Goal: Task Accomplishment & Management: Use online tool/utility

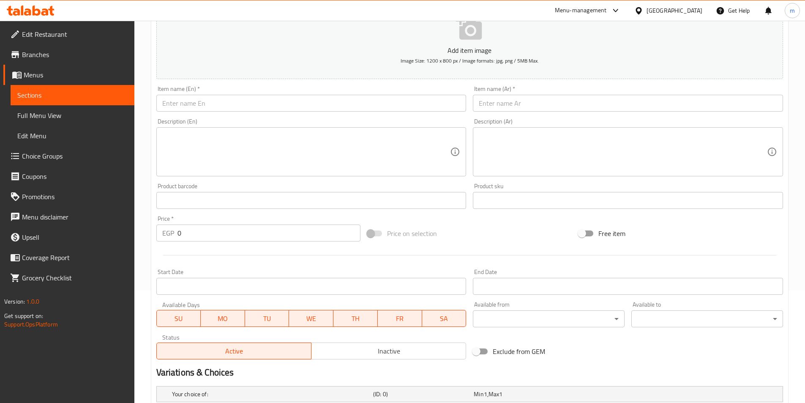
scroll to position [75, 0]
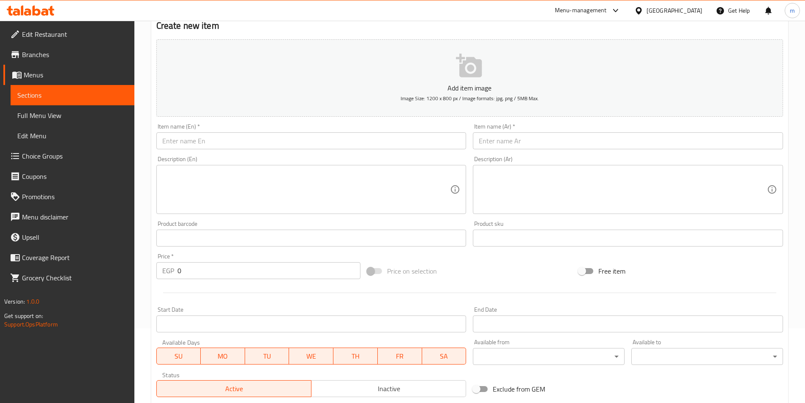
click at [541, 143] on input "text" at bounding box center [628, 140] width 310 height 17
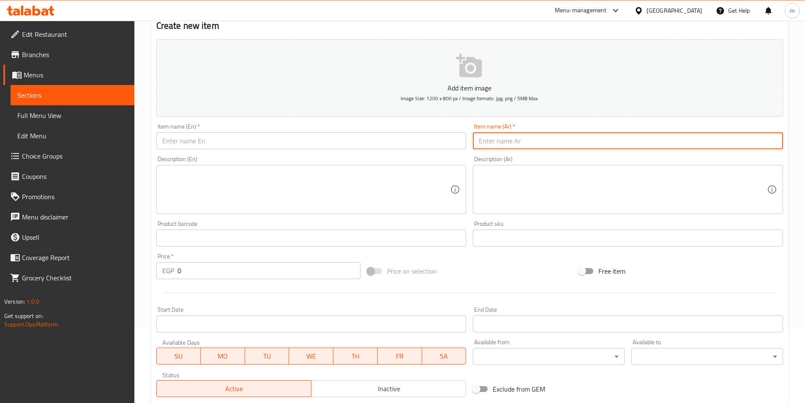
paste input "ساندوتش باذنجان مقلي"
type input "ساندوتش باذنجان مقلي"
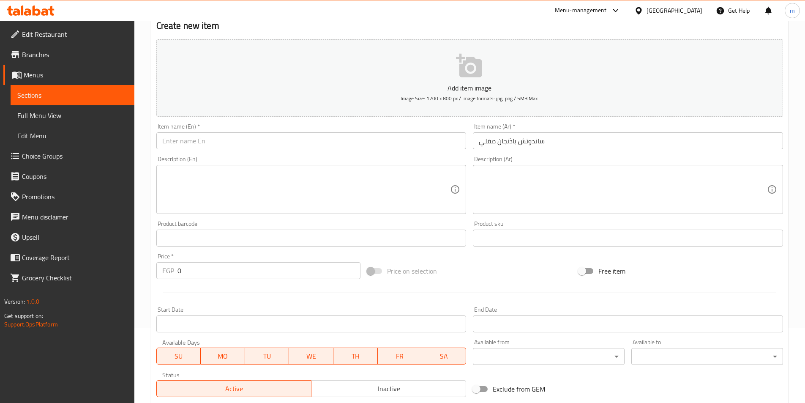
click at [184, 144] on input "text" at bounding box center [311, 140] width 310 height 17
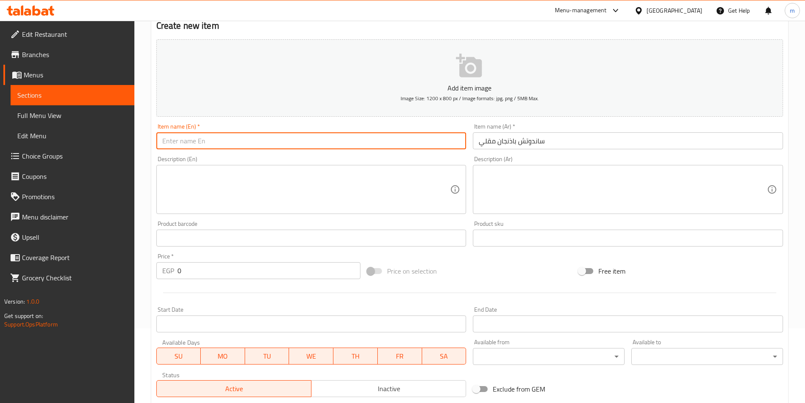
paste input "Fried eggplant sandwich"
type input "Fried eggplant sandwich"
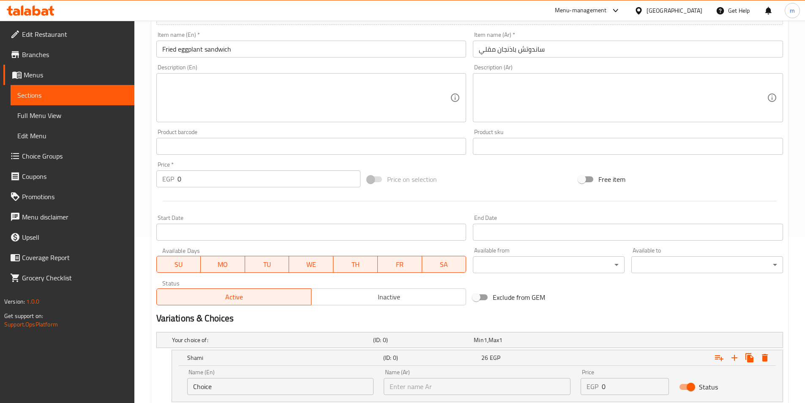
scroll to position [244, 0]
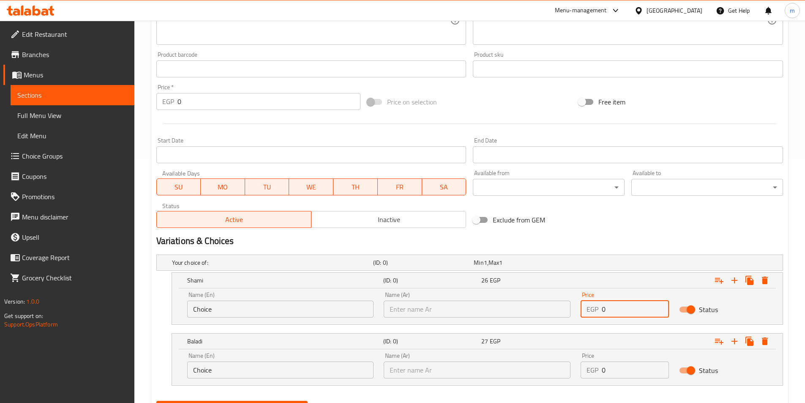
drag, startPoint x: 622, startPoint y: 308, endPoint x: 593, endPoint y: 312, distance: 29.1
click at [593, 312] on div "EGP 0 Price" at bounding box center [625, 309] width 88 height 17
type input "17"
drag, startPoint x: 608, startPoint y: 372, endPoint x: 590, endPoint y: 361, distance: 21.5
click at [590, 361] on div "Price EGP 0 Price" at bounding box center [625, 366] width 88 height 26
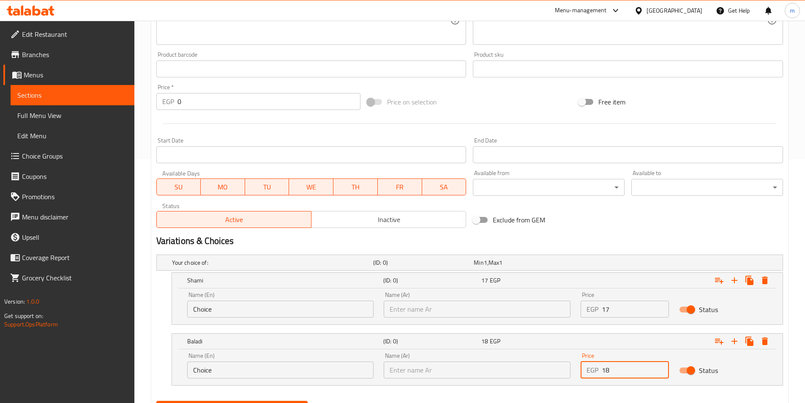
type input "18"
click at [156, 401] on button "Create" at bounding box center [232, 409] width 152 height 16
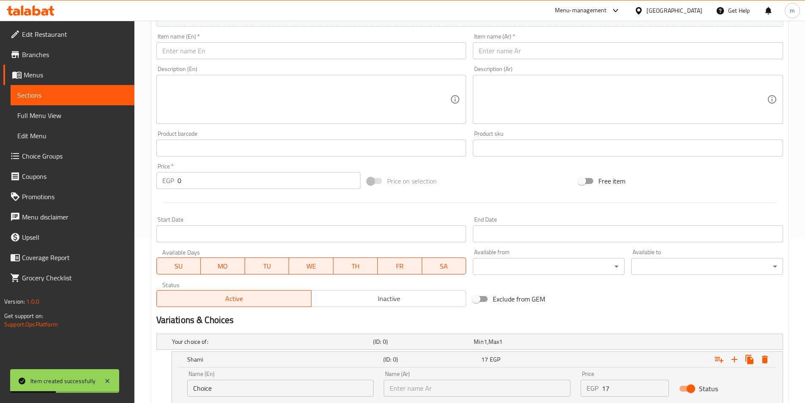
scroll to position [159, 0]
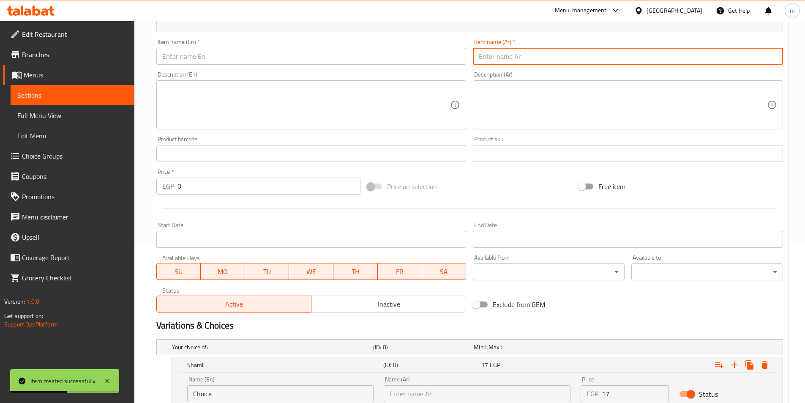
click at [515, 63] on input "text" at bounding box center [628, 56] width 310 height 17
paste input "ساندوتش بابا غنوج"
type input "ساندوتش بابا غنوج"
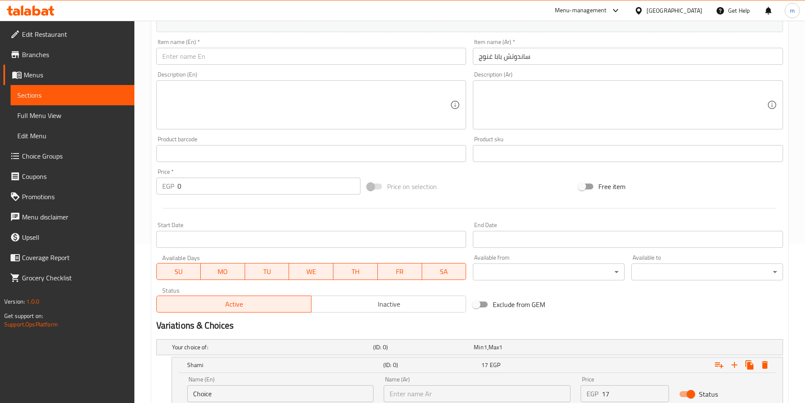
click at [422, 66] on div "Item name (En)   * Item name (En) *" at bounding box center [311, 52] width 317 height 33
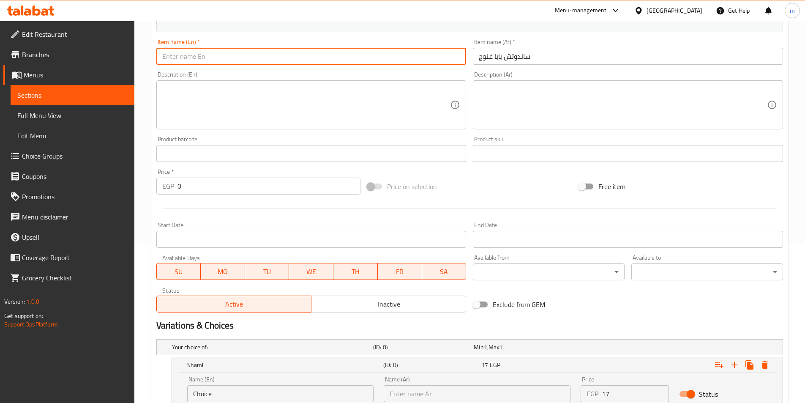
click at [425, 64] on input "text" at bounding box center [311, 56] width 310 height 17
paste input "Baba Ghanoush sandwich"
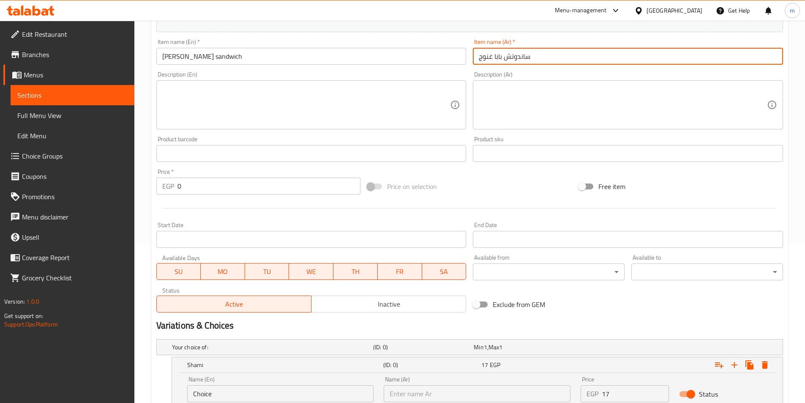
drag, startPoint x: 502, startPoint y: 60, endPoint x: 479, endPoint y: 63, distance: 23.0
click at [479, 63] on input "ساندوتش بابا غنوج" at bounding box center [628, 56] width 310 height 17
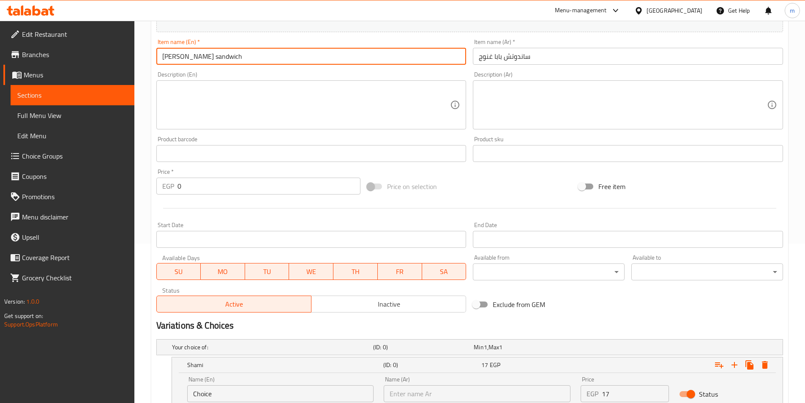
drag, startPoint x: 205, startPoint y: 60, endPoint x: 164, endPoint y: 58, distance: 41.5
click at [164, 58] on input "Baba Ghanoush sandwich" at bounding box center [311, 56] width 310 height 17
paste input "noug"
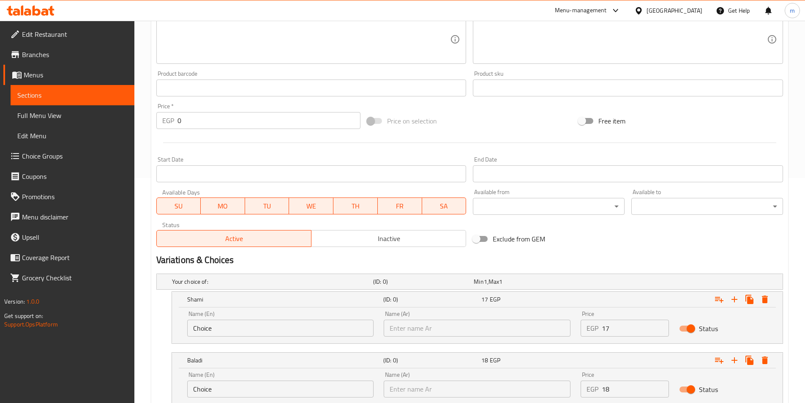
scroll to position [286, 0]
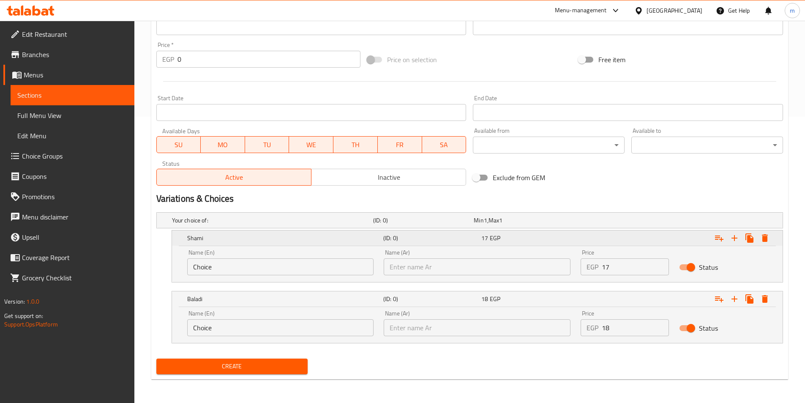
type input "Baba Ghannoug sandwich"
drag, startPoint x: 611, startPoint y: 265, endPoint x: 561, endPoint y: 254, distance: 51.1
click at [578, 267] on div "Price EGP 17 Price" at bounding box center [625, 262] width 98 height 36
type input "17"
drag, startPoint x: 605, startPoint y: 326, endPoint x: 590, endPoint y: 329, distance: 15.9
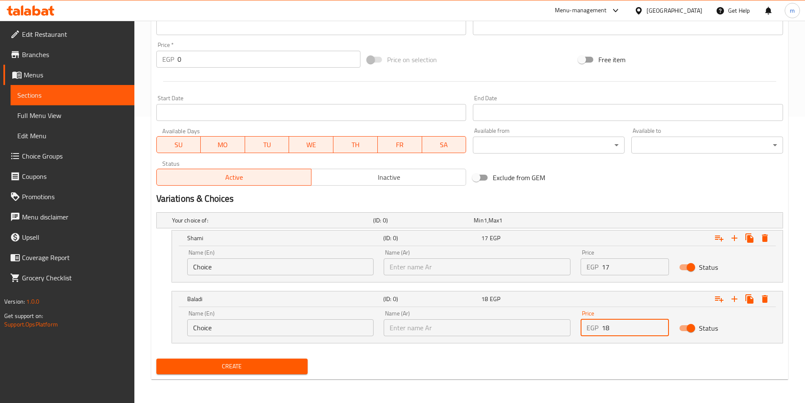
click at [590, 329] on div "EGP 18 Price" at bounding box center [625, 327] width 88 height 17
type input "18"
click at [156, 358] on button "Create" at bounding box center [232, 366] width 152 height 16
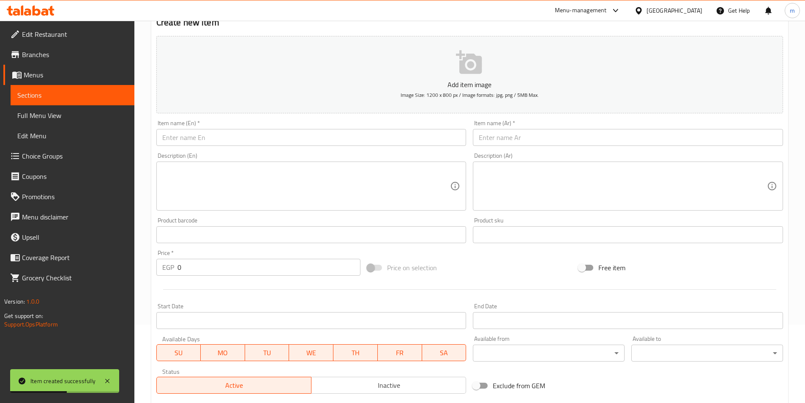
scroll to position [75, 0]
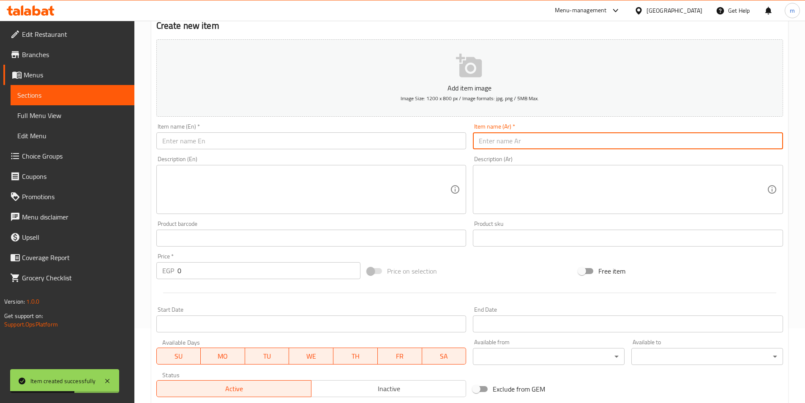
click at [564, 139] on input "text" at bounding box center [628, 140] width 310 height 17
paste input "ساندوتش مسقعة"
type input "ساندوتش مسقعة"
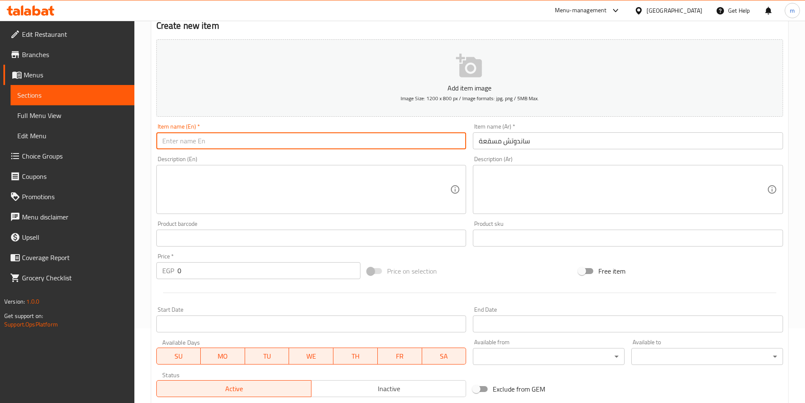
click at [234, 141] on input "text" at bounding box center [311, 140] width 310 height 17
paste input "Musaka sandwich"
click at [492, 144] on input "ساندوتش مسقعة" at bounding box center [628, 140] width 310 height 17
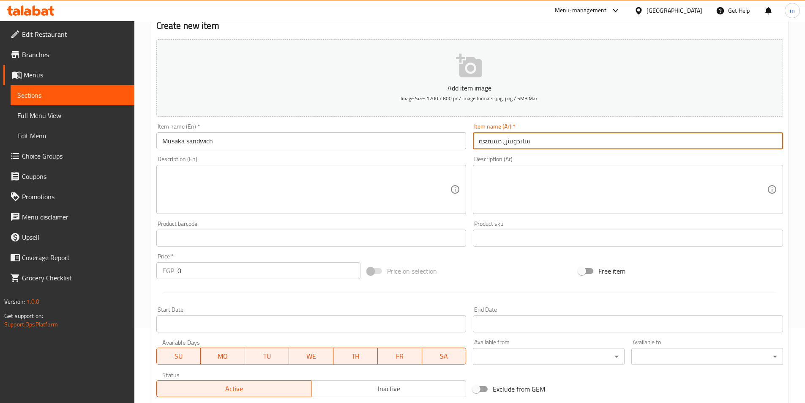
click at [492, 144] on input "ساندوتش مسقعة" at bounding box center [628, 140] width 310 height 17
click at [172, 138] on input "Musaka sandwich" at bounding box center [311, 140] width 310 height 17
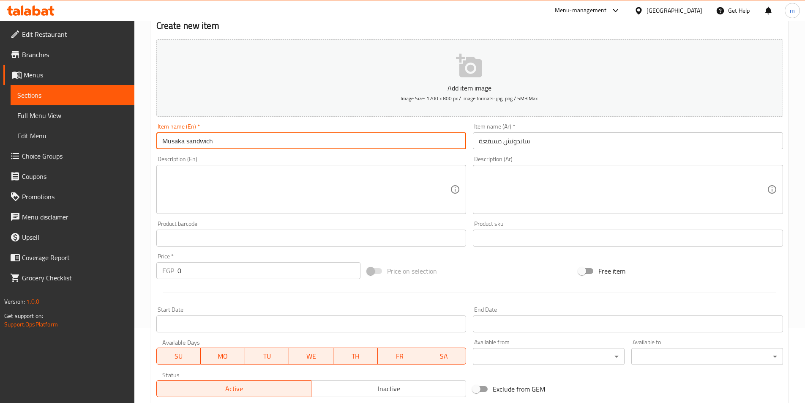
click at [172, 138] on input "Musaka sandwich" at bounding box center [311, 140] width 310 height 17
paste input "esakaa"
type input "Mesakaa sandwich"
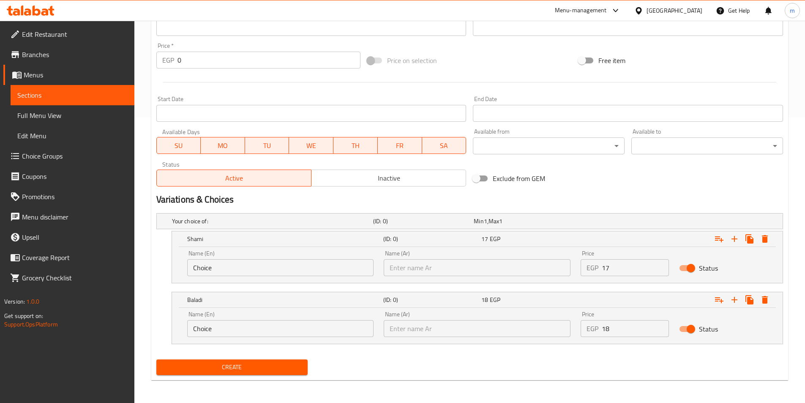
scroll to position [286, 0]
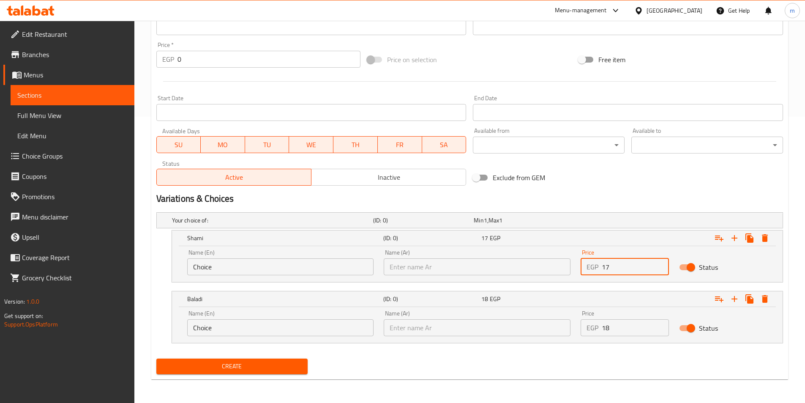
drag, startPoint x: 617, startPoint y: 271, endPoint x: 566, endPoint y: 265, distance: 51.5
click at [567, 266] on div "Name (En) Choice Name (En) Name (Ar) Name (Ar) Price EGP 17 Price Status" at bounding box center [477, 262] width 590 height 36
type input "17"
drag, startPoint x: 622, startPoint y: 319, endPoint x: 560, endPoint y: 347, distance: 68.1
click at [560, 347] on div "Your choice of: (ID: 0) Min 1 , Max 1 Name (En) Your choice of: Name (En) Name …" at bounding box center [470, 282] width 634 height 146
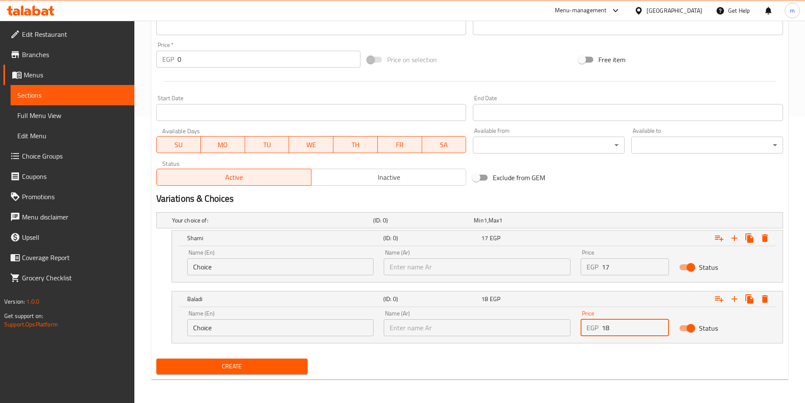
type input "18"
click at [156, 358] on button "Create" at bounding box center [232, 366] width 152 height 16
type input "0"
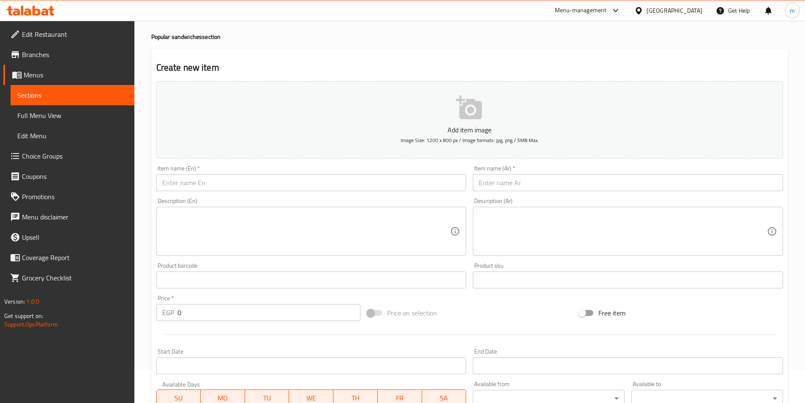
scroll to position [33, 0]
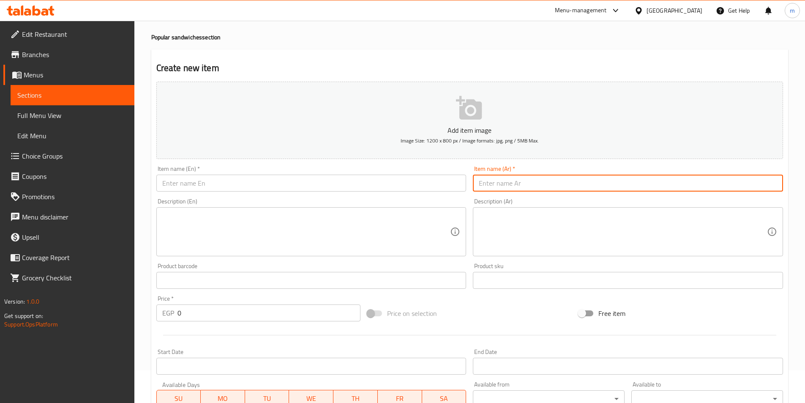
click at [511, 181] on input "text" at bounding box center [628, 183] width 310 height 17
paste input "ساندوتش عجة فرنساوي"
type input "ساندوتش عجة فرنساوي"
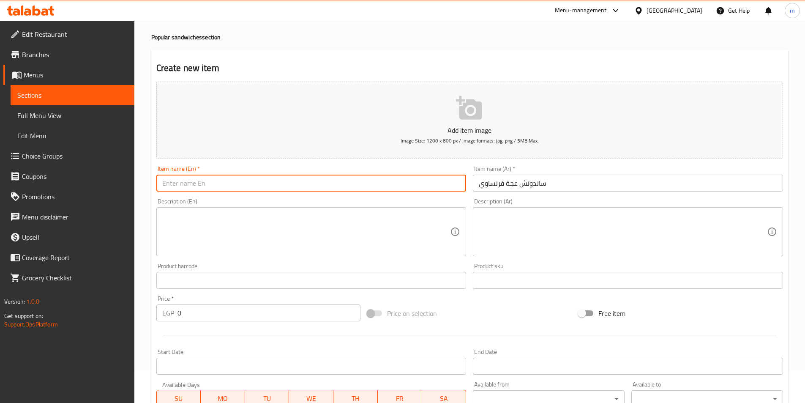
click at [194, 186] on input "text" at bounding box center [311, 183] width 310 height 17
paste input "French omelette sandwich"
click at [192, 182] on input "French omelette sandwich" at bounding box center [311, 183] width 310 height 17
click at [216, 180] on input "French egga sandwich" at bounding box center [311, 183] width 310 height 17
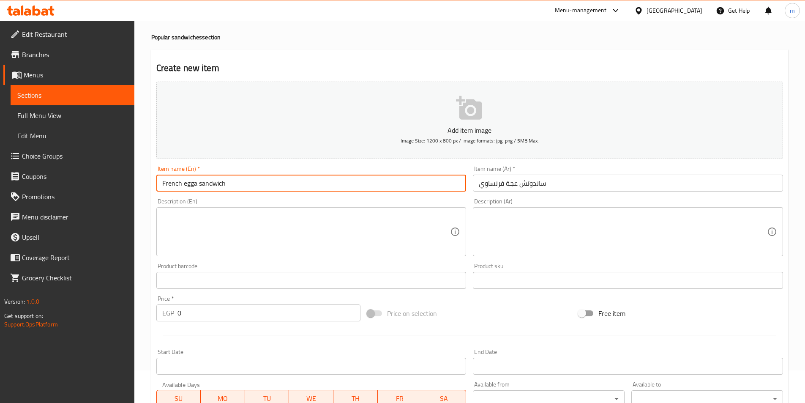
click at [216, 180] on input "French egga sandwich" at bounding box center [311, 183] width 310 height 17
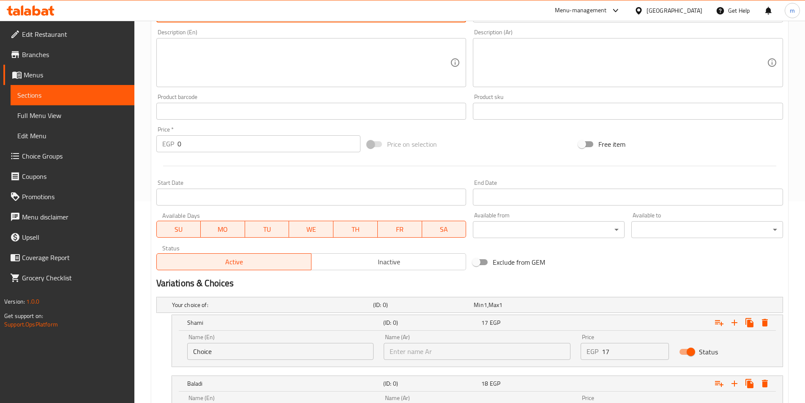
type input "French Egga Sandwich"
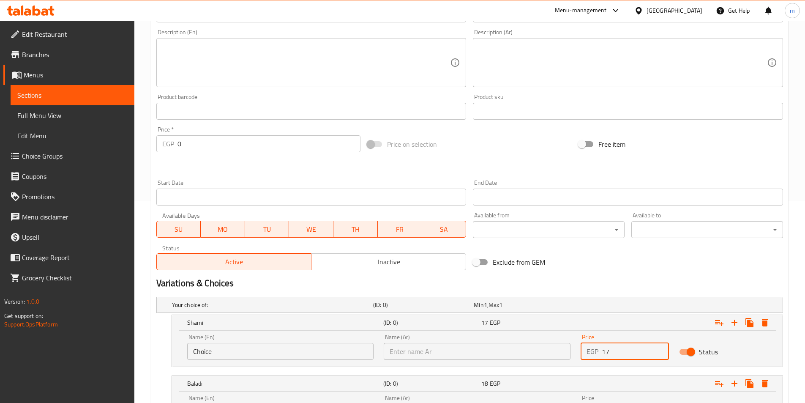
drag, startPoint x: 618, startPoint y: 354, endPoint x: 590, endPoint y: 355, distance: 28.8
click at [590, 355] on div "EGP 17 Price" at bounding box center [625, 351] width 88 height 17
type input "2"
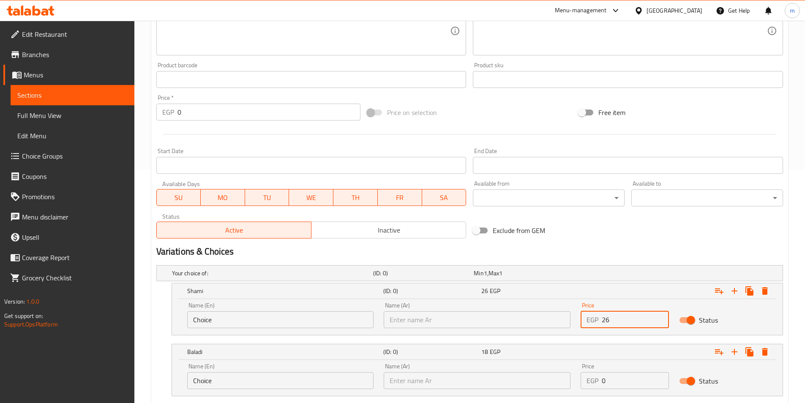
scroll to position [286, 0]
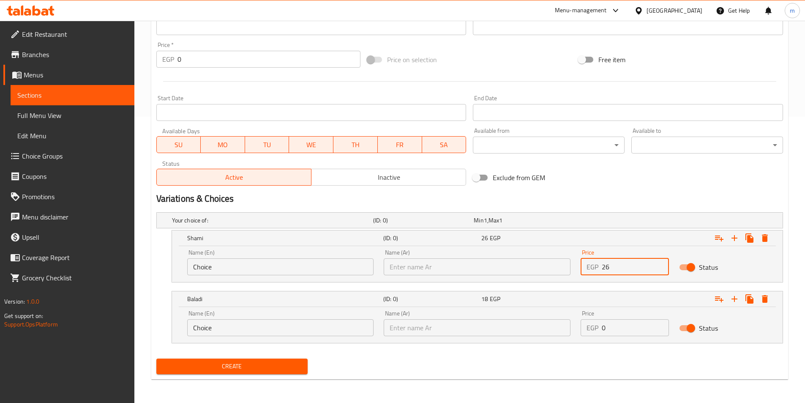
type input "26"
drag, startPoint x: 615, startPoint y: 333, endPoint x: 592, endPoint y: 336, distance: 22.5
click at [592, 336] on div "EGP 0 Price" at bounding box center [625, 327] width 88 height 17
type input "27"
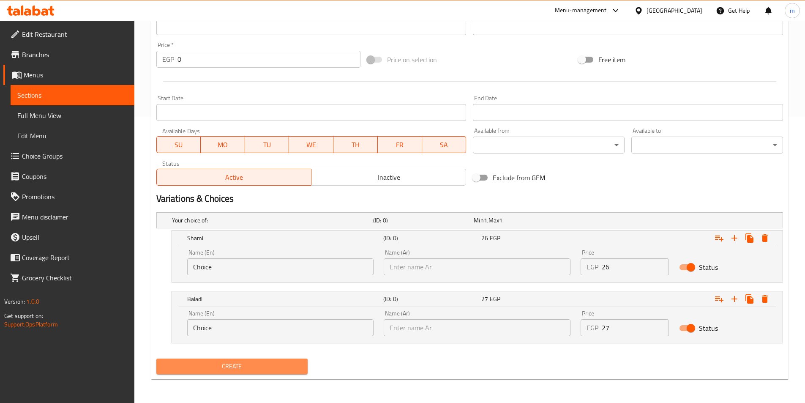
click at [249, 366] on span "Create" at bounding box center [232, 366] width 138 height 11
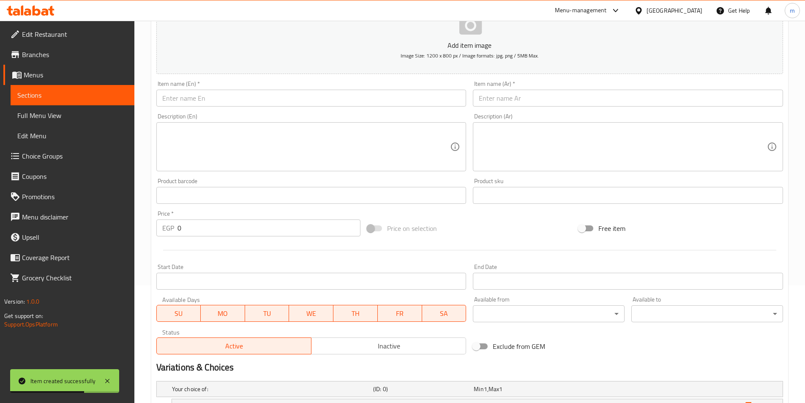
scroll to position [117, 0]
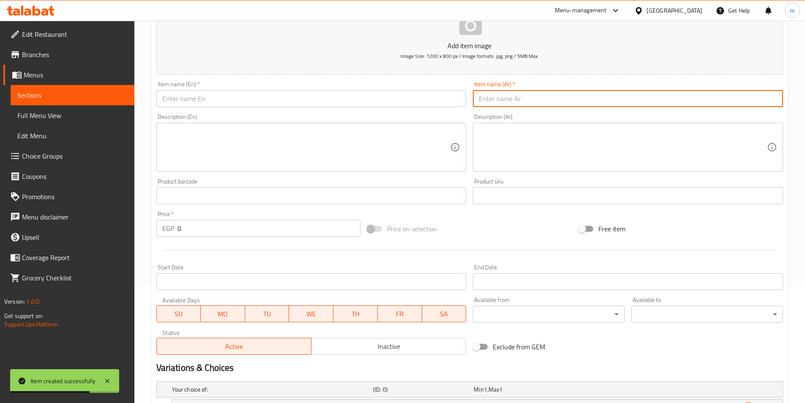
click at [523, 101] on input "text" at bounding box center [628, 98] width 310 height 17
paste input "ساندوتش قرنبيط"
type input "ساندوتش قرنبيط"
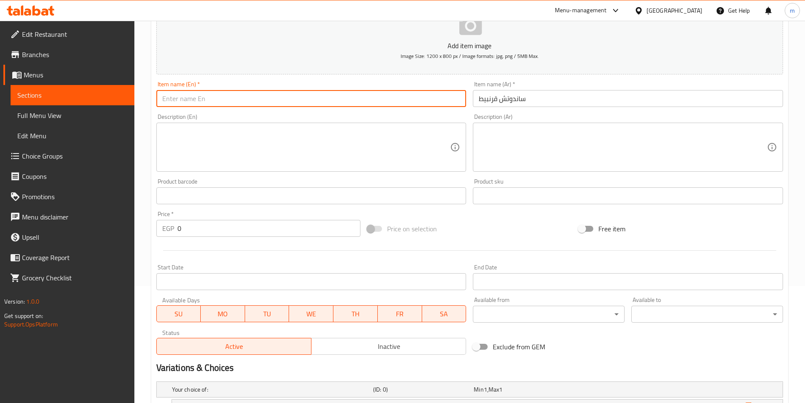
click at [428, 103] on input "text" at bounding box center [311, 98] width 310 height 17
paste input "cauliflower sandwich"
type input "cauliflower sandwich"
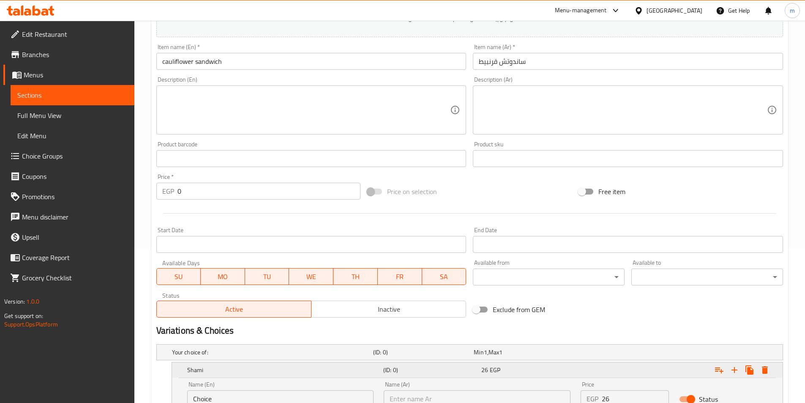
scroll to position [202, 0]
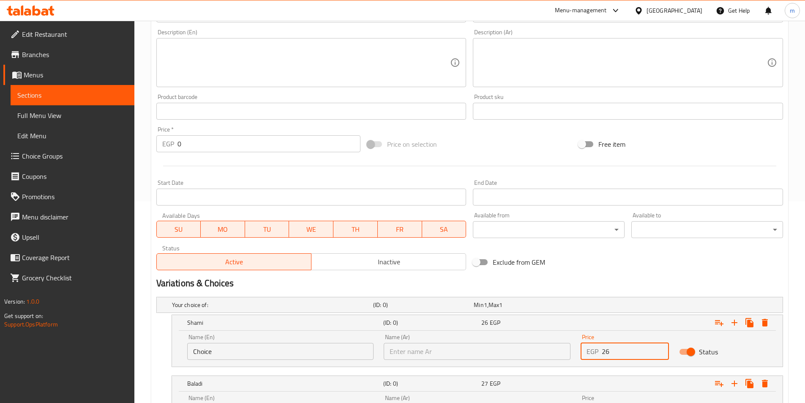
drag, startPoint x: 609, startPoint y: 349, endPoint x: 588, endPoint y: 342, distance: 22.3
click at [588, 342] on div "Price EGP 26 Price" at bounding box center [625, 347] width 88 height 26
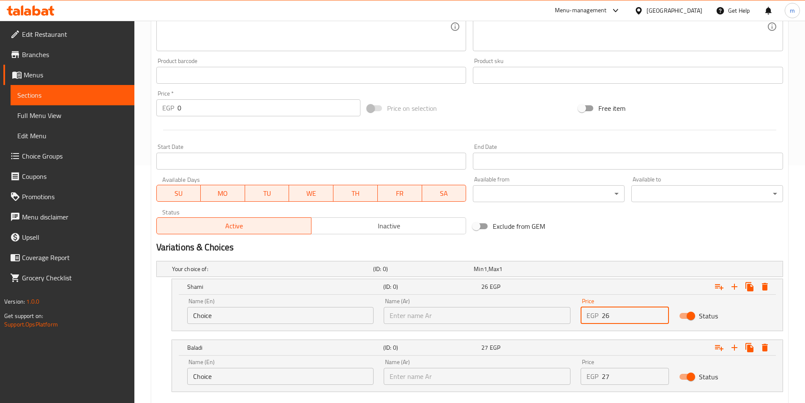
scroll to position [286, 0]
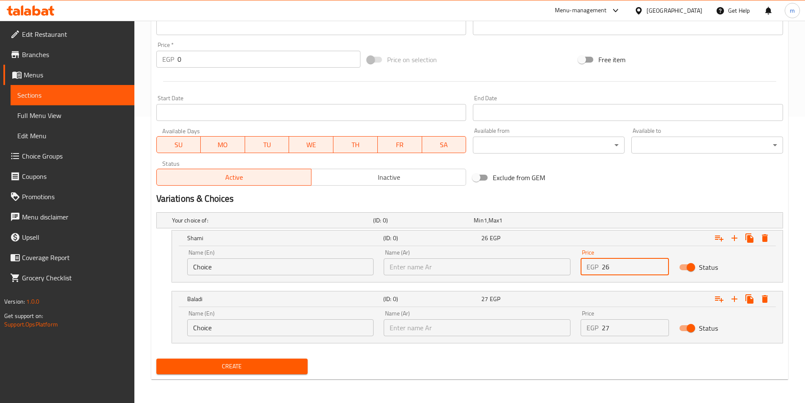
type input "26"
drag, startPoint x: 607, startPoint y: 327, endPoint x: 593, endPoint y: 318, distance: 15.8
click at [593, 318] on div "Price EGP 27 Price" at bounding box center [625, 323] width 88 height 26
type input "27"
click at [156, 358] on button "Create" at bounding box center [232, 366] width 152 height 16
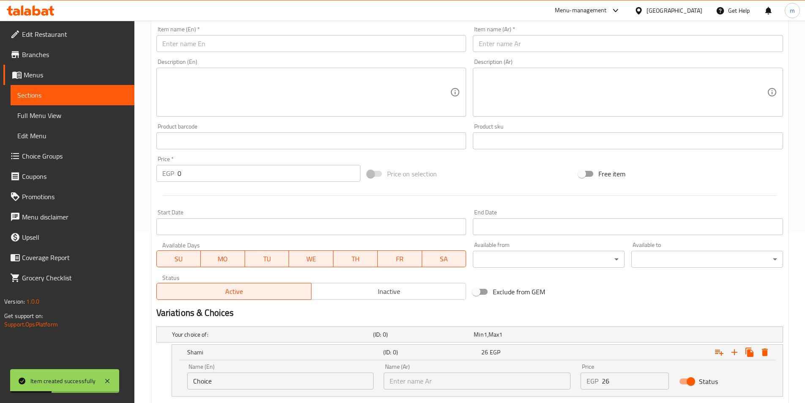
scroll to position [159, 0]
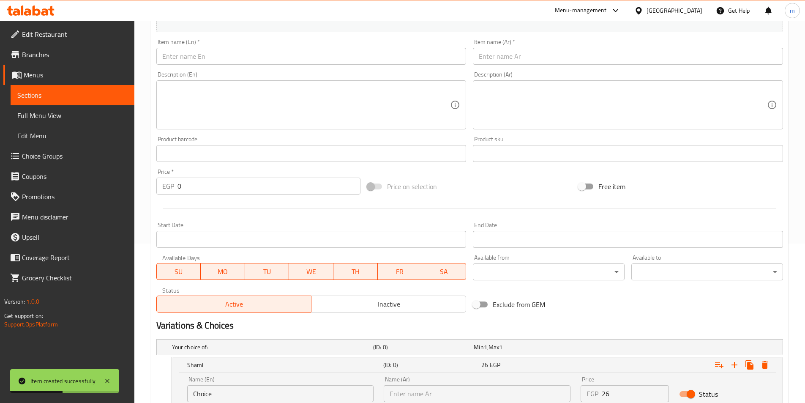
click at [533, 56] on input "text" at bounding box center [628, 56] width 310 height 17
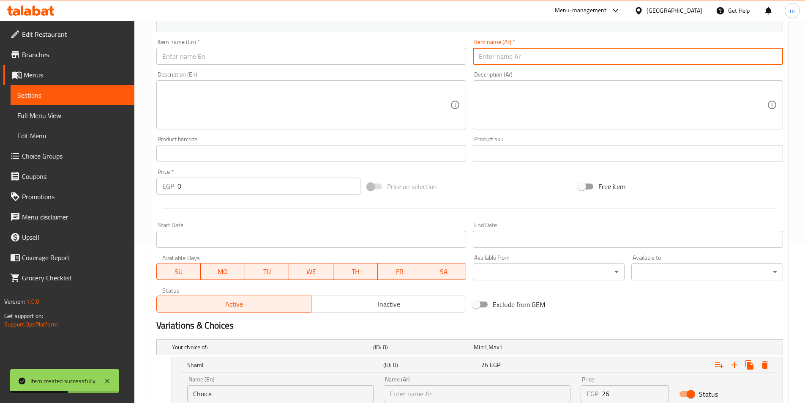
paste input "ساندوتش سندوتش بيض مسلوق"
click at [527, 59] on input "ساندوتش سندوتش بيض مسلوق" at bounding box center [628, 56] width 310 height 17
type input "ساندوتش بيض مسلوق"
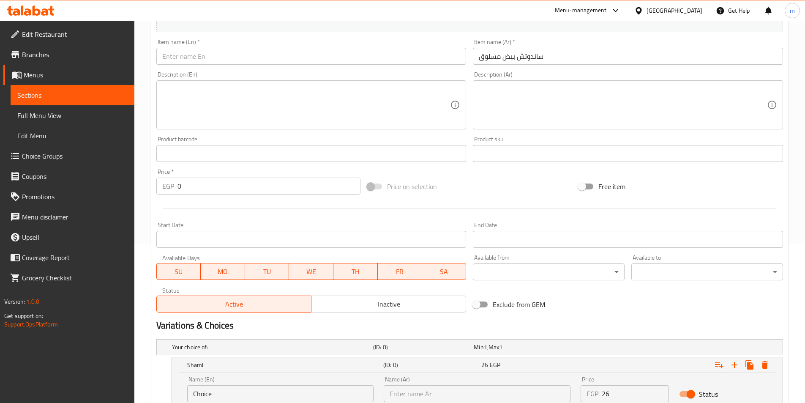
click at [394, 57] on input "text" at bounding box center [311, 56] width 310 height 17
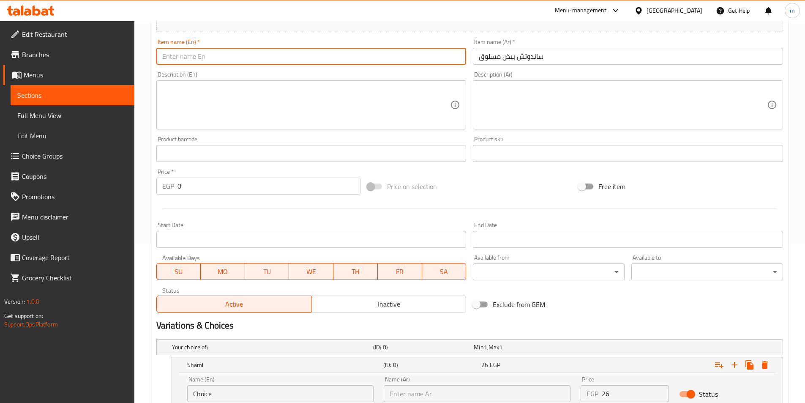
paste input "boiled egg sandwich"
type input "boiled egg sandwich"
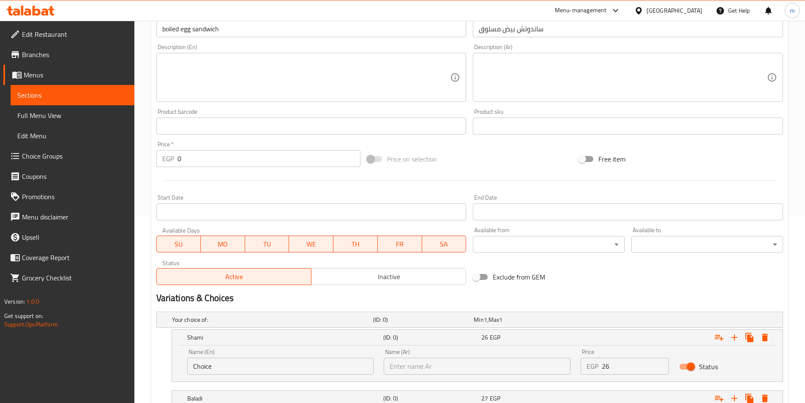
scroll to position [244, 0]
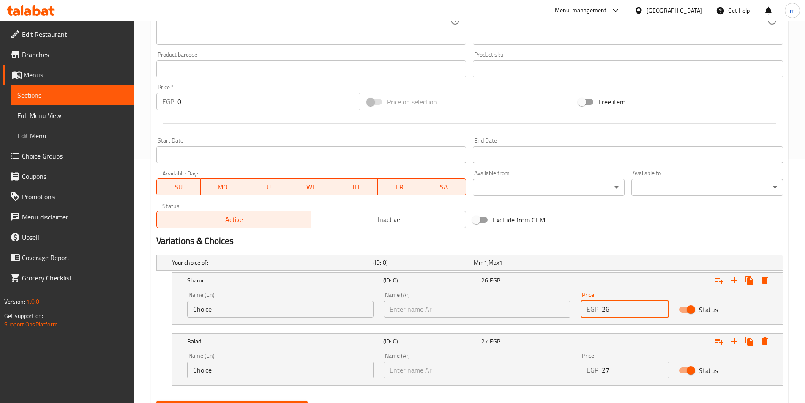
drag, startPoint x: 611, startPoint y: 311, endPoint x: 594, endPoint y: 307, distance: 17.4
click at [594, 307] on div "EGP 26 Price" at bounding box center [625, 309] width 88 height 17
type input "26"
drag, startPoint x: 607, startPoint y: 379, endPoint x: 601, endPoint y: 375, distance: 6.6
click at [596, 377] on div "Price EGP 27 Price" at bounding box center [625, 365] width 98 height 36
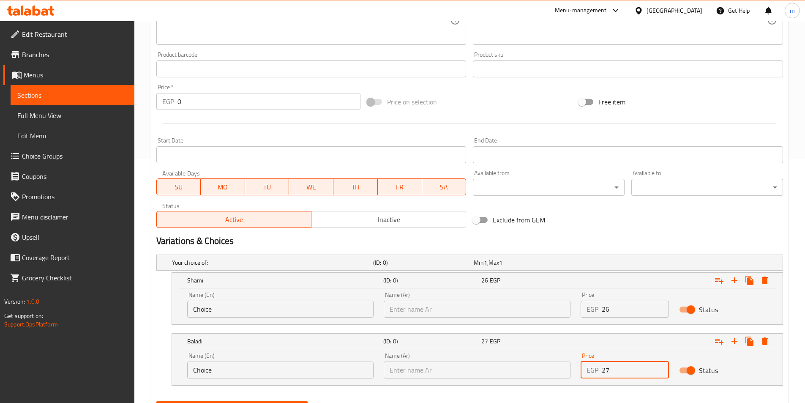
drag, startPoint x: 623, startPoint y: 372, endPoint x: 608, endPoint y: 370, distance: 15.3
click at [608, 370] on input "27" at bounding box center [635, 369] width 67 height 17
drag, startPoint x: 605, startPoint y: 369, endPoint x: 599, endPoint y: 370, distance: 6.0
click at [599, 370] on div "EGP 27 Price" at bounding box center [625, 369] width 88 height 17
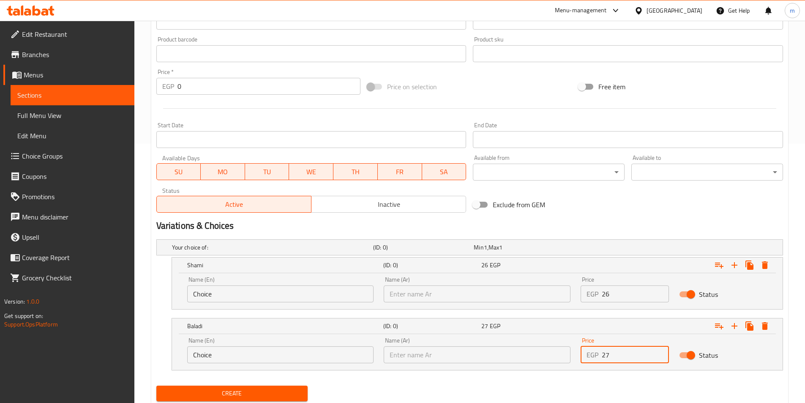
scroll to position [286, 0]
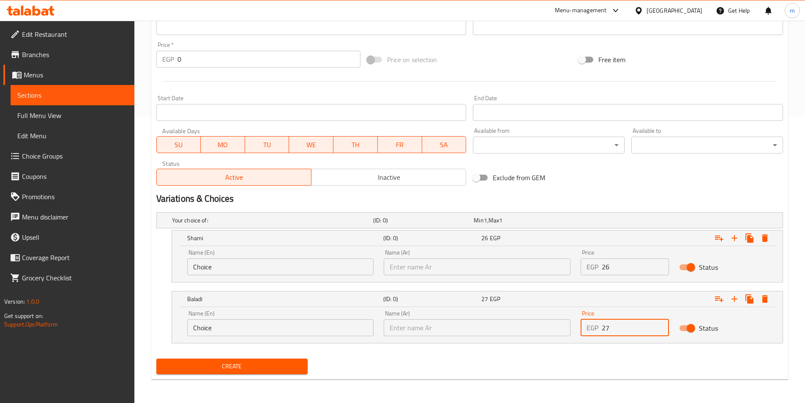
type input "27"
click at [294, 363] on span "Create" at bounding box center [232, 366] width 138 height 11
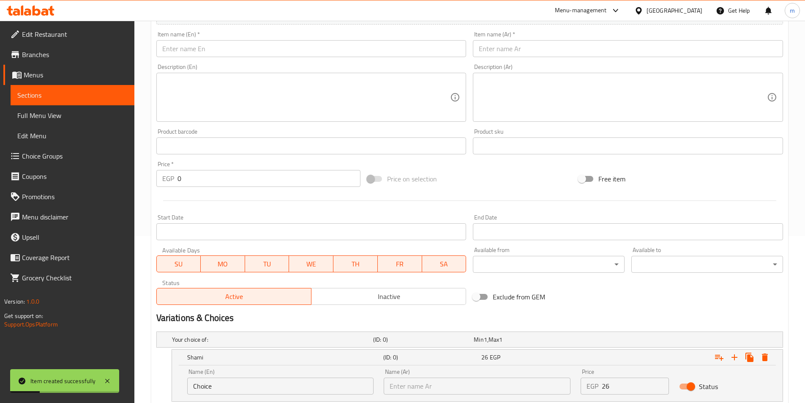
scroll to position [159, 0]
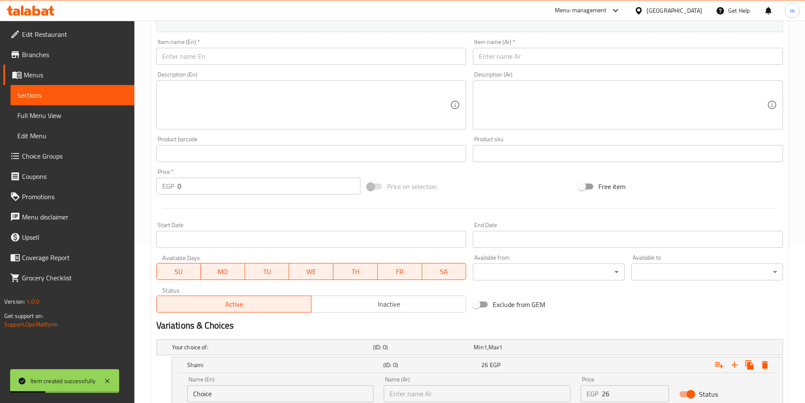
click at [525, 59] on input "text" at bounding box center [628, 56] width 310 height 17
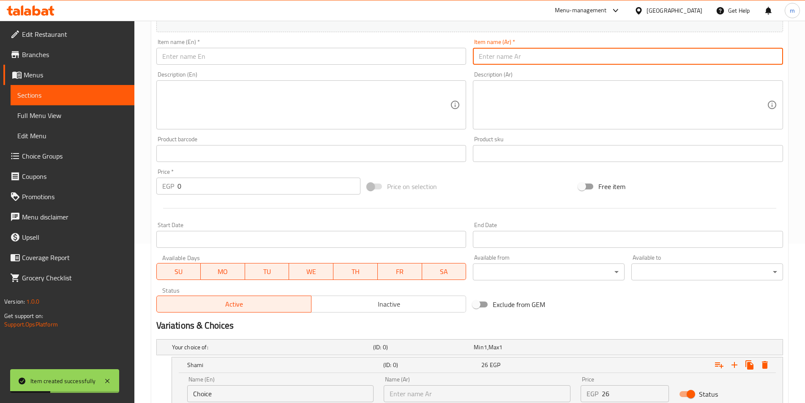
paste input "ساندوتش سندوتش بيض مقلي"
click at [522, 55] on input "ساندوتش سندوتش بيض مقلي" at bounding box center [628, 56] width 310 height 17
click at [529, 57] on input "ساندوتش بيض مقلي" at bounding box center [628, 56] width 310 height 17
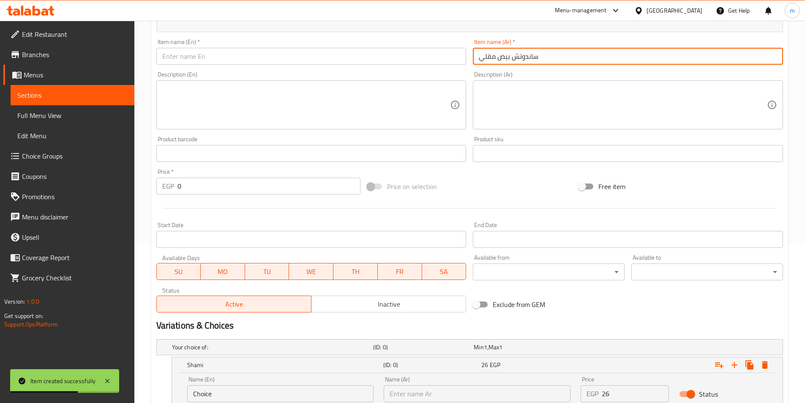
click at [529, 57] on input "ساندوتش بيض مقلي" at bounding box center [628, 56] width 310 height 17
type input "ساندوتش بيض مقلي"
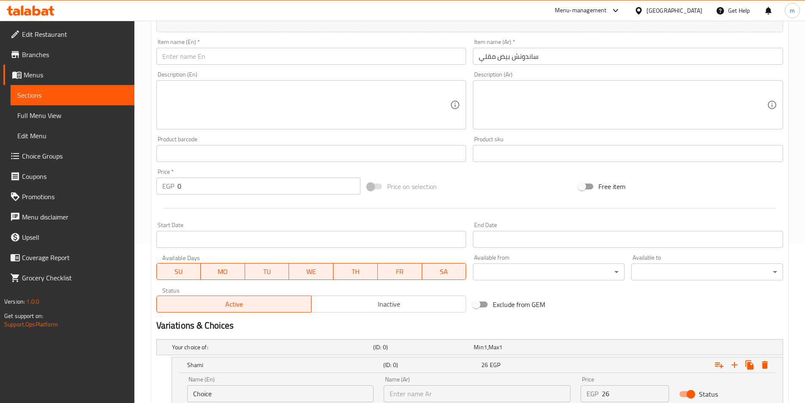
click at [361, 57] on input "text" at bounding box center [311, 56] width 310 height 17
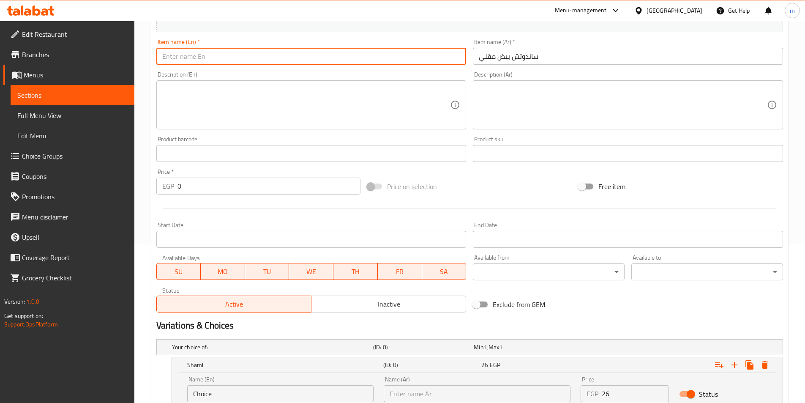
paste input "fried egg sandwich"
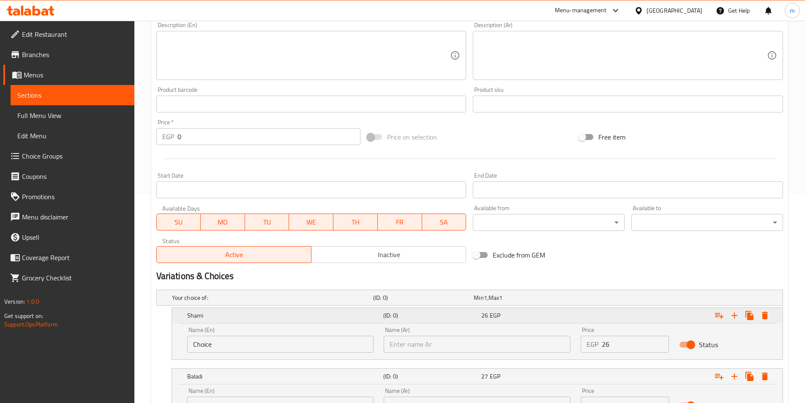
scroll to position [286, 0]
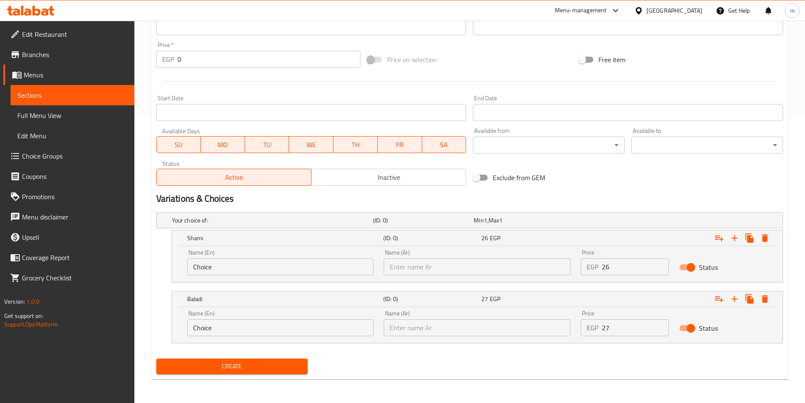
type input "Fried Egg Sandwich"
drag, startPoint x: 611, startPoint y: 267, endPoint x: 579, endPoint y: 261, distance: 31.8
click at [579, 261] on div "Price EGP 26 Price" at bounding box center [625, 262] width 98 height 36
type input "26"
drag, startPoint x: 616, startPoint y: 323, endPoint x: 591, endPoint y: 324, distance: 24.5
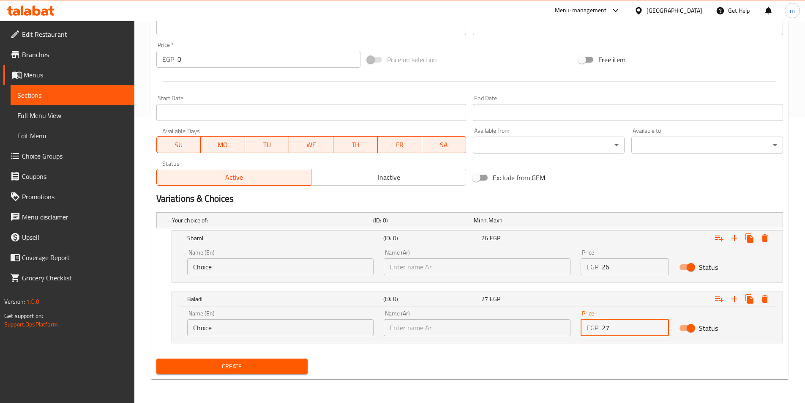
click at [591, 324] on div "EGP 27 Price" at bounding box center [625, 327] width 88 height 17
type input "27"
click at [156, 358] on button "Create" at bounding box center [232, 366] width 152 height 16
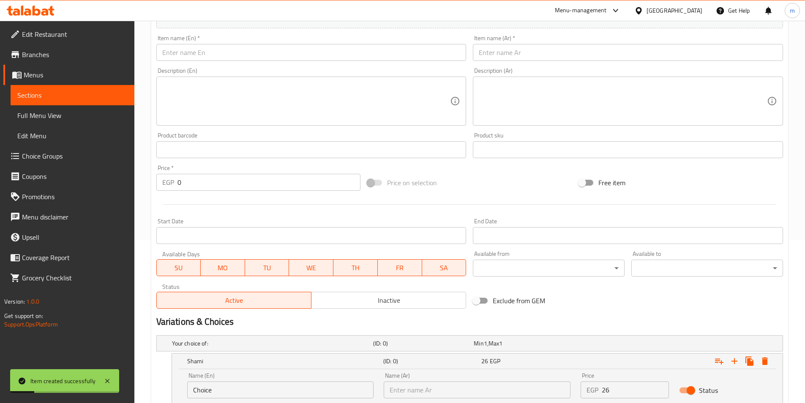
scroll to position [159, 0]
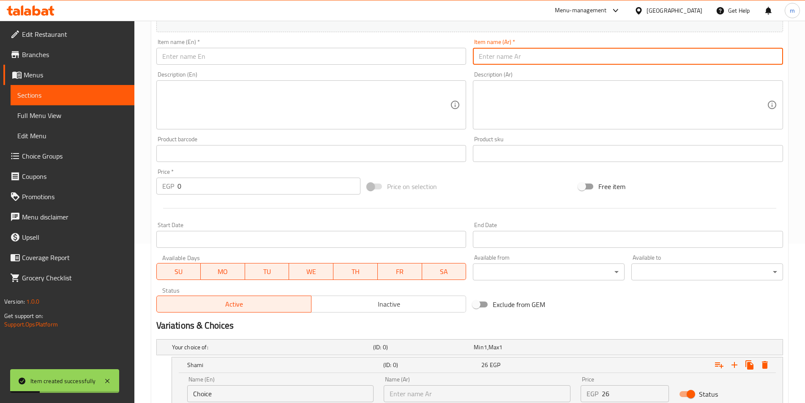
click at [515, 51] on input "text" at bounding box center [628, 56] width 310 height 17
paste input "ساندوتش سندوتش بيض بسطرمة"
click at [541, 57] on input "ساندوتش سندوتش بيض بسطرمة" at bounding box center [628, 56] width 310 height 17
type input "ساندوتش بيض بسطرمة"
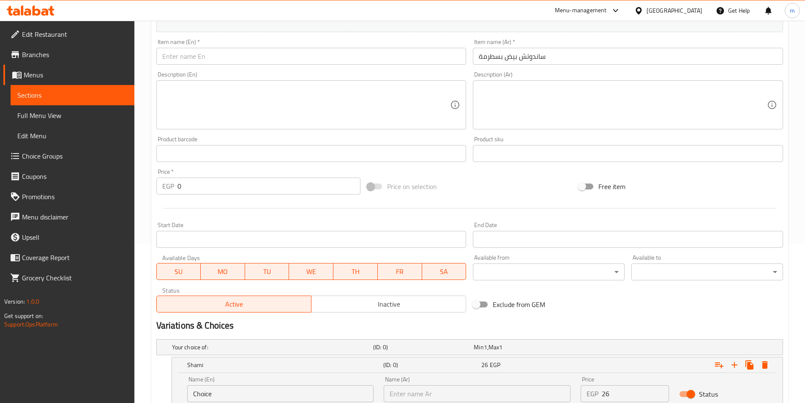
click at [418, 61] on input "text" at bounding box center [311, 56] width 310 height 17
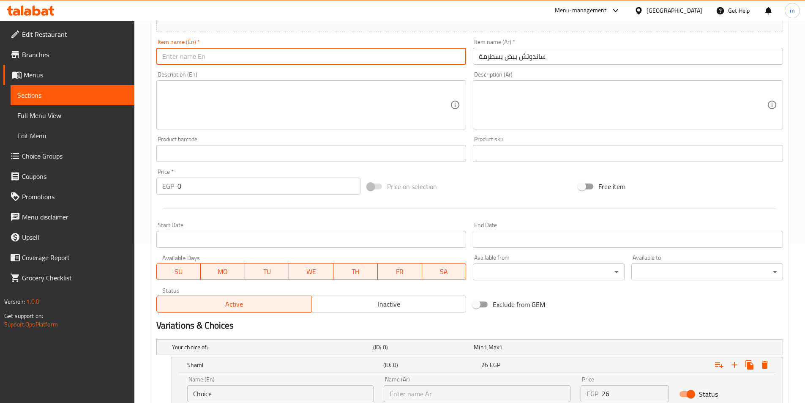
paste input "Pastrami egg sandwich"
type input "Pastrami Egg Sandwich"
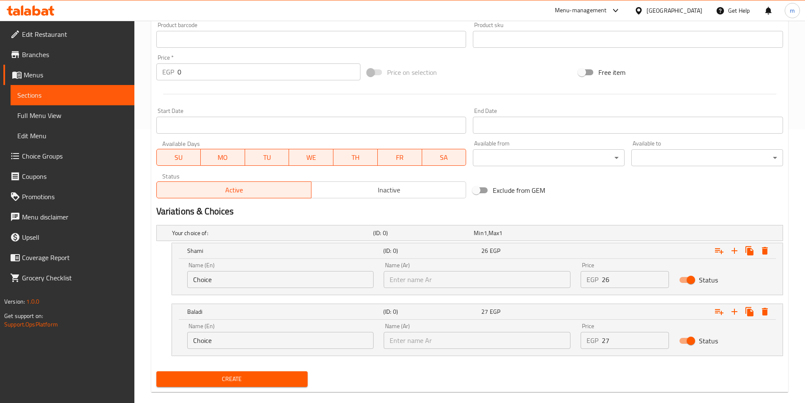
scroll to position [286, 0]
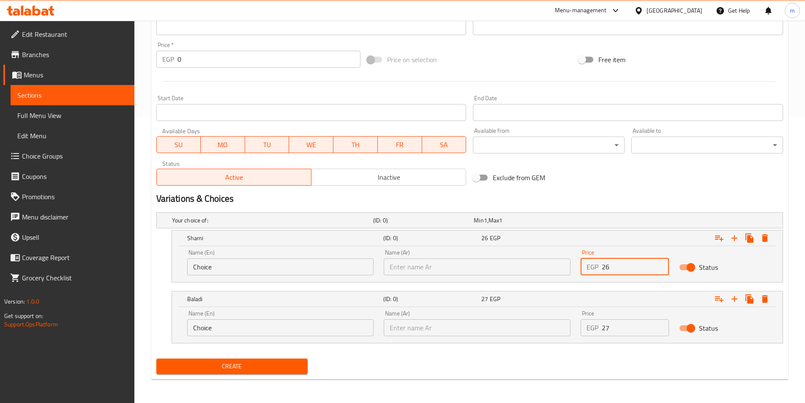
drag, startPoint x: 612, startPoint y: 264, endPoint x: 591, endPoint y: 265, distance: 20.3
click at [591, 265] on div "EGP 26 Price" at bounding box center [625, 266] width 88 height 17
type input "23"
drag, startPoint x: 607, startPoint y: 327, endPoint x: 596, endPoint y: 328, distance: 10.3
click at [596, 328] on div "EGP 27 Price" at bounding box center [625, 327] width 88 height 17
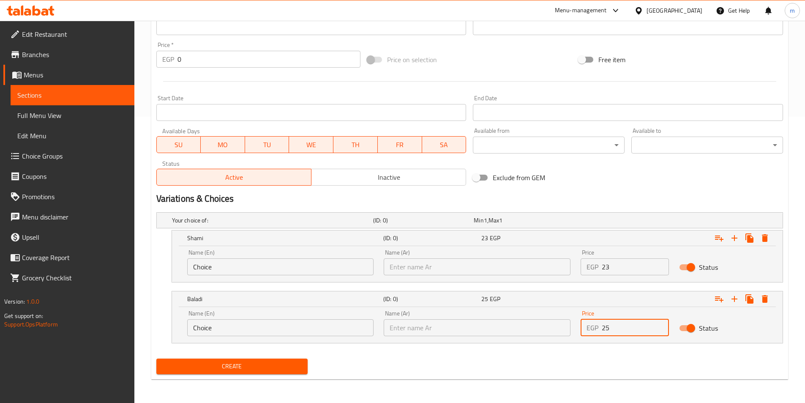
type input "25"
click at [156, 358] on button "Create" at bounding box center [232, 366] width 152 height 16
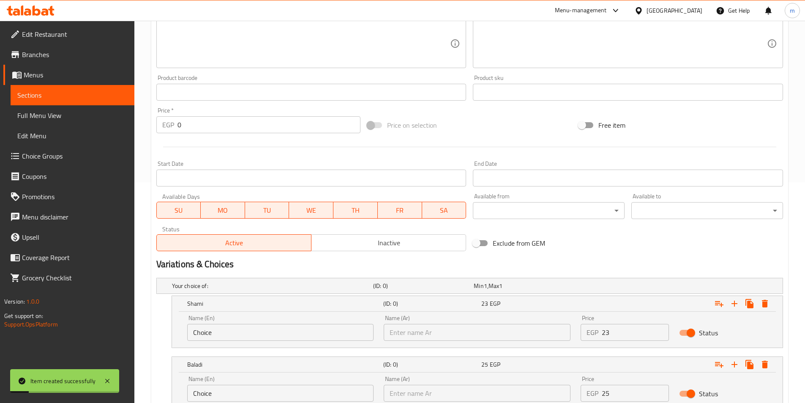
scroll to position [159, 0]
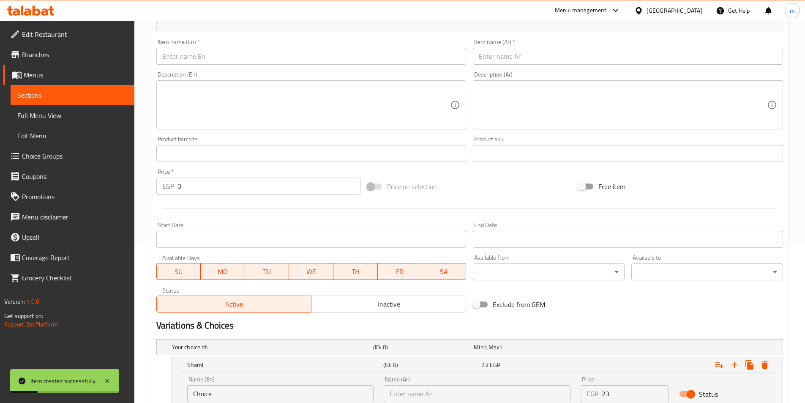
click at [526, 63] on input "text" at bounding box center [628, 56] width 310 height 17
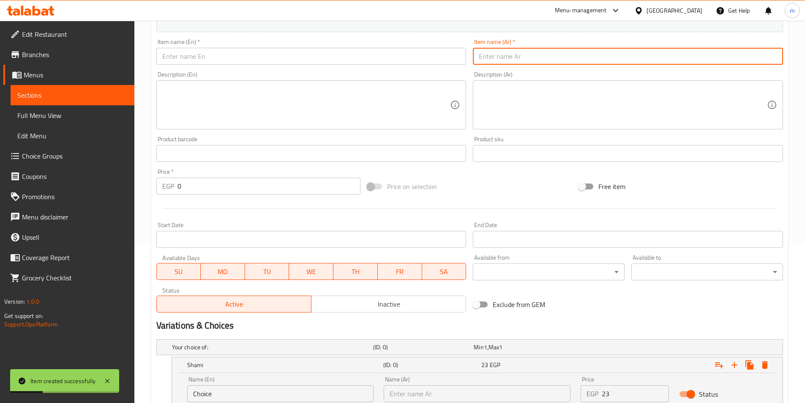
paste input "ساندوتش مسقعة باللحم المفروم"
type input "ساندوتش مسقعة باللحم المفروم"
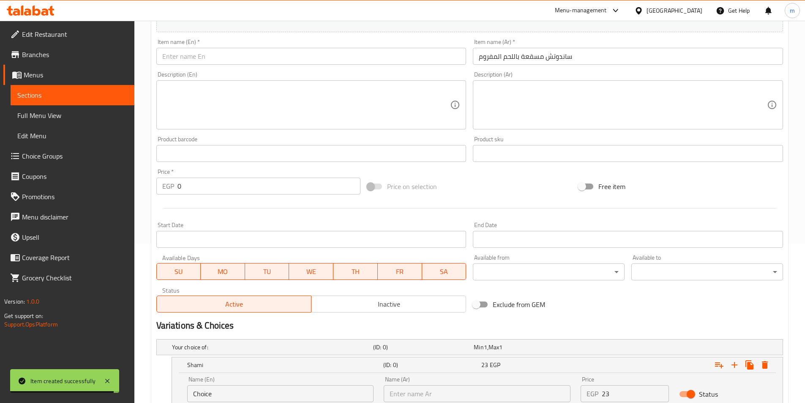
drag, startPoint x: 198, startPoint y: 47, endPoint x: 202, endPoint y: 57, distance: 10.7
click at [198, 47] on div "Item name (En)   * Item name (En) *" at bounding box center [311, 52] width 310 height 26
click at [202, 58] on input "text" at bounding box center [311, 56] width 310 height 17
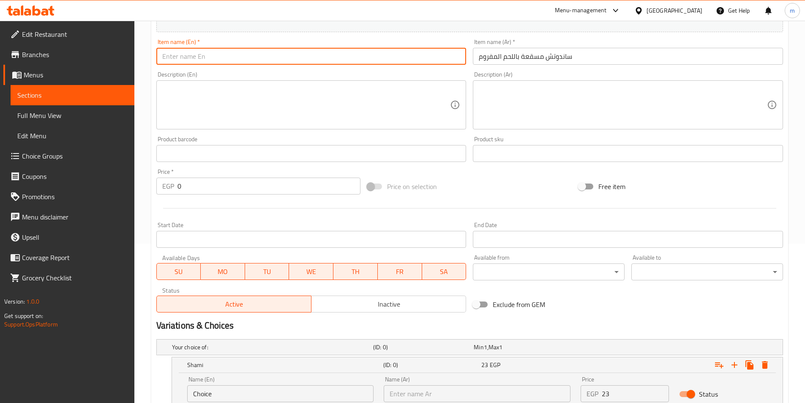
paste input "Musaka sandwich with minced meat"
click at [202, 55] on input "Musaka sandwich with minced meat" at bounding box center [311, 56] width 310 height 17
click at [268, 58] on input "Musaka with minced meat" at bounding box center [311, 56] width 310 height 17
paste input "sandwich"
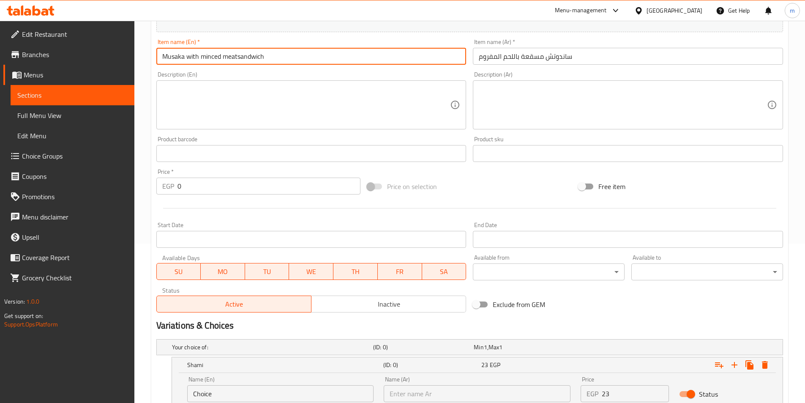
click at [236, 58] on input "Musaka with minced meatsandwich" at bounding box center [311, 56] width 310 height 17
click at [196, 60] on input "Musaka with minced meat sandwich" at bounding box center [311, 56] width 310 height 17
click at [532, 56] on input "ساندوتش مسقعة باللحم المفروم" at bounding box center [628, 56] width 310 height 17
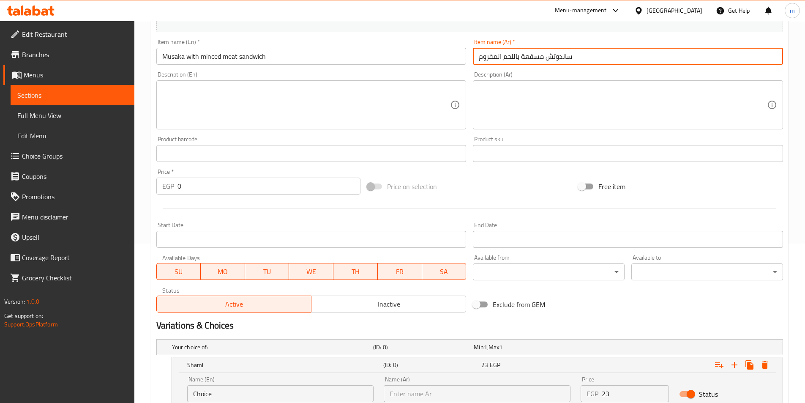
click at [532, 56] on input "ساندوتش مسقعة باللحم المفروم" at bounding box center [628, 56] width 310 height 17
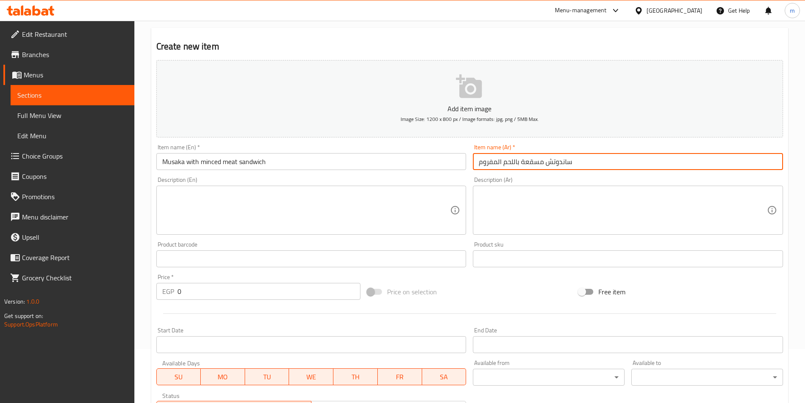
scroll to position [33, 0]
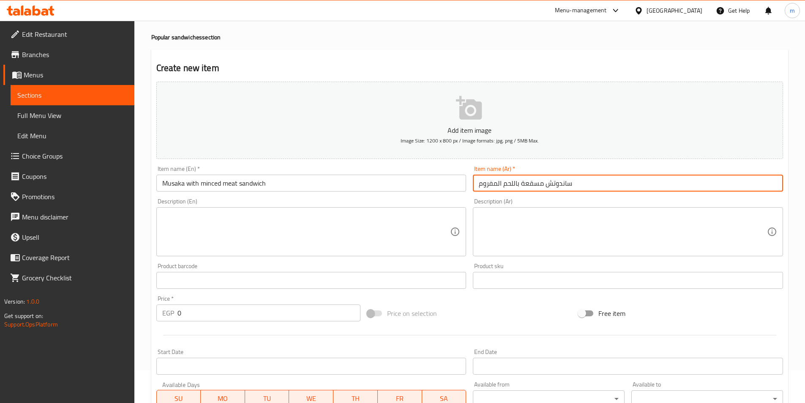
click at [183, 183] on input "Musaka with minced meat sandwich" at bounding box center [311, 183] width 310 height 17
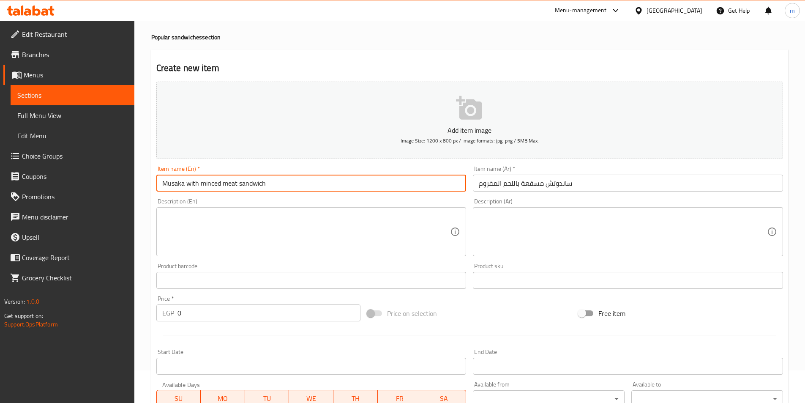
click at [183, 183] on input "Musaka with minced meat sandwich" at bounding box center [311, 183] width 310 height 17
click at [180, 183] on input "Musaka with minced meat sandwich" at bounding box center [311, 183] width 310 height 17
paste input "esakaa"
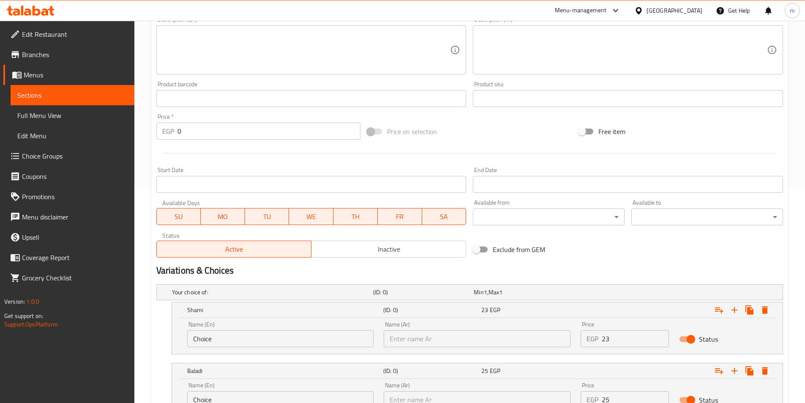
scroll to position [244, 0]
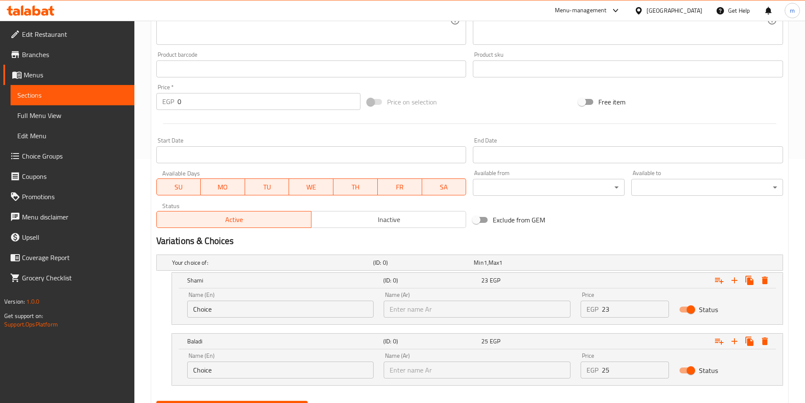
type input "Mesakaa With Minced Meat Sandwich"
drag, startPoint x: 619, startPoint y: 314, endPoint x: 569, endPoint y: 310, distance: 49.6
click at [570, 310] on div "Name (En) Choice Name (En) Name (Ar) Name (Ar) Price EGP 23 Price Status" at bounding box center [477, 305] width 590 height 36
type input "30"
drag, startPoint x: 619, startPoint y: 371, endPoint x: 572, endPoint y: 372, distance: 47.3
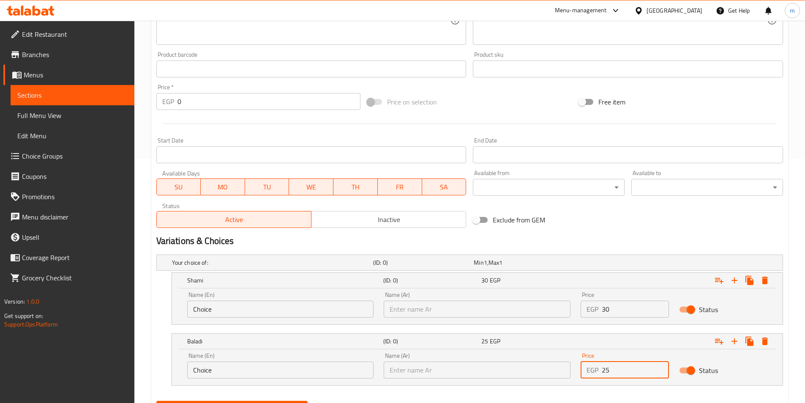
click at [572, 372] on div "Name (En) Choice Name (En) Name (Ar) Name (Ar) Price EGP 25 Price Status" at bounding box center [477, 365] width 590 height 36
type input "32"
click at [156, 401] on button "Create" at bounding box center [232, 409] width 152 height 16
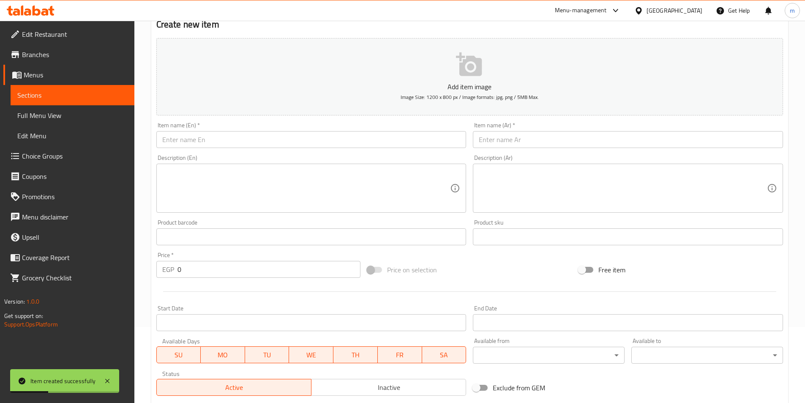
scroll to position [75, 0]
click at [546, 136] on input "text" at bounding box center [628, 140] width 310 height 17
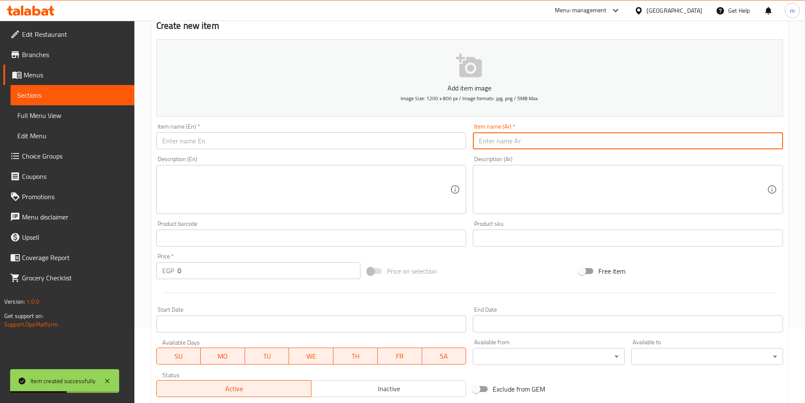
click at [602, 194] on textarea at bounding box center [623, 189] width 288 height 40
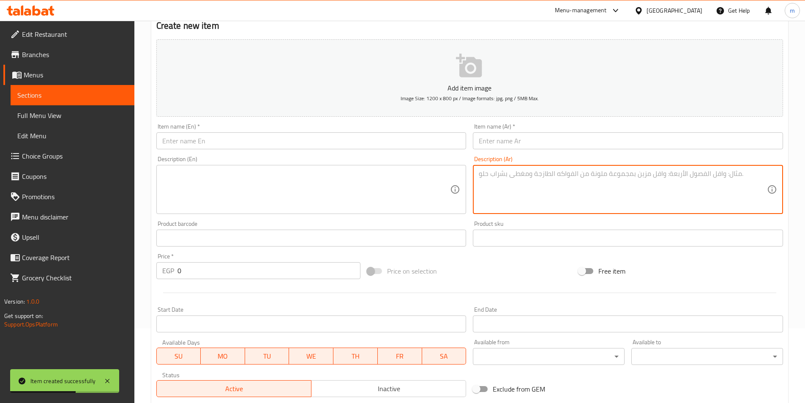
paste textarea "ساندوتش بيتزا(بيض-بسطرمة-جبنة رومي-طماطم-زيتون)"
drag, startPoint x: 598, startPoint y: 175, endPoint x: 634, endPoint y: 175, distance: 35.9
click at [634, 175] on textarea "ساندوتش بيتزا(بيض-بسطرمة-جبنة رومي-طماطم-زيتون)" at bounding box center [623, 189] width 288 height 40
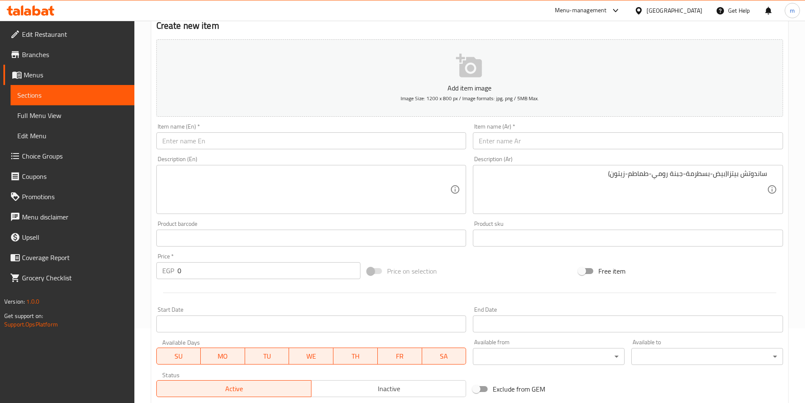
click at [745, 167] on div "ساندوتش بيتزا(بيض-بسطرمة-جبنة رومي-طماطم-زيتون) Description (Ar)" at bounding box center [628, 189] width 310 height 49
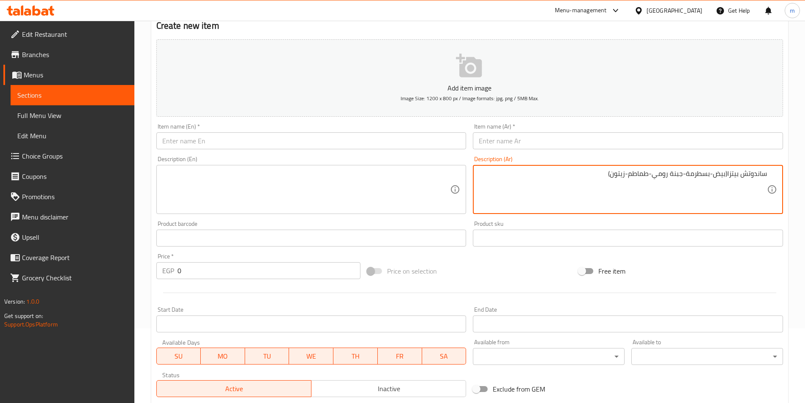
click at [730, 173] on textarea "ساندوتش بيتزا(بيض-بسطرمة-جبنة رومي-طماطم-زيتون)" at bounding box center [623, 189] width 288 height 40
drag, startPoint x: 728, startPoint y: 173, endPoint x: 779, endPoint y: 173, distance: 51.1
click at [779, 173] on div "ساندوتش بيتزا(بيض-بسطرمة-جبنة رومي-طماطم-زيتون) Description (Ar)" at bounding box center [628, 189] width 310 height 49
type textarea "(بيض-بسطرمة-جبنة رومي-طماطم-زيتون)"
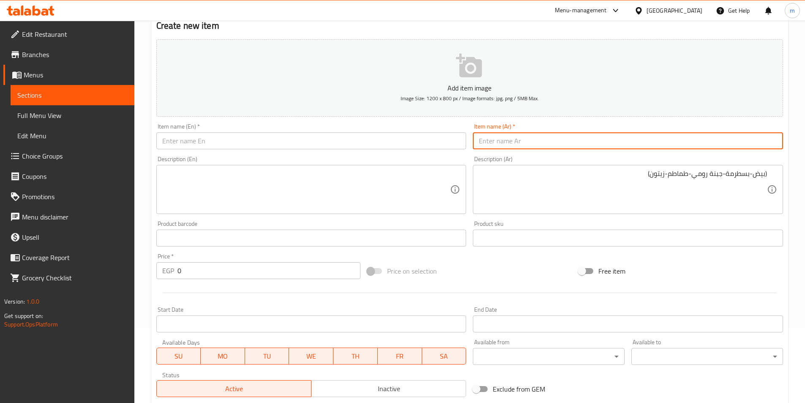
click at [742, 139] on input "text" at bounding box center [628, 140] width 310 height 17
paste input "ساندوتش بيتزا"
type input "ساندوتش بيتزا"
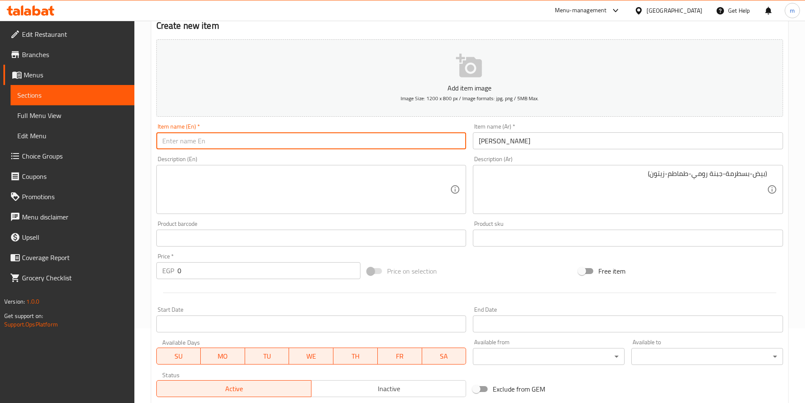
click at [281, 139] on input "text" at bounding box center [311, 140] width 310 height 17
paste input "pizza sandwich"
type input "pizza sandwich"
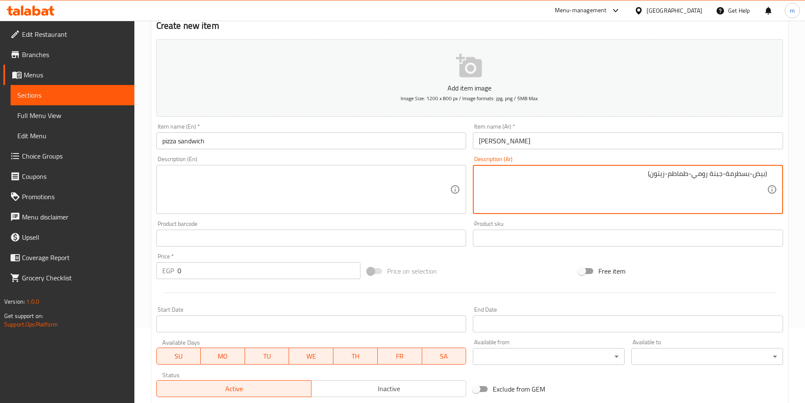
click at [699, 178] on textarea "(بيض-بسطرمة-جبنة رومي-طماطم-زيتون)" at bounding box center [623, 189] width 288 height 40
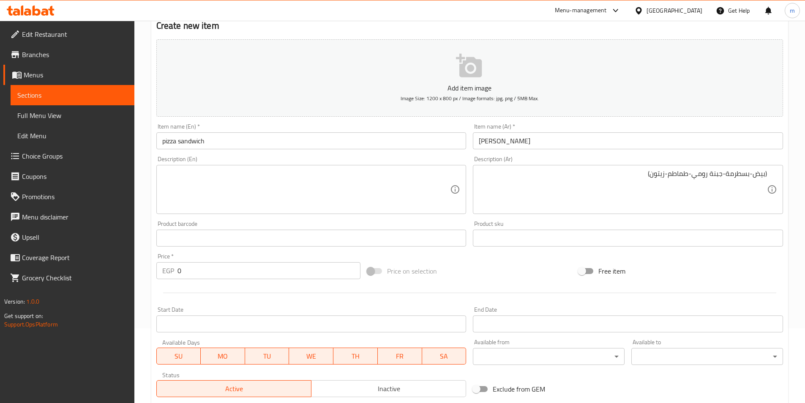
click at [299, 182] on textarea at bounding box center [306, 189] width 288 height 40
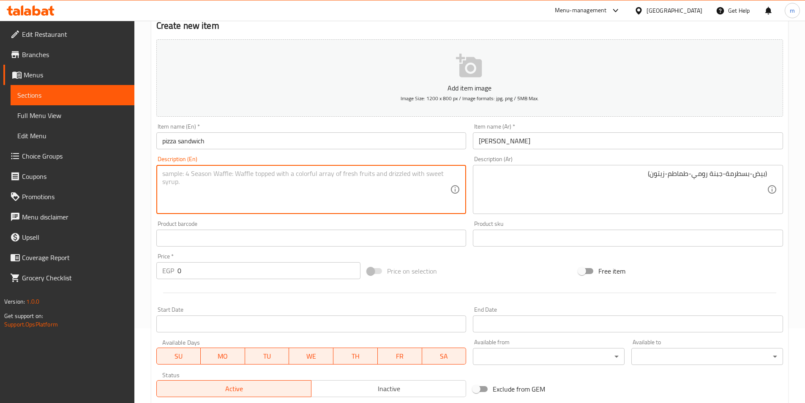
paste textarea "(Eggs - Pastrami - Romano cheese - Tomatoes - Olives)"
click at [233, 177] on textarea "(Eggs - Pastrami - Romano cheese - Tomatoes - Olives)" at bounding box center [306, 189] width 288 height 40
click at [221, 173] on textarea "(Eggs - Pastrami - roumi cheese - Tomatoes - Olives)" at bounding box center [306, 189] width 288 height 40
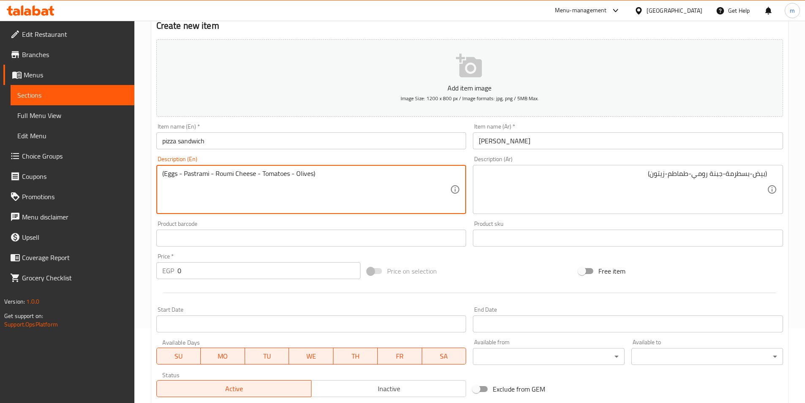
type textarea "(Eggs - Pastrami - Roumi Cheese - Tomatoes - Olives)"
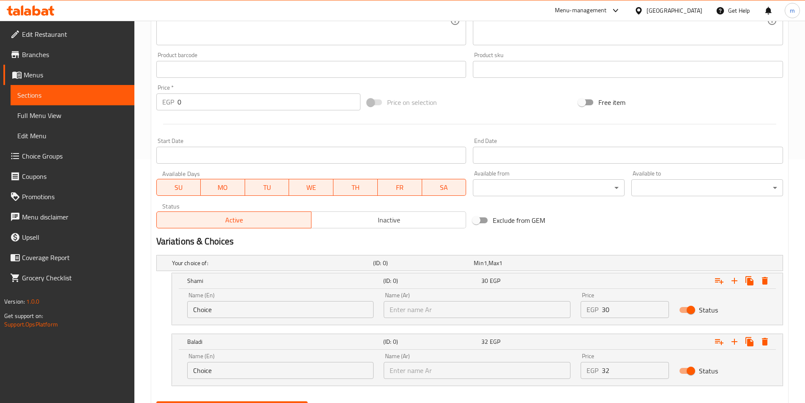
scroll to position [244, 0]
drag, startPoint x: 614, startPoint y: 318, endPoint x: 594, endPoint y: 305, distance: 23.9
click at [593, 305] on div "Price EGP 30 Price" at bounding box center [625, 305] width 98 height 36
click at [613, 309] on input "30" at bounding box center [635, 309] width 67 height 17
drag, startPoint x: 611, startPoint y: 310, endPoint x: 598, endPoint y: 310, distance: 12.7
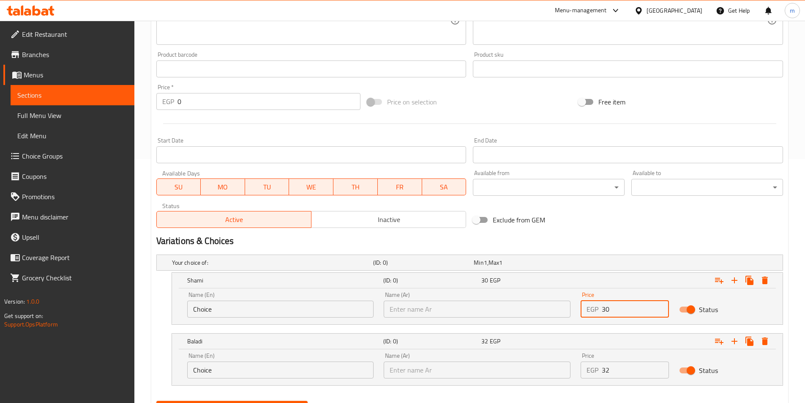
click at [598, 310] on div "EGP 30 Price" at bounding box center [625, 309] width 88 height 17
type input "37"
drag, startPoint x: 620, startPoint y: 370, endPoint x: 601, endPoint y: 372, distance: 19.1
click at [599, 371] on div "EGP 32 Price" at bounding box center [625, 369] width 88 height 17
type input "7"
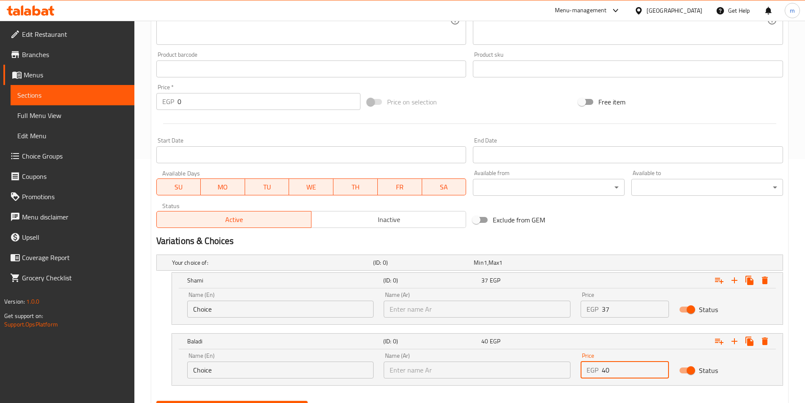
type input "40"
click at [156, 401] on button "Create" at bounding box center [232, 409] width 152 height 16
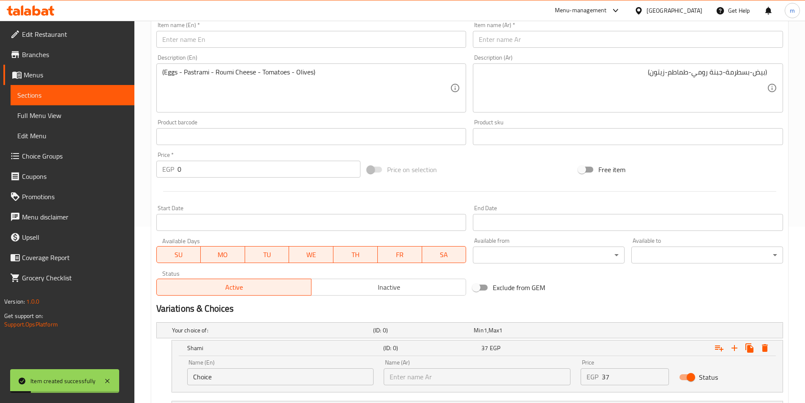
scroll to position [75, 0]
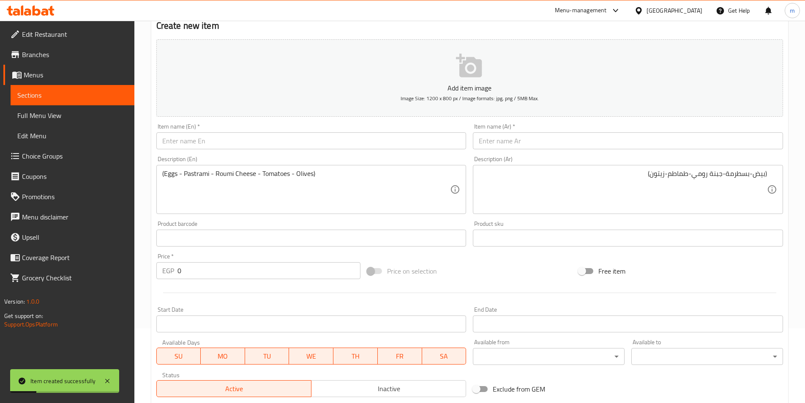
click at [560, 189] on textarea "(بيض-بسطرمة-جبنة رومي-طماطم-زيتون)" at bounding box center [623, 189] width 288 height 40
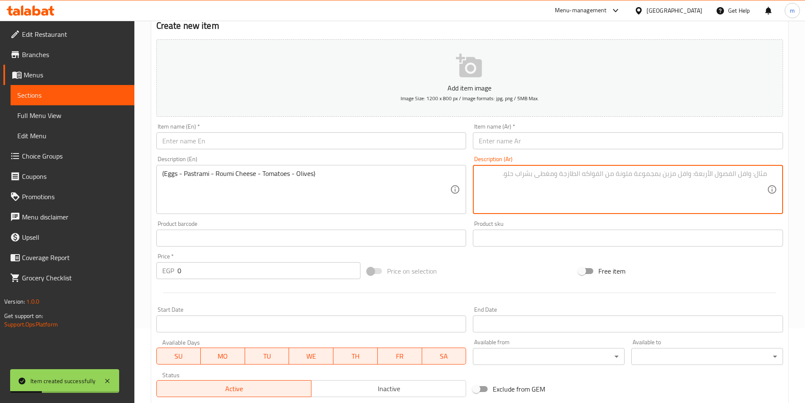
paste textarea "ساندوتش اباتشي(بيض-سوسيس-جبنة رومي-طماطم-زيتون)"
drag, startPoint x: 722, startPoint y: 176, endPoint x: 773, endPoint y: 175, distance: 52.0
click at [773, 175] on div "ساندوتش اباتشي(بيض-سوسيس-جبنة رومي-طماطم-زيتون) Description (Ar)" at bounding box center [628, 189] width 310 height 49
type textarea "(بيض-سوسيس-جبنة رومي-طماطم-زيتون)"
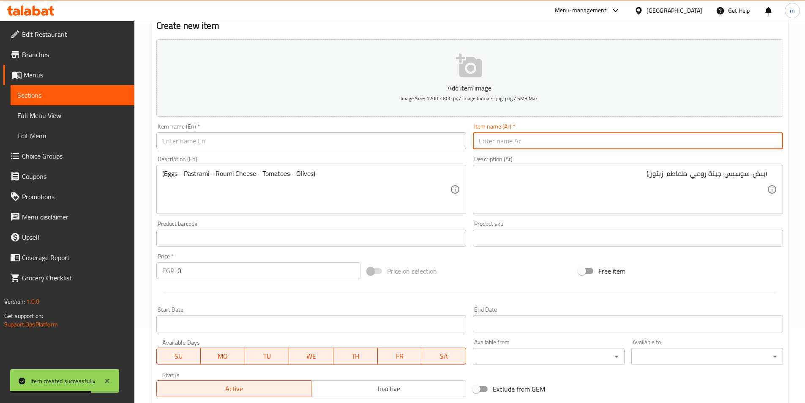
click at [667, 145] on input "text" at bounding box center [628, 140] width 310 height 17
paste input "ساندوتش اباتشي"
type input "ساندوتش اباتشي"
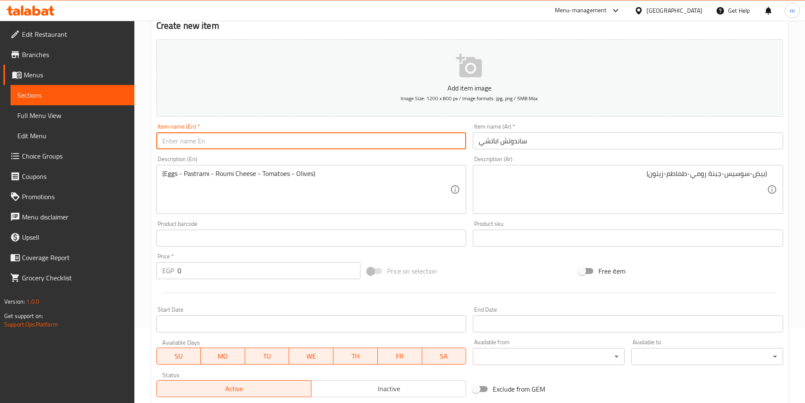
click at [339, 142] on input "text" at bounding box center [311, 140] width 310 height 17
paste input "Apache sandwich"
type input "Apache sandwich"
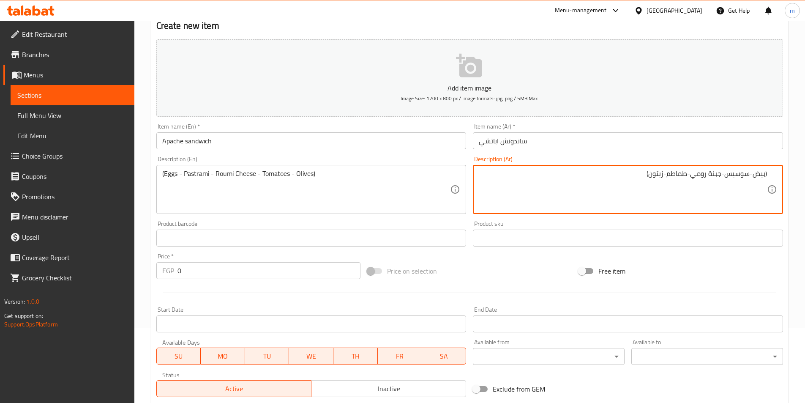
click at [734, 179] on textarea "(بيض-سوسيس-جبنة رومي-طماطم-زيتون)" at bounding box center [623, 189] width 288 height 40
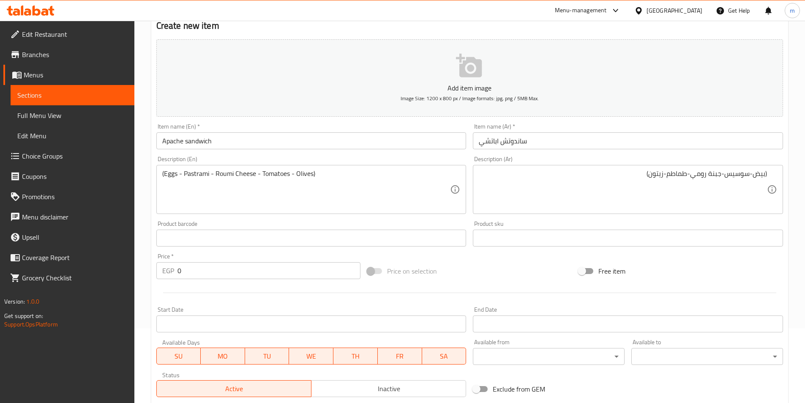
click at [354, 180] on textarea "(Eggs - Pastrami - Roumi Cheese - Tomatoes - Olives)" at bounding box center [306, 189] width 288 height 40
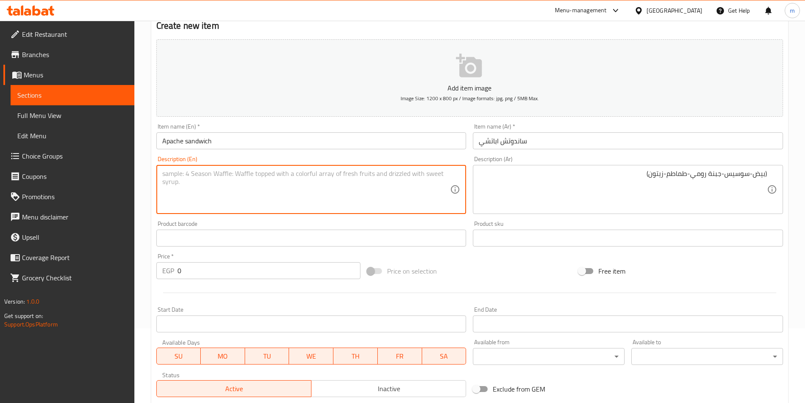
paste textarea "(Eggs - Sausage - Romano cheese - Tomatoes - Olives)"
click at [197, 177] on textarea "(Eggs - Sausage - Romano cheese - Tomatoes - Olives)" at bounding box center [306, 189] width 288 height 40
click at [217, 177] on textarea "(Eggs - hor dog - Romano cheese - Tomatoes - Olives)" at bounding box center [306, 189] width 288 height 40
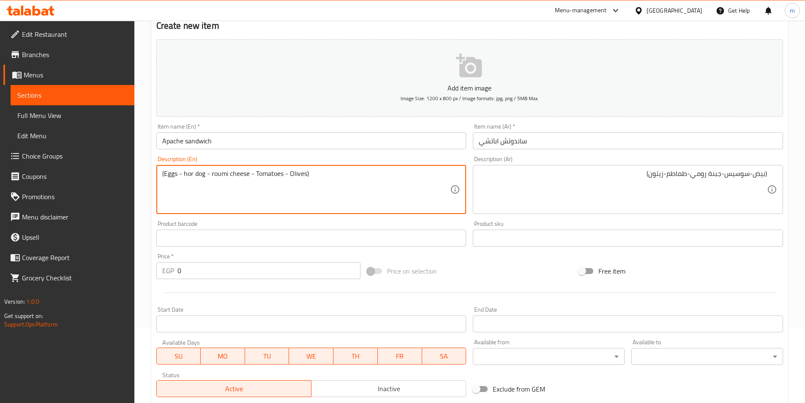
click at [191, 174] on textarea "(Eggs - hor dog - roumi cheese - Tomatoes - Olives)" at bounding box center [306, 189] width 288 height 40
click at [203, 177] on textarea "(Eggs - hot dog - roumi cheese - Tomatoes - Olives)" at bounding box center [306, 189] width 288 height 40
click at [203, 174] on textarea "(Eggs - hot dog - roumi cheese - Tomatoes - Olives)" at bounding box center [306, 189] width 288 height 40
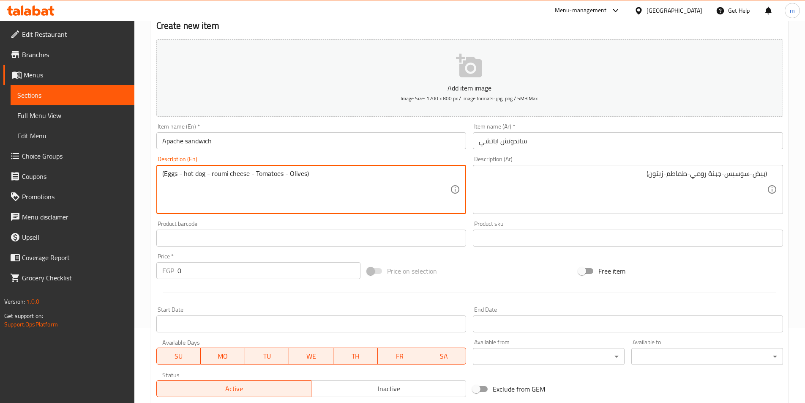
click at [203, 174] on textarea "(Eggs - hot dog - roumi cheese - Tomatoes - Olives)" at bounding box center [306, 189] width 288 height 40
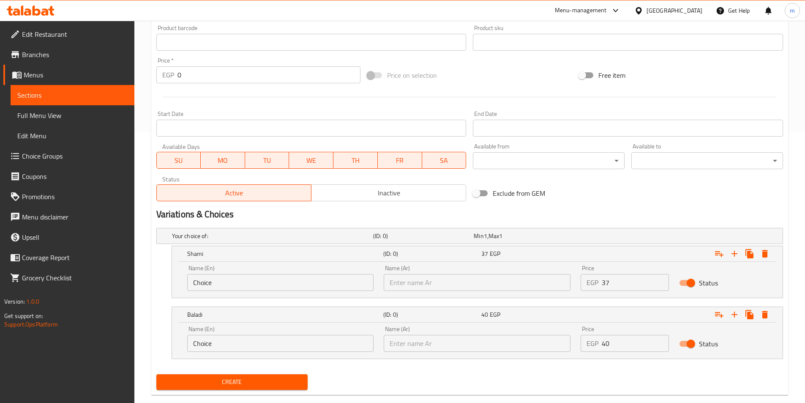
scroll to position [286, 0]
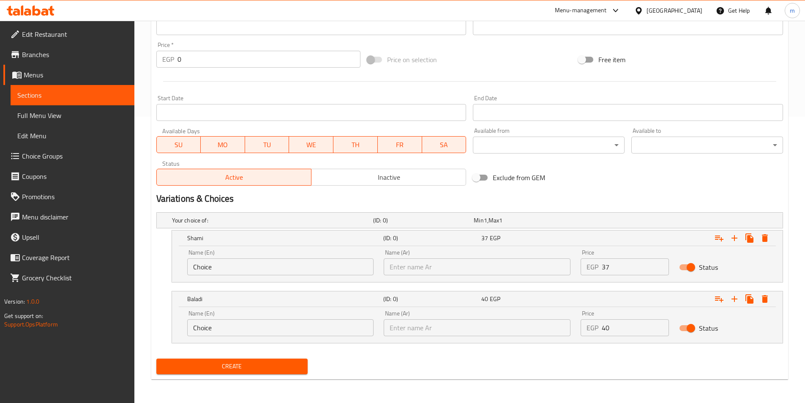
type textarea "(Eggs - Hot Dog - Roumi Cheese - Tomatoes - Olives)"
drag, startPoint x: 614, startPoint y: 269, endPoint x: 590, endPoint y: 268, distance: 24.5
click at [590, 268] on div "EGP 37 Price" at bounding box center [625, 266] width 88 height 17
type input "34"
drag, startPoint x: 632, startPoint y: 333, endPoint x: 574, endPoint y: 327, distance: 59.0
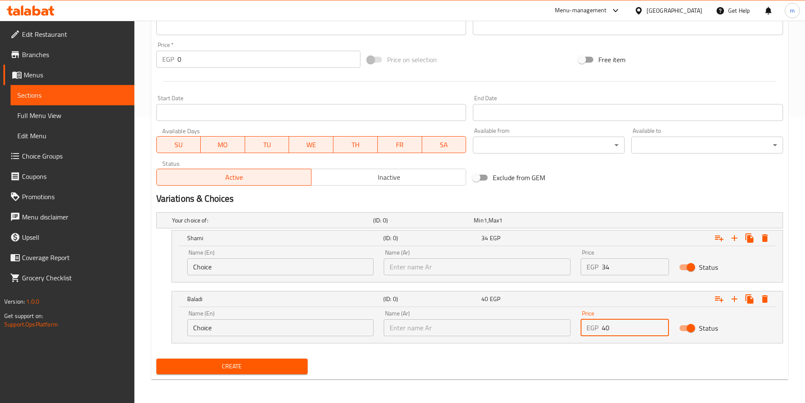
click at [574, 328] on div "Name (En) Choice Name (En) Name (Ar) Name (Ar) Price EGP 40 Price Status" at bounding box center [477, 323] width 590 height 36
type input "37"
click at [156, 358] on button "Create" at bounding box center [232, 366] width 152 height 16
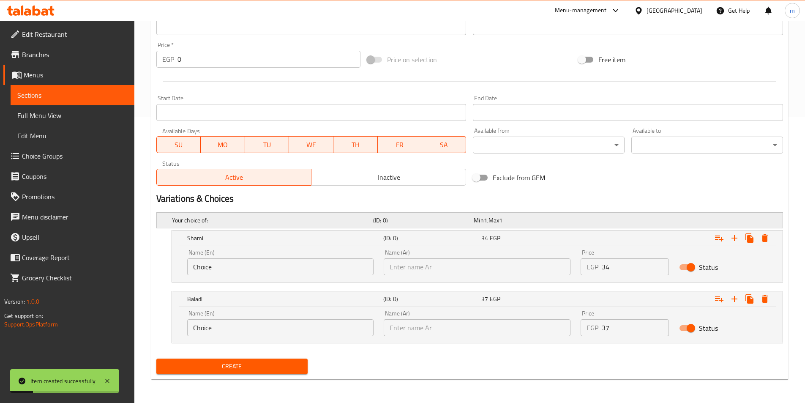
scroll to position [159, 0]
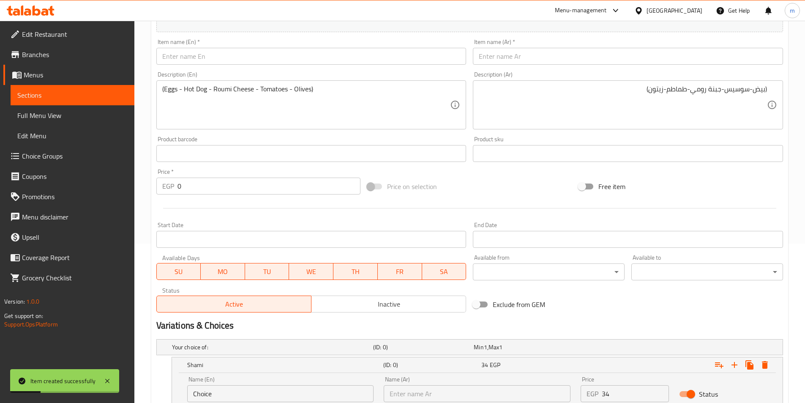
click at [529, 59] on input "text" at bounding box center [628, 56] width 310 height 17
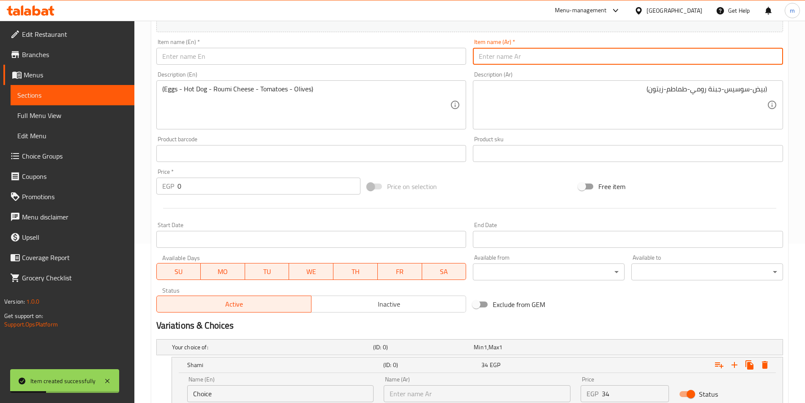
paste input "ساندوتش طعمية كيري"
type input "ساندوتش طعمية كيري"
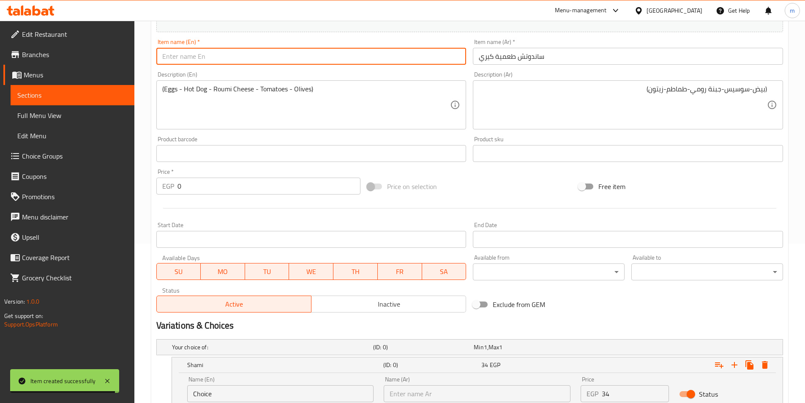
click at [453, 60] on input "text" at bounding box center [311, 56] width 310 height 17
paste input "Kiri Falafel Sandwich"
type input "Kiri Falafel Sandwich"
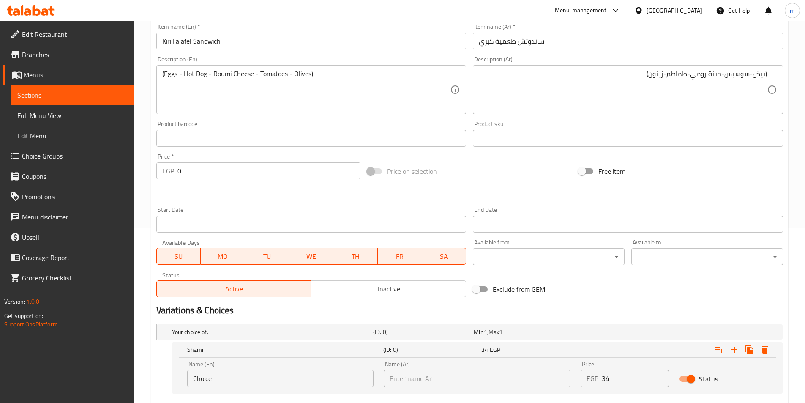
scroll to position [202, 0]
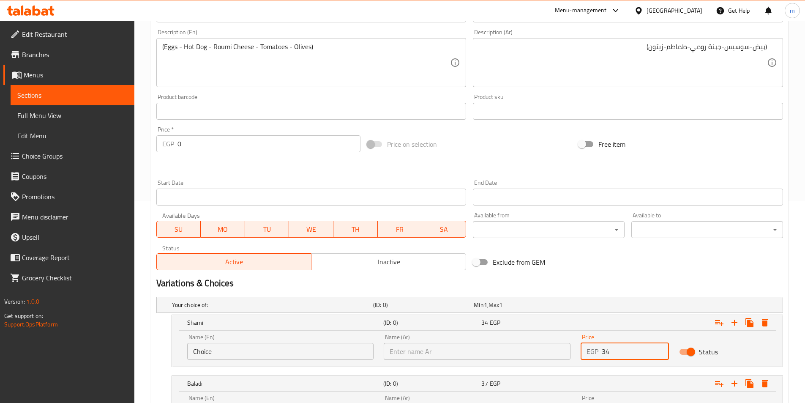
drag, startPoint x: 629, startPoint y: 349, endPoint x: 564, endPoint y: 344, distance: 64.9
click at [564, 344] on div "Name (En) Choice Name (En) Name (Ar) Name (Ar) Price EGP 34 Price Status" at bounding box center [477, 347] width 590 height 36
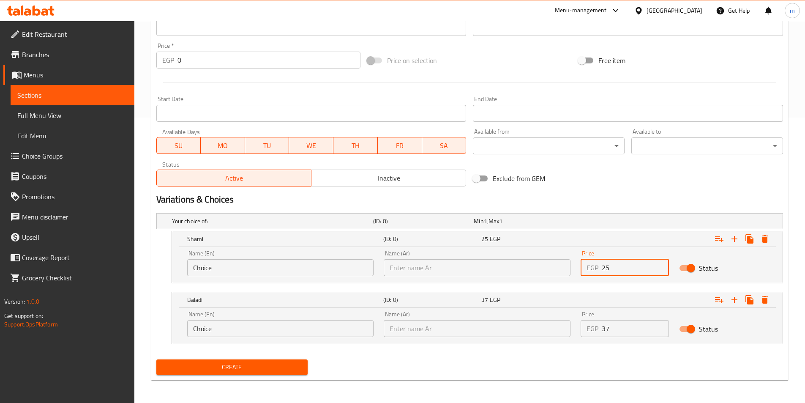
scroll to position [286, 0]
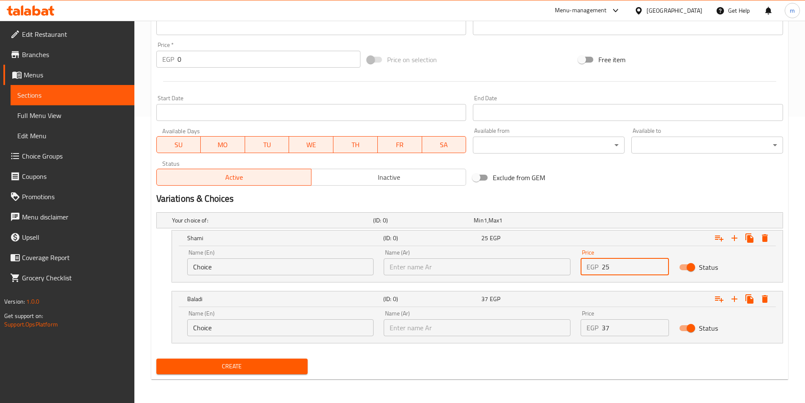
type input "25"
drag, startPoint x: 617, startPoint y: 328, endPoint x: 590, endPoint y: 328, distance: 27.1
click at [590, 328] on div "EGP 37 Price" at bounding box center [625, 327] width 88 height 17
type input "27"
click at [156, 358] on button "Create" at bounding box center [232, 366] width 152 height 16
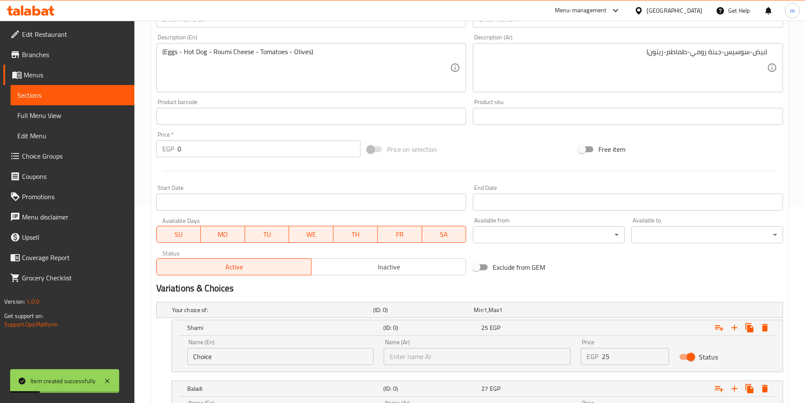
scroll to position [33, 0]
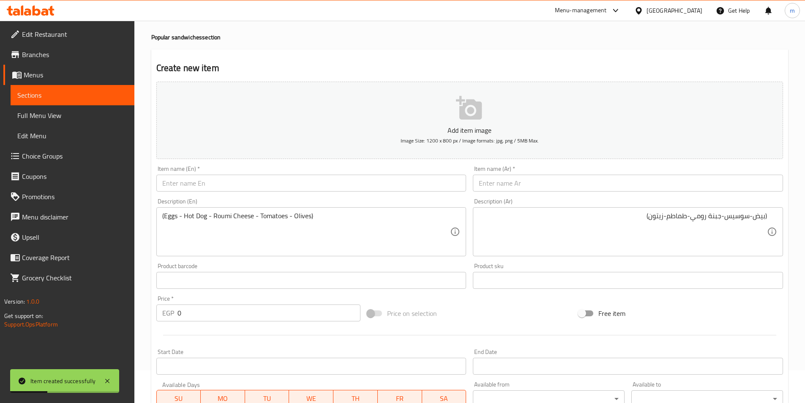
click at [557, 186] on input "text" at bounding box center [628, 183] width 310 height 17
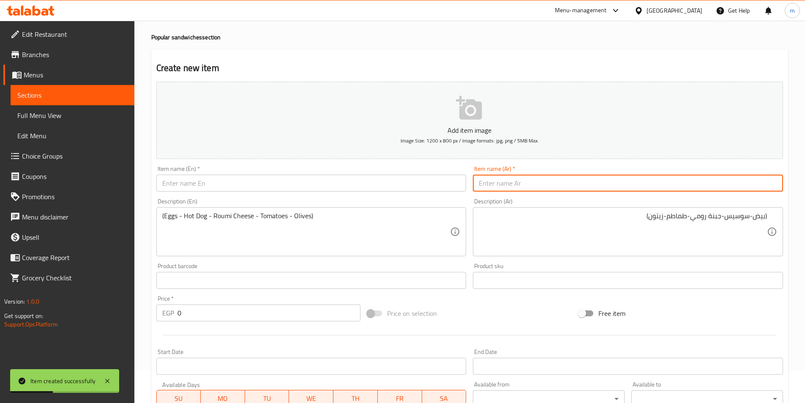
paste input "ساندوتش طعمية بسطرمة"
type input "ساندوتش طعمية بسطرمة"
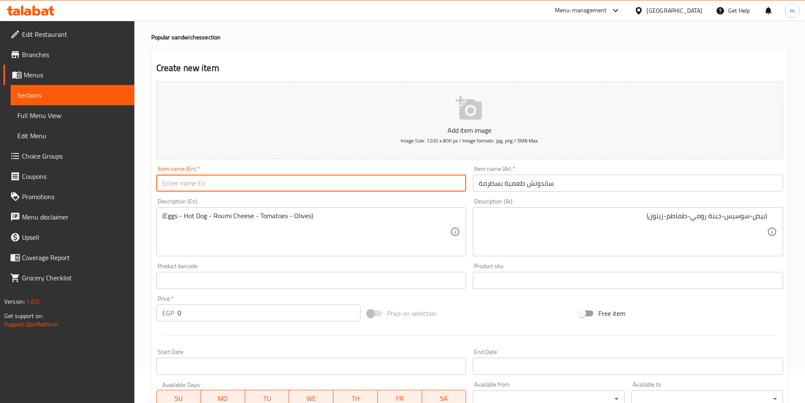
click at [365, 189] on input "text" at bounding box center [311, 183] width 310 height 17
paste input "Taameya and pastrami sandwich"
click at [179, 182] on input "Taameya and pastrami sandwich" at bounding box center [311, 183] width 310 height 17
click at [169, 186] on input "Falafl And Pastrami Sandwich" at bounding box center [311, 183] width 310 height 17
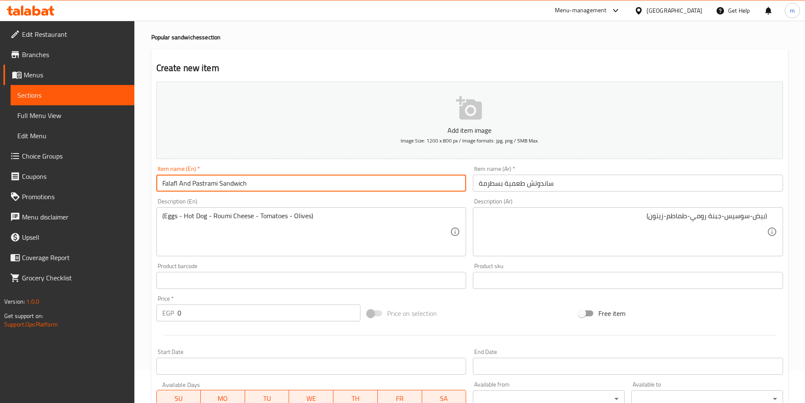
click at [169, 186] on input "Falafl And Pastrami Sandwich" at bounding box center [311, 183] width 310 height 17
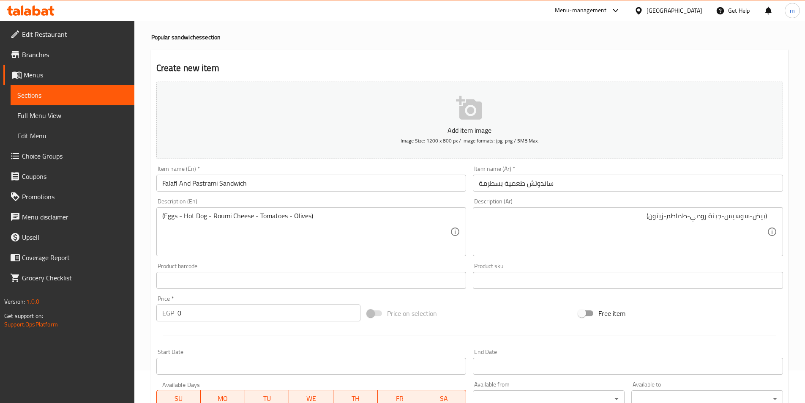
click at [175, 187] on input "Falafl And Pastrami Sandwich" at bounding box center [311, 183] width 310 height 17
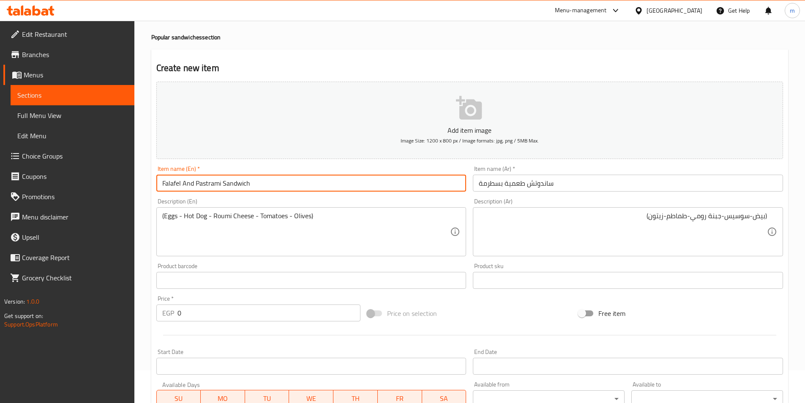
type input "Falafel And Pastrami Sandwich"
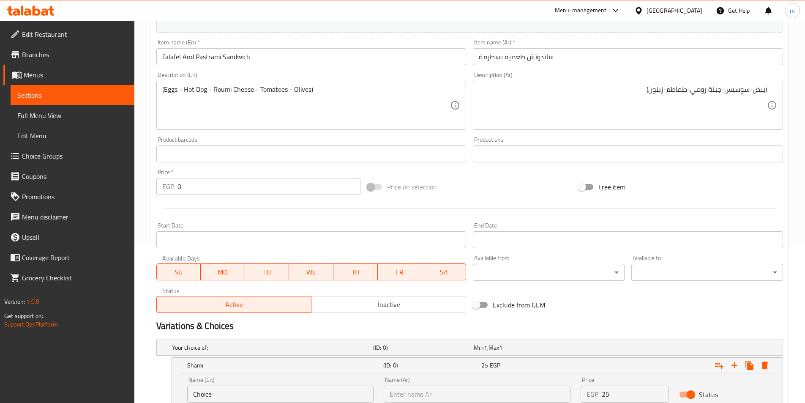
scroll to position [202, 0]
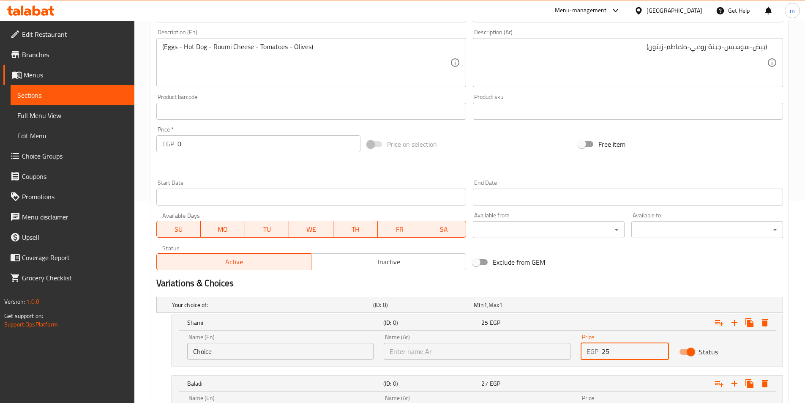
drag, startPoint x: 615, startPoint y: 351, endPoint x: 599, endPoint y: 350, distance: 16.1
click at [599, 350] on div "EGP 25 Price" at bounding box center [625, 351] width 88 height 17
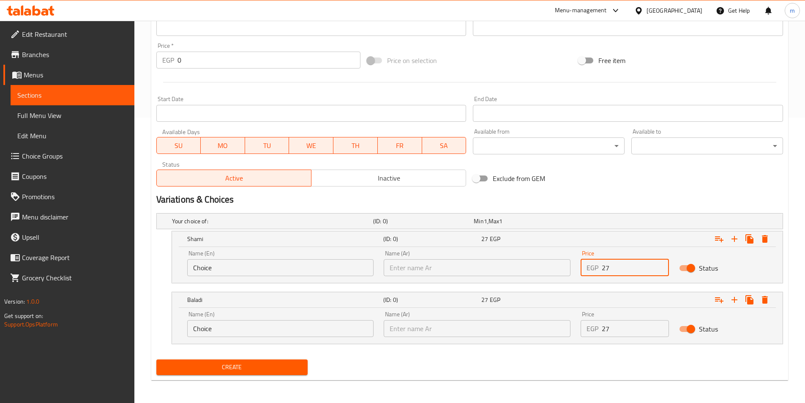
scroll to position [286, 0]
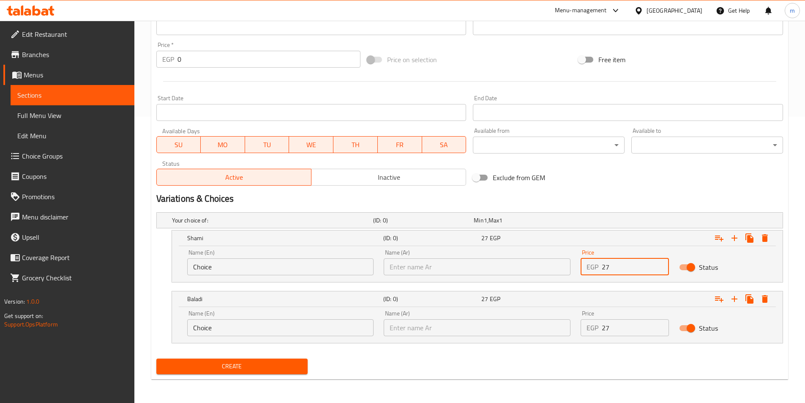
type input "27"
drag, startPoint x: 618, startPoint y: 330, endPoint x: 597, endPoint y: 331, distance: 21.2
click at [597, 331] on div "EGP 27 Price" at bounding box center [625, 327] width 88 height 17
type input "30"
click at [156, 358] on button "Create" at bounding box center [232, 366] width 152 height 16
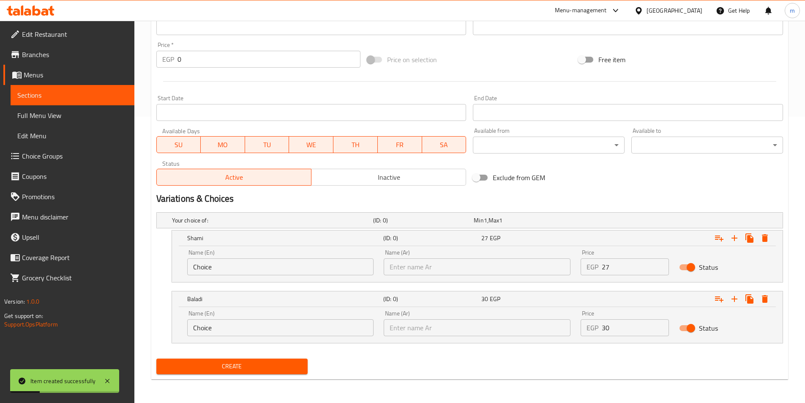
scroll to position [159, 0]
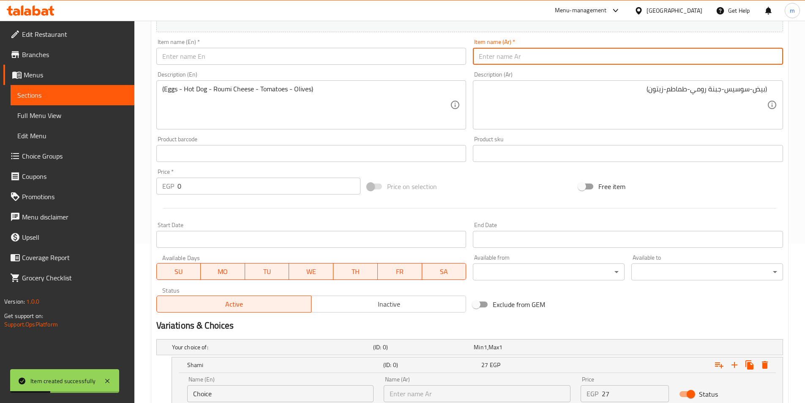
click at [519, 61] on input "text" at bounding box center [628, 56] width 310 height 17
paste input "ساندوتش طعمية موتزاريلا"
type input "ساندوتش طعمية موتزاريلا"
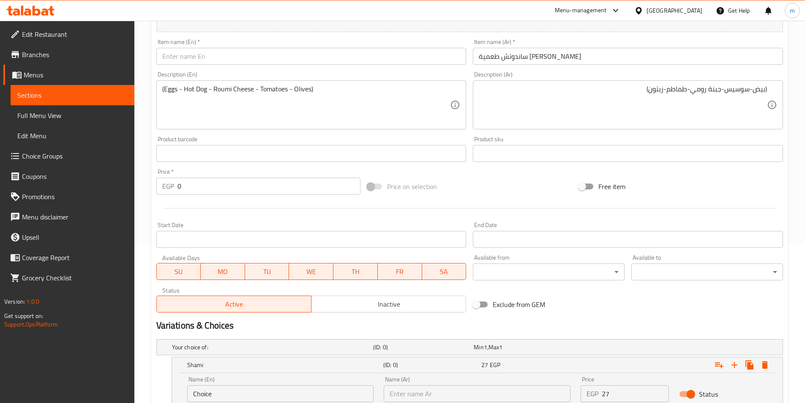
click at [326, 73] on div "Description (En) (Eggs - Hot Dog - Roumi Cheese - Tomatoes - Olives) Descriptio…" at bounding box center [311, 100] width 310 height 58
click at [328, 67] on div "Item name (En)   * Item name (En) *" at bounding box center [311, 52] width 317 height 33
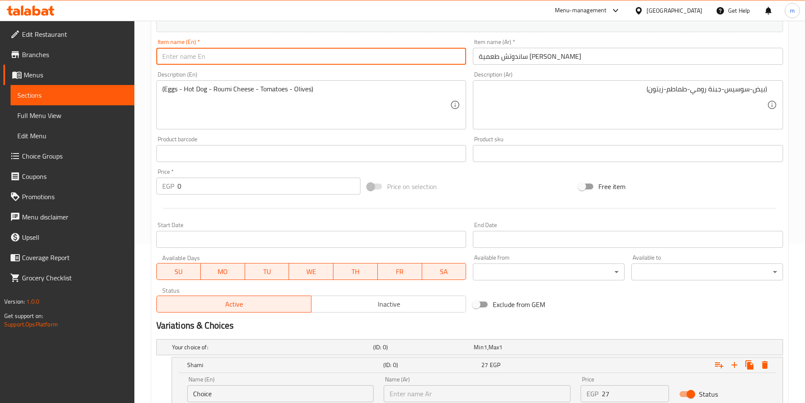
click at [332, 63] on input "text" at bounding box center [311, 56] width 310 height 17
paste input "Falafel and mozzarella sandwich"
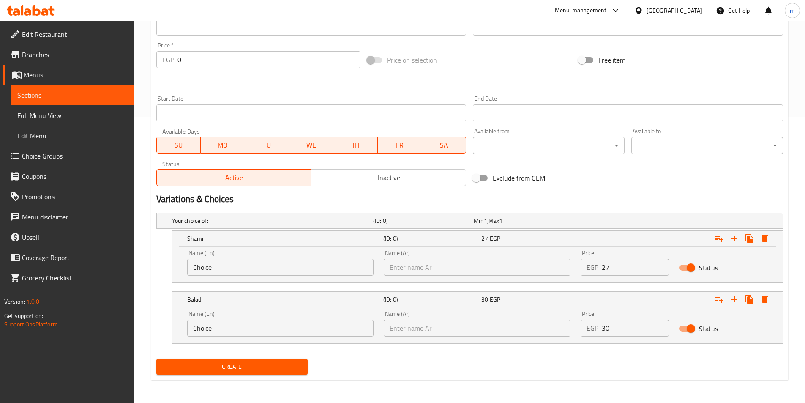
scroll to position [286, 0]
type input "Falafel And Mozzarella Sandwich"
drag, startPoint x: 624, startPoint y: 273, endPoint x: 578, endPoint y: 262, distance: 46.9
click at [579, 262] on div "Price EGP 27 Price" at bounding box center [625, 262] width 98 height 36
type input "25"
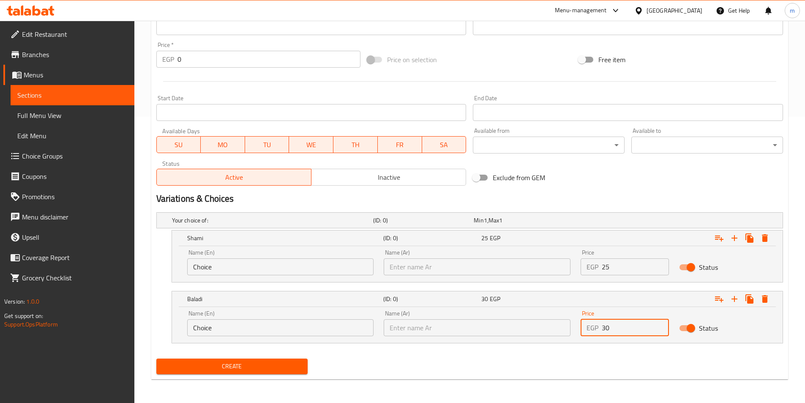
drag, startPoint x: 607, startPoint y: 330, endPoint x: 592, endPoint y: 326, distance: 16.1
click at [592, 326] on div "EGP 30 Price" at bounding box center [625, 327] width 88 height 17
type input "27"
click at [156, 358] on button "Create" at bounding box center [232, 366] width 152 height 16
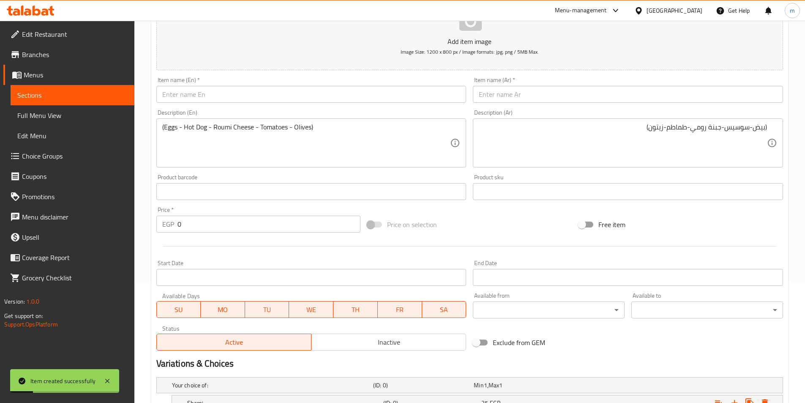
scroll to position [117, 0]
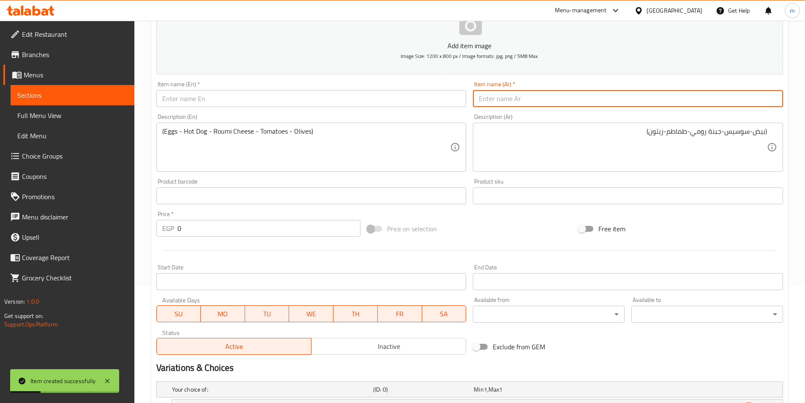
click at [550, 95] on input "text" at bounding box center [628, 98] width 310 height 17
paste input "ساندوتش جبنه مقليه"
type input "ساندوتش جبنه مقليه"
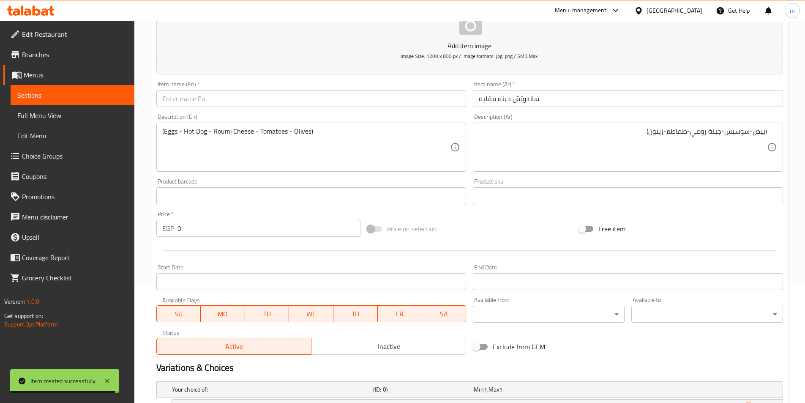
click at [402, 101] on input "text" at bounding box center [311, 98] width 310 height 17
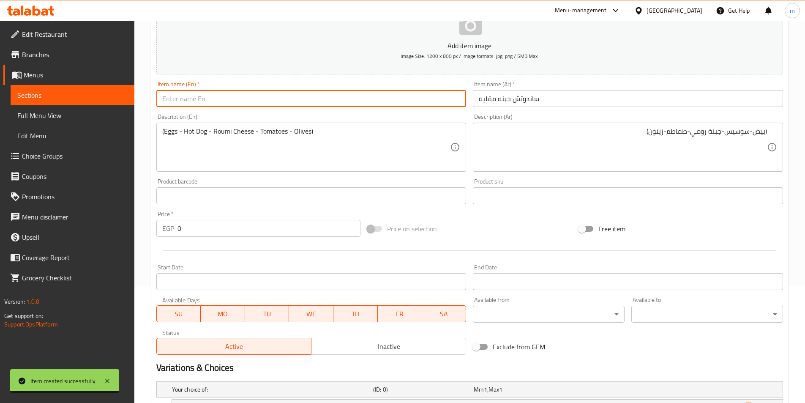
paste input "fried cheese sandwich"
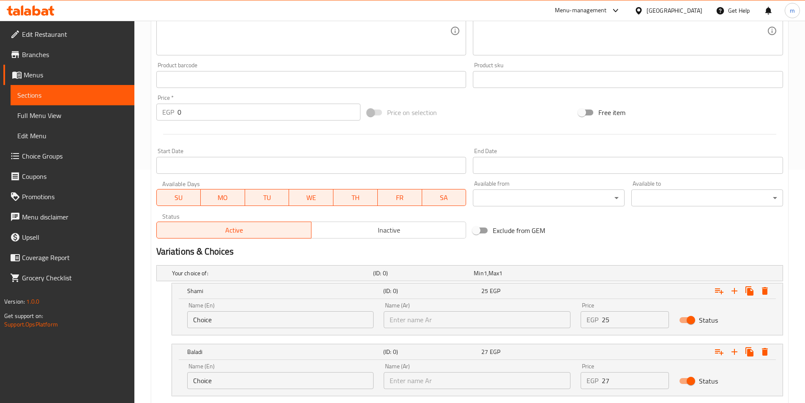
scroll to position [286, 0]
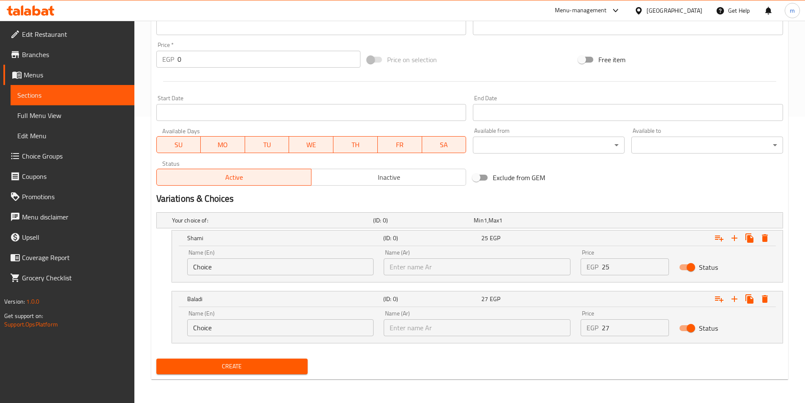
type input "Fried Cheese Sandwich"
drag, startPoint x: 610, startPoint y: 269, endPoint x: 572, endPoint y: 273, distance: 38.3
click at [572, 273] on div "Name (En) Choice Name (En) Name (Ar) Name (Ar) Price EGP 25 Price Status" at bounding box center [477, 262] width 590 height 36
type input "44"
drag, startPoint x: 613, startPoint y: 338, endPoint x: 602, endPoint y: 337, distance: 10.6
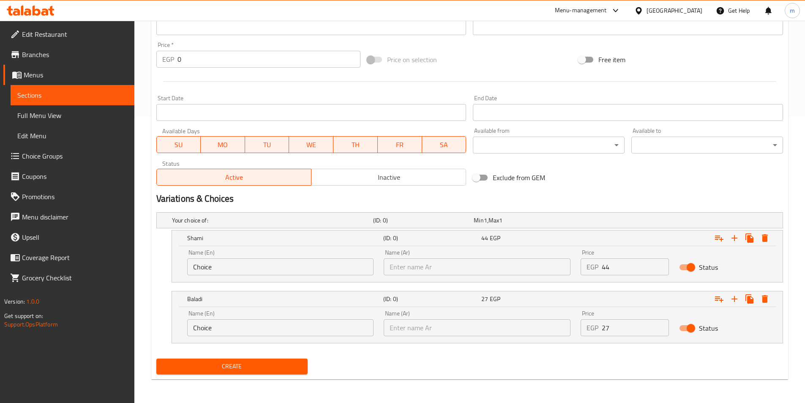
click at [602, 337] on div "Price EGP 27 Price" at bounding box center [625, 323] width 98 height 36
drag, startPoint x: 617, startPoint y: 334, endPoint x: 592, endPoint y: 330, distance: 25.3
click at [592, 330] on div "EGP 27 Price" at bounding box center [625, 327] width 88 height 17
type input "57"
click at [156, 358] on button "Create" at bounding box center [232, 366] width 152 height 16
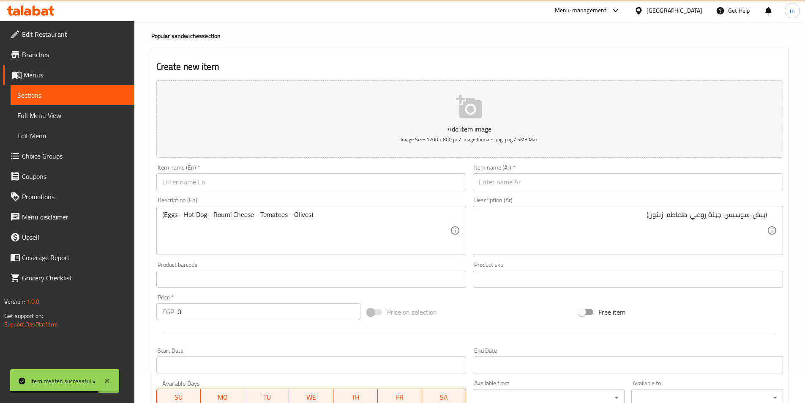
scroll to position [0, 0]
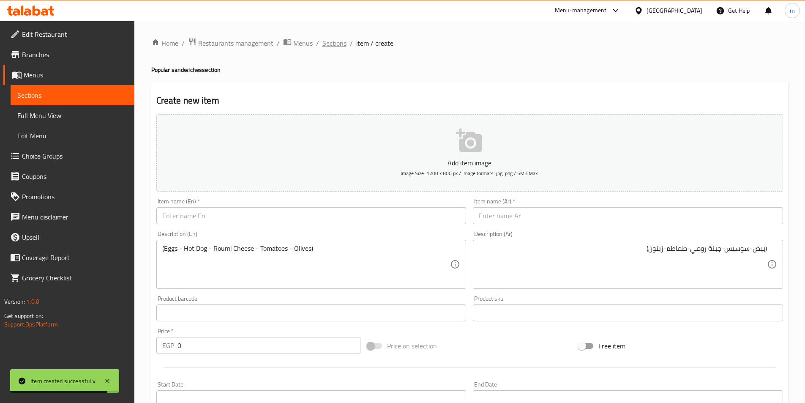
click at [338, 46] on span "Sections" at bounding box center [334, 43] width 24 height 10
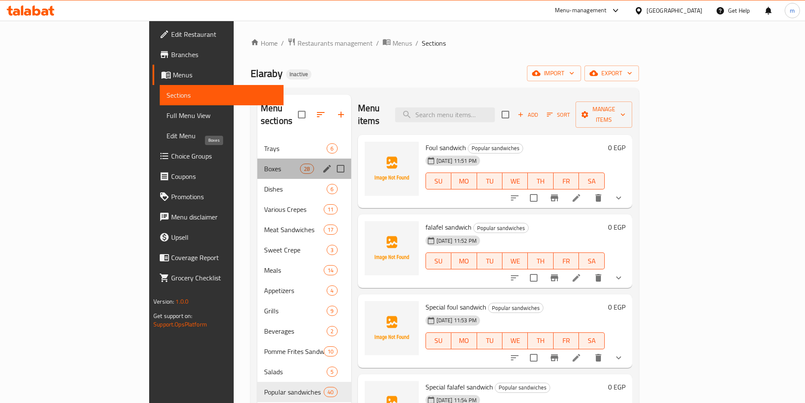
click at [264, 164] on span "Boxes" at bounding box center [282, 169] width 36 height 10
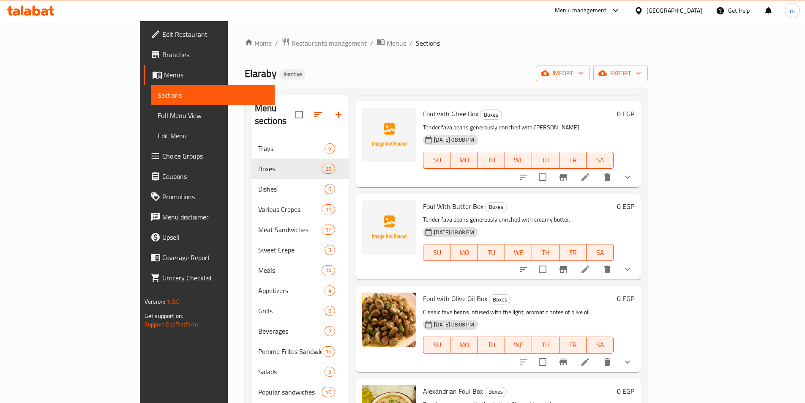
scroll to position [549, 0]
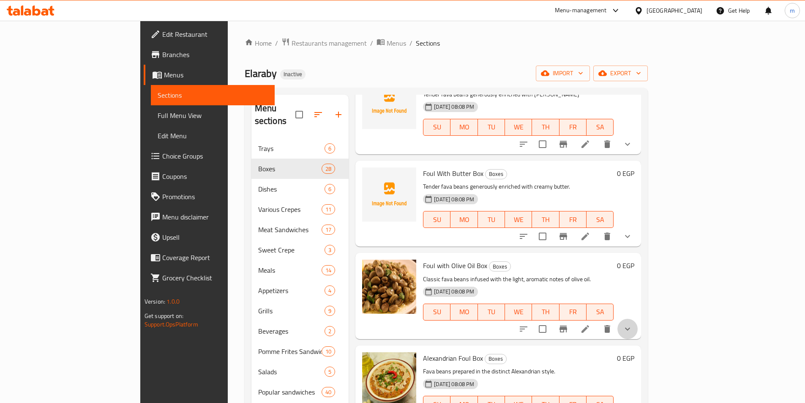
click at [638, 319] on button "show more" at bounding box center [628, 329] width 20 height 20
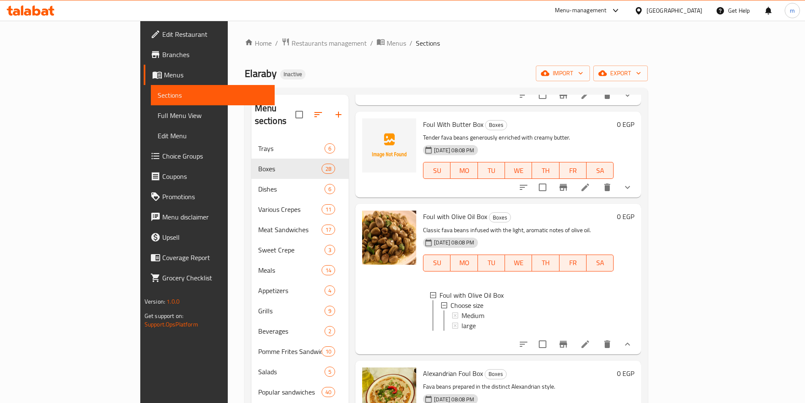
scroll to position [761, 0]
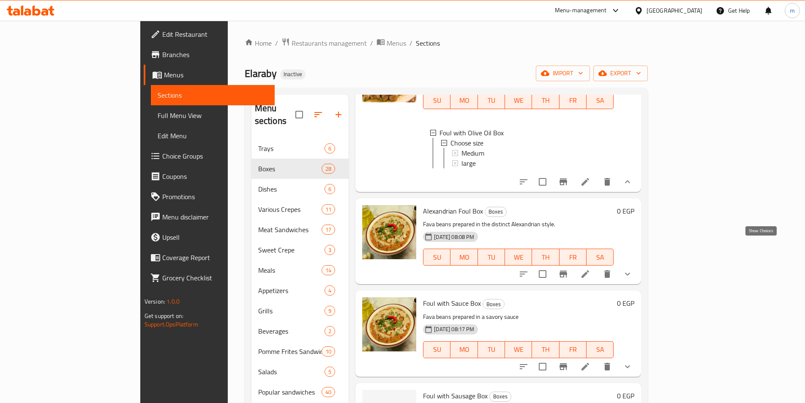
click at [633, 269] on icon "show more" at bounding box center [628, 274] width 10 height 10
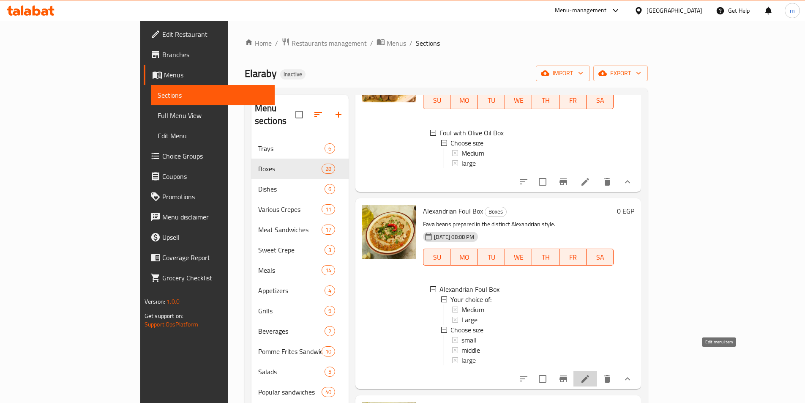
click at [590, 374] on icon at bounding box center [585, 379] width 10 height 10
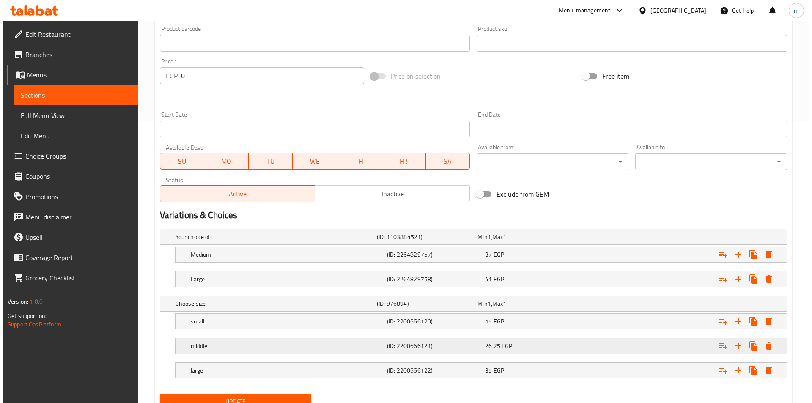
scroll to position [296, 0]
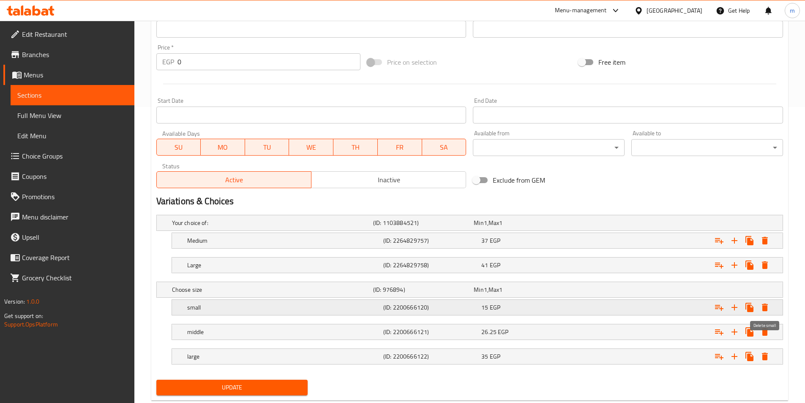
click at [769, 310] on icon "Expand" at bounding box center [765, 307] width 10 height 10
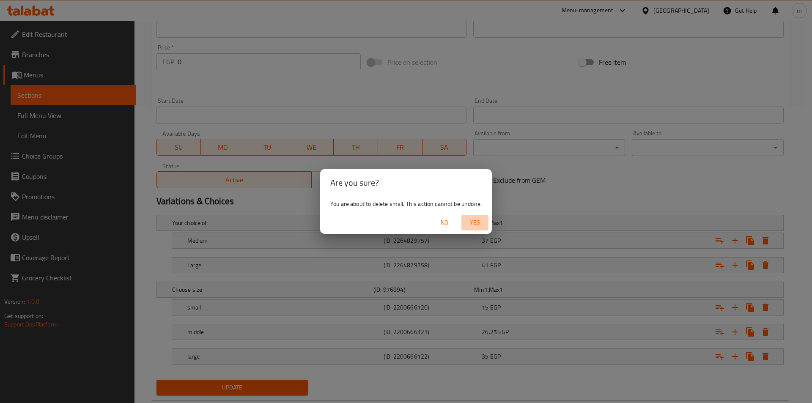
click at [478, 217] on span "Yes" at bounding box center [475, 222] width 20 height 11
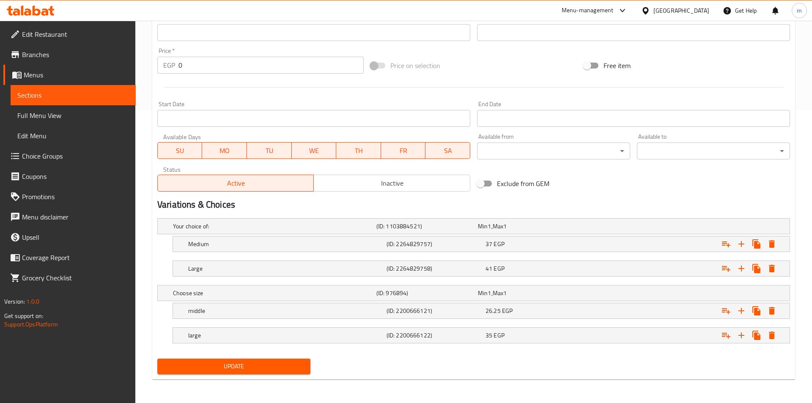
scroll to position [292, 0]
click at [760, 312] on icon "Expand" at bounding box center [765, 311] width 10 height 10
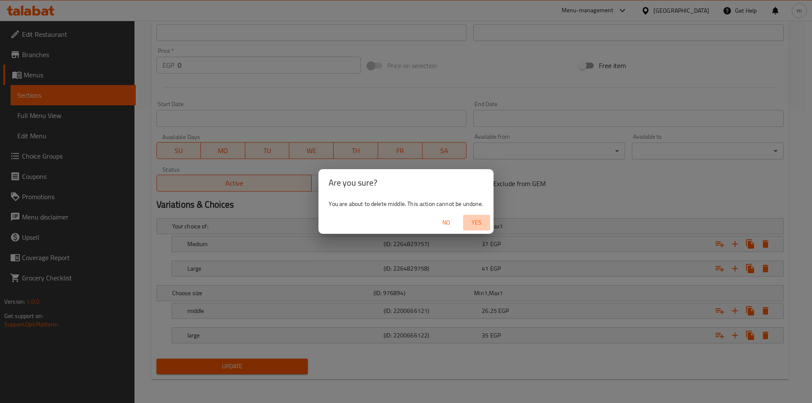
click at [478, 219] on span "Yes" at bounding box center [476, 222] width 20 height 11
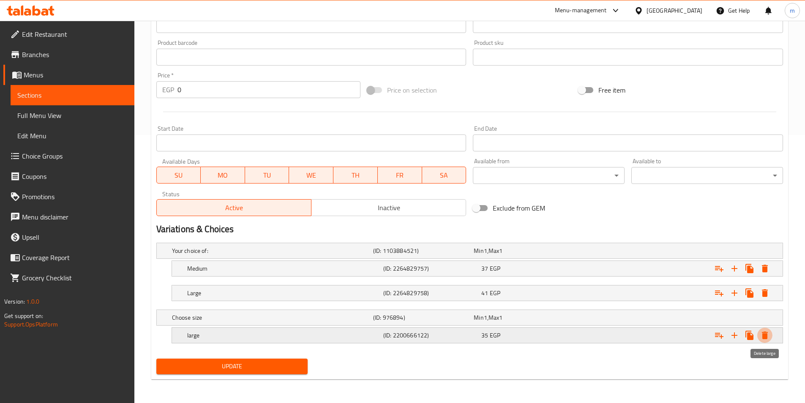
click at [767, 333] on icon "Expand" at bounding box center [765, 335] width 6 height 8
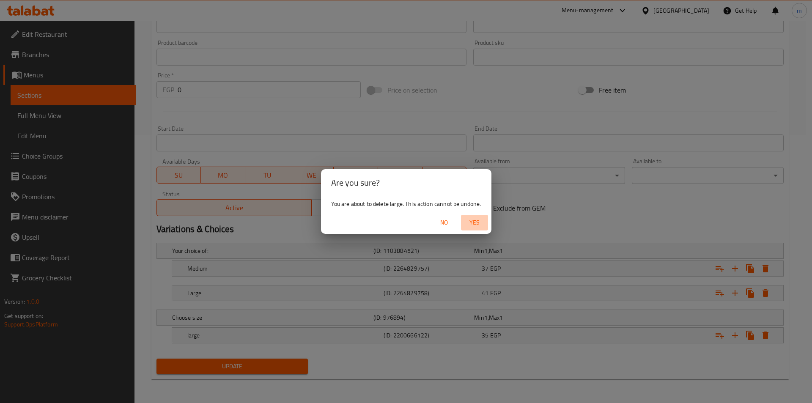
click at [478, 225] on span "Yes" at bounding box center [474, 222] width 20 height 11
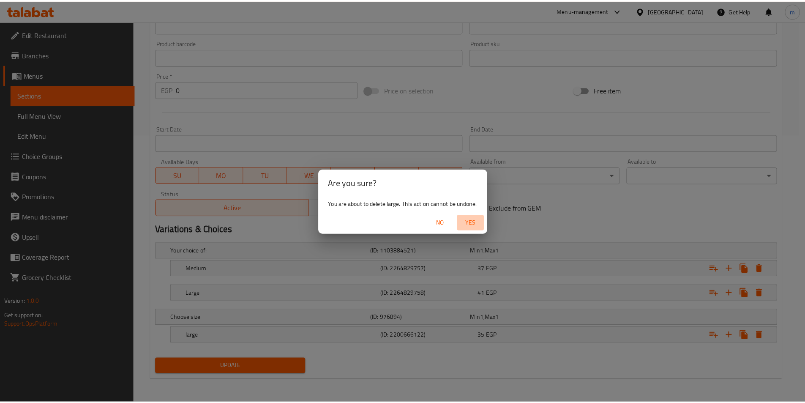
scroll to position [198, 0]
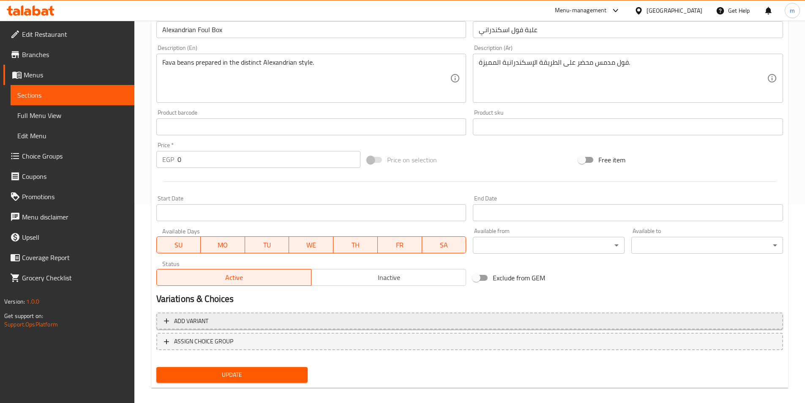
click at [309, 320] on span "Add variant" at bounding box center [470, 321] width 612 height 11
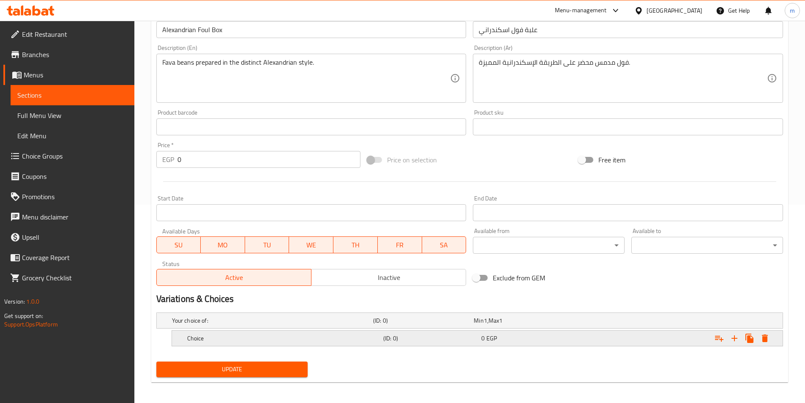
click at [307, 334] on h5 "Choice" at bounding box center [283, 338] width 193 height 8
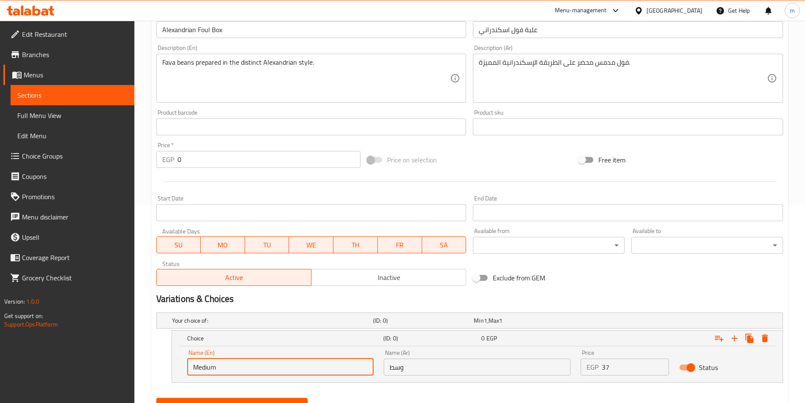
click at [265, 366] on input "Medium" at bounding box center [280, 366] width 187 height 17
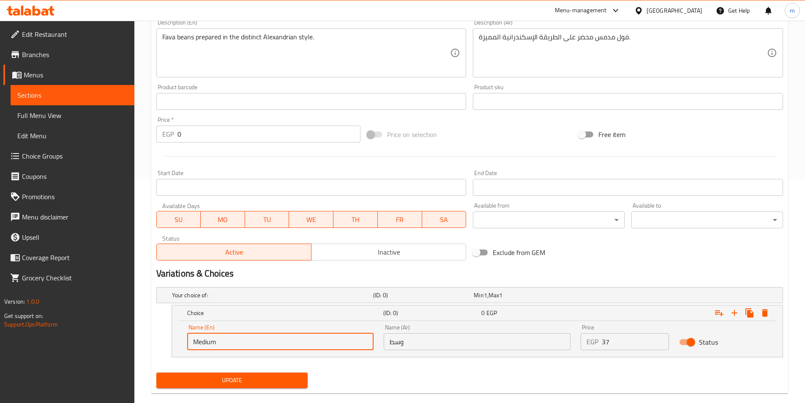
scroll to position [238, 0]
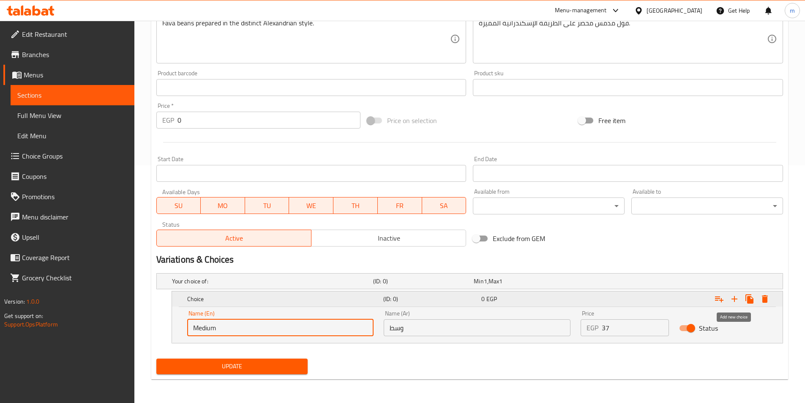
click at [737, 301] on icon "Expand" at bounding box center [735, 299] width 10 height 10
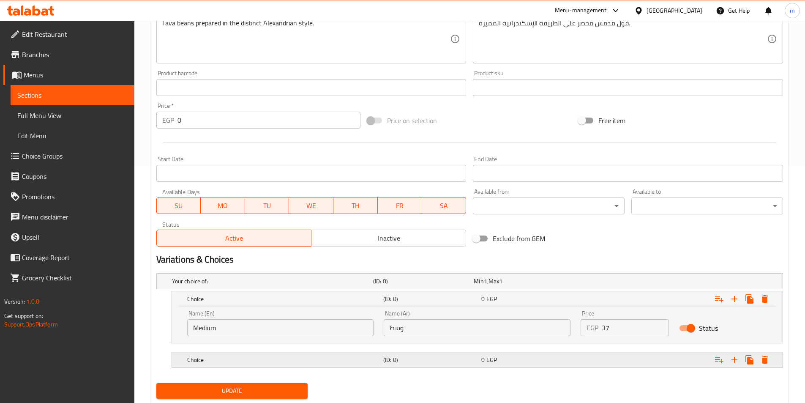
click at [284, 358] on h5 "Choice" at bounding box center [283, 359] width 193 height 8
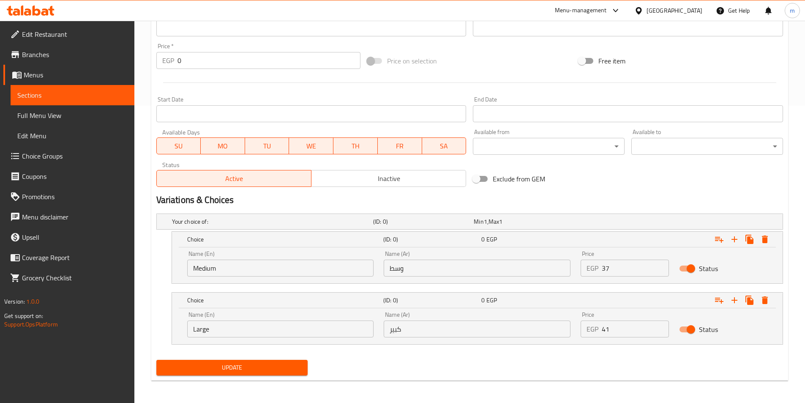
scroll to position [298, 0]
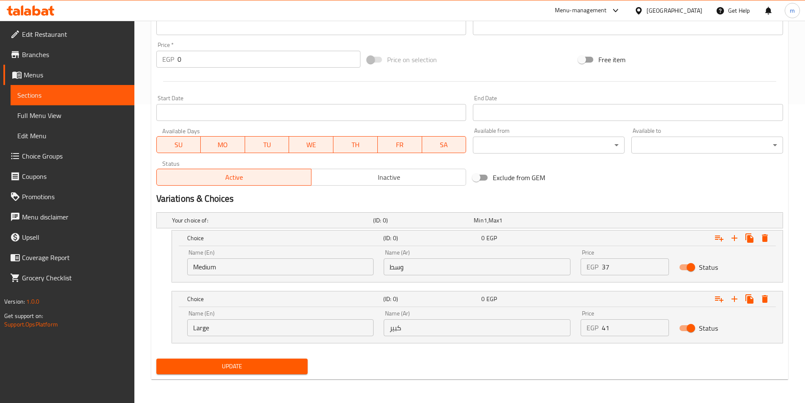
click at [273, 357] on div "Update" at bounding box center [232, 366] width 159 height 22
click at [276, 362] on span "Update" at bounding box center [232, 366] width 138 height 11
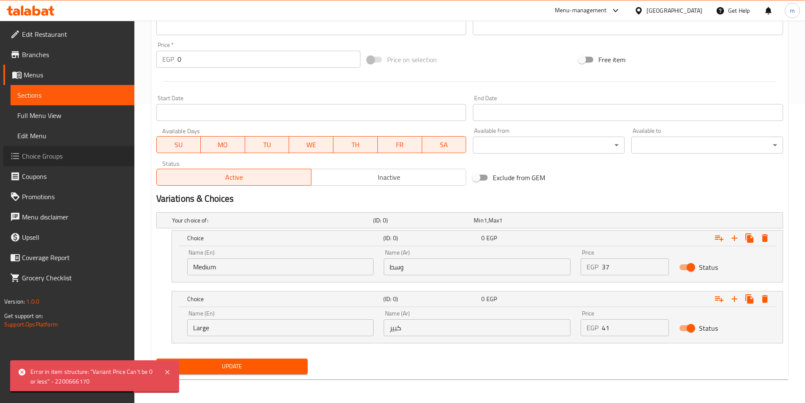
click at [67, 156] on span "Choice Groups" at bounding box center [75, 156] width 106 height 10
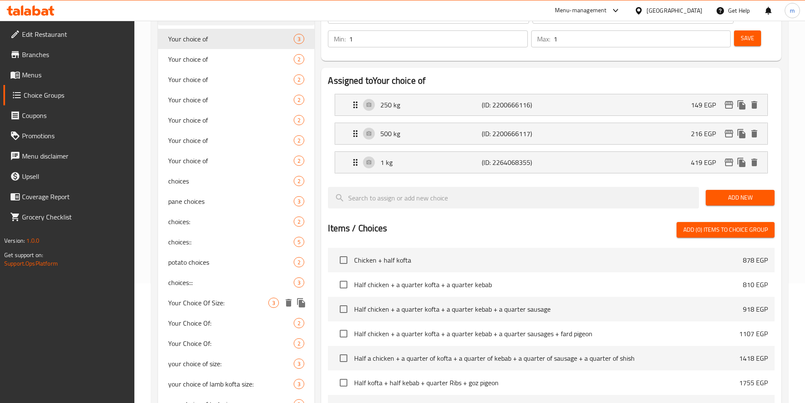
click at [241, 302] on span "Your Choice Of Size:" at bounding box center [218, 303] width 101 height 10
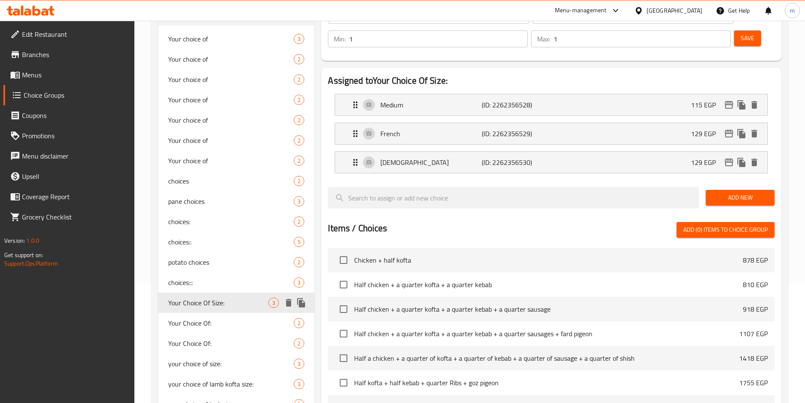
type input "Your Choice Of Size:"
type input "إختيارك من الحجم:"
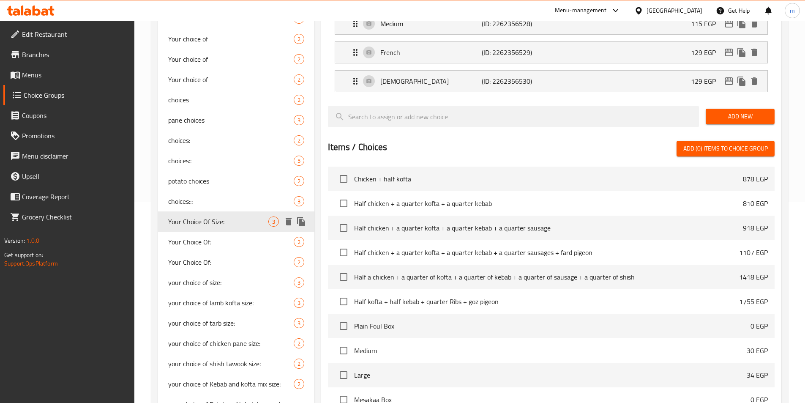
scroll to position [204, 0]
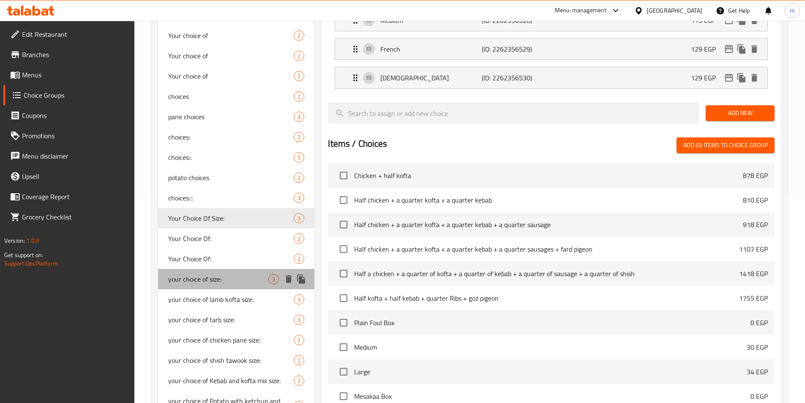
click at [230, 277] on span "your choice of size:" at bounding box center [218, 279] width 101 height 10
type input "your choice of size:"
type input "اختيارك من الحجم:"
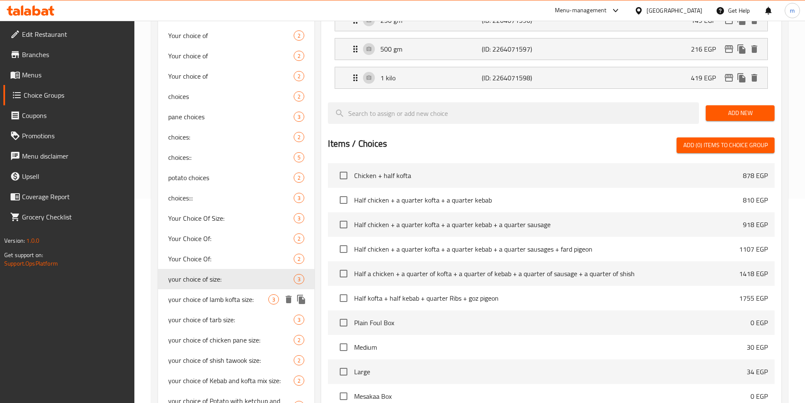
click at [227, 297] on span "your choice of lamb kofta size:" at bounding box center [218, 299] width 101 height 10
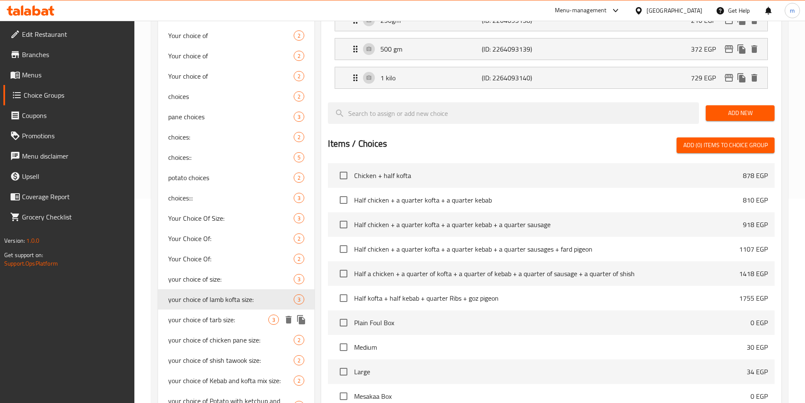
type input "your choice of lamb kofta size:"
type input "اختيارك من حجم الكفتة الضاني:"
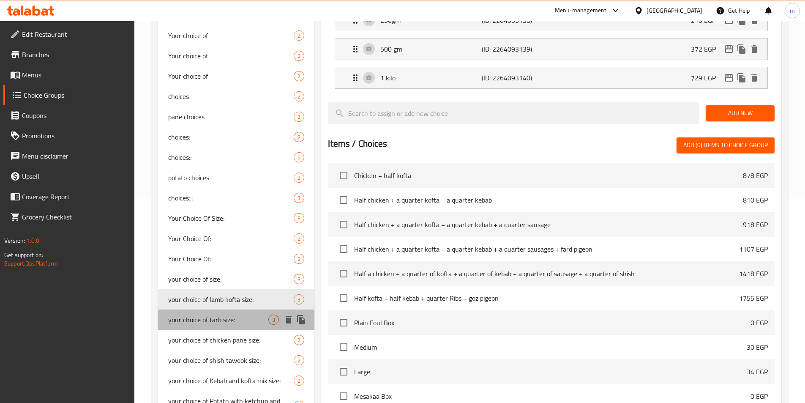
click at [237, 318] on span "your choice of tarb size:" at bounding box center [218, 319] width 101 height 10
type input "your choice of tarb size:"
type input "اختيارك من حجم الطرب:"
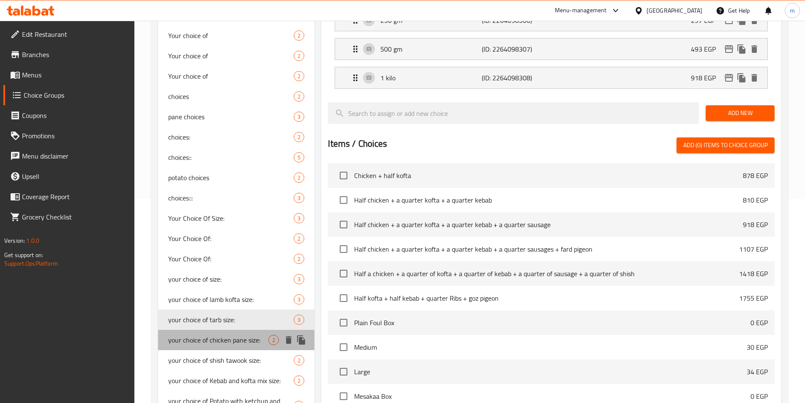
click at [240, 336] on span "your choice of chicken pane size:" at bounding box center [218, 340] width 101 height 10
type input "your choice of chicken pane size:"
type input "اختيارك من حجم الدجاج البانيه:"
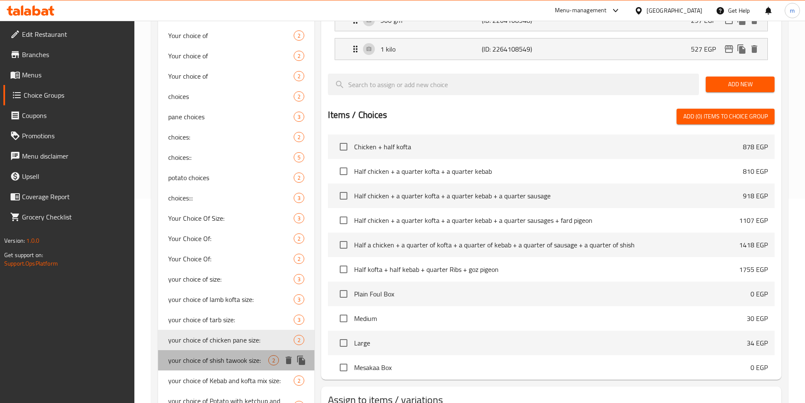
click at [243, 357] on span "your choice of shish tawook size:" at bounding box center [218, 360] width 101 height 10
type input "your choice of shish tawook size:"
type input "اختيارك من حجم الشيش طاووق:"
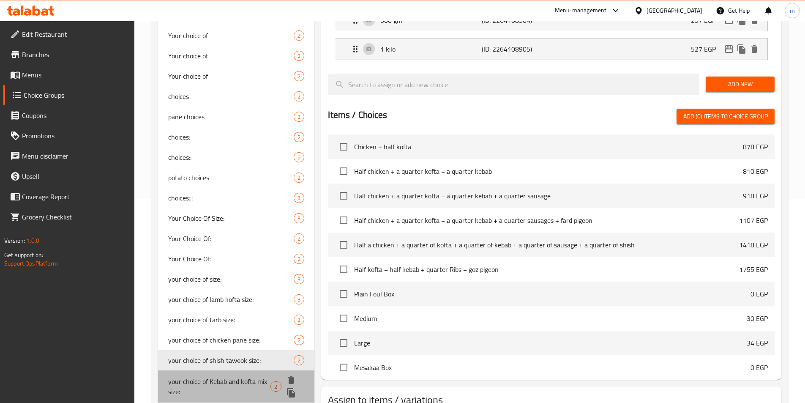
click at [253, 377] on span "your choice of Kebab and kofta mix size:" at bounding box center [219, 386] width 103 height 20
type input "your choice of Kebab and kofta mix size:"
type input "اختيارك من حجم مشكل كباب و كفته:"
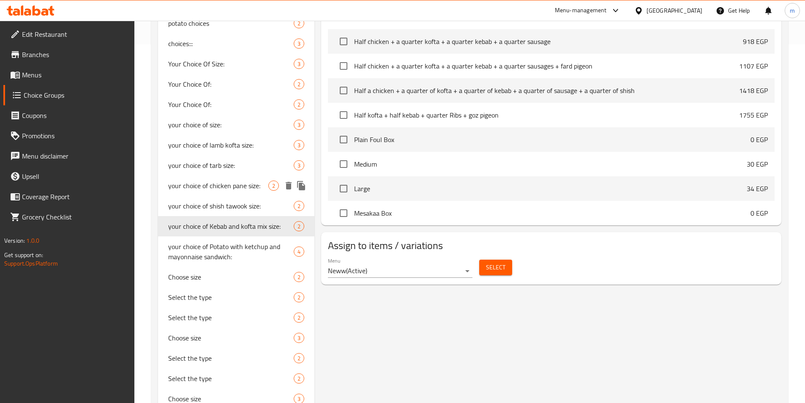
scroll to position [373, 0]
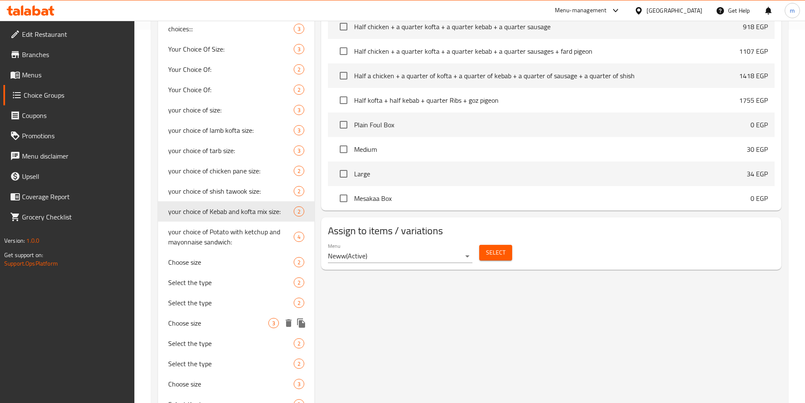
click at [241, 325] on span "Choose size" at bounding box center [218, 323] width 101 height 10
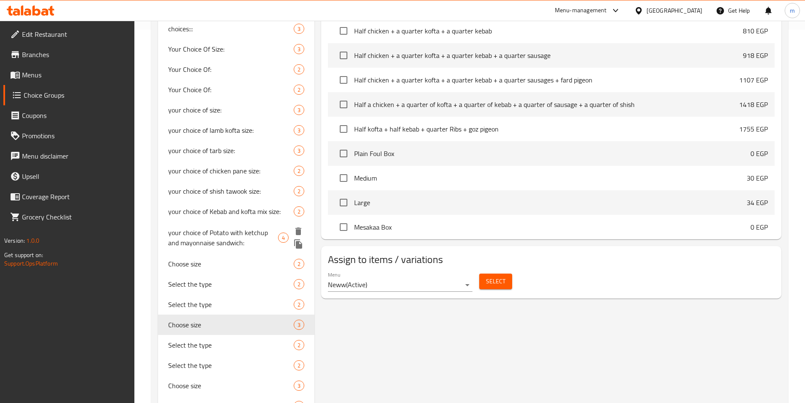
type input "Choose size"
type input "اختر الحجم"
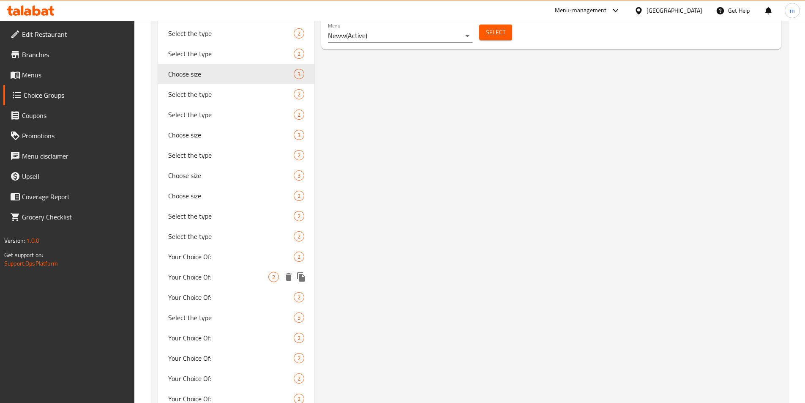
scroll to position [627, 0]
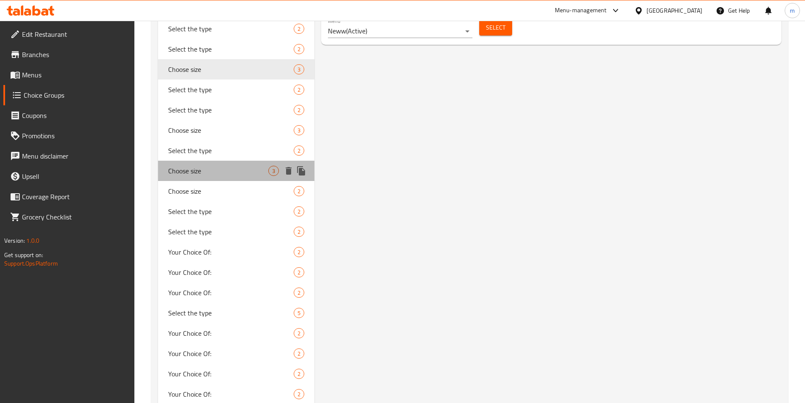
click at [237, 172] on span "Choose size" at bounding box center [218, 171] width 101 height 10
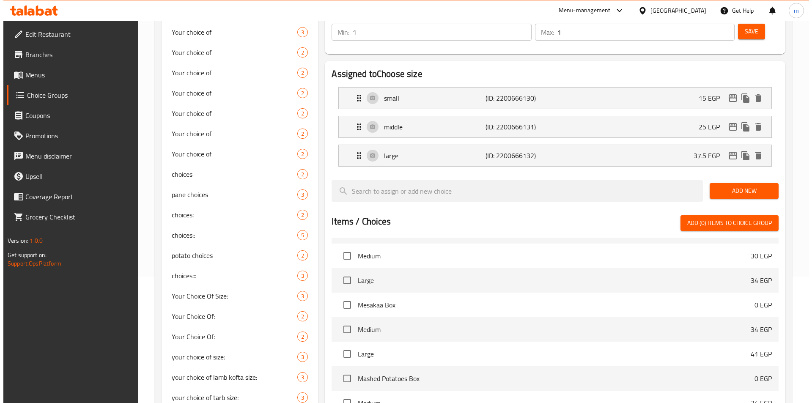
scroll to position [246, 0]
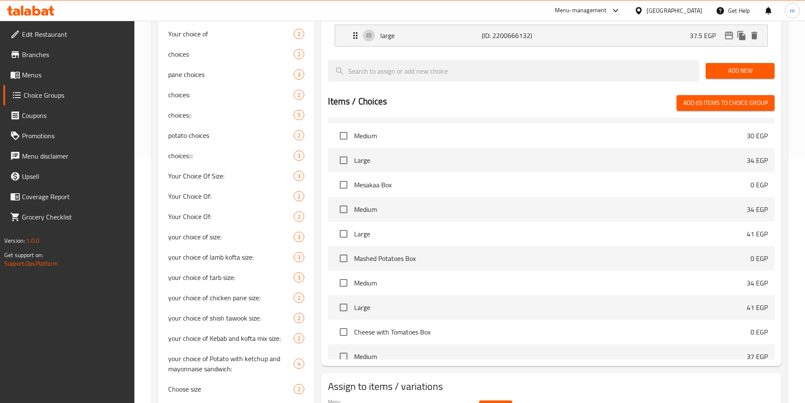
click at [492, 402] on span "Select" at bounding box center [495, 408] width 19 height 11
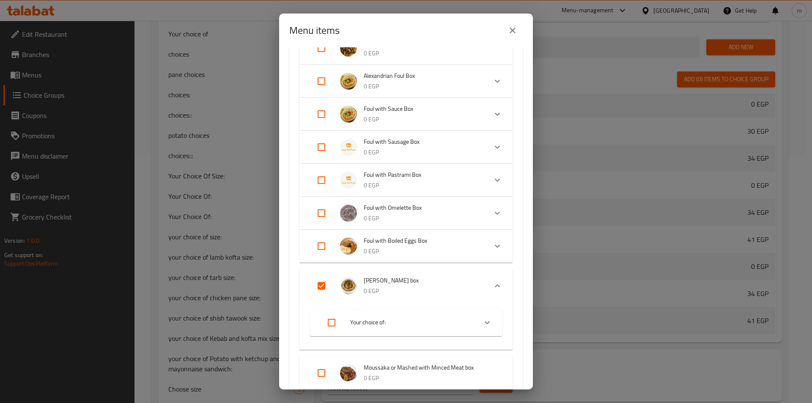
scroll to position [423, 0]
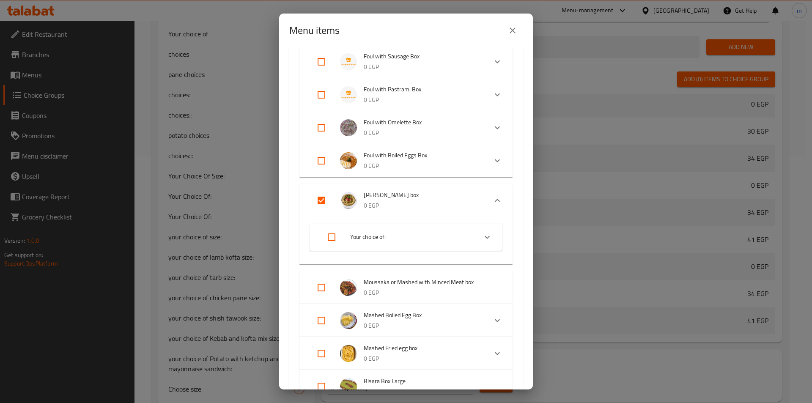
click at [325, 195] on input "Expand" at bounding box center [321, 200] width 20 height 20
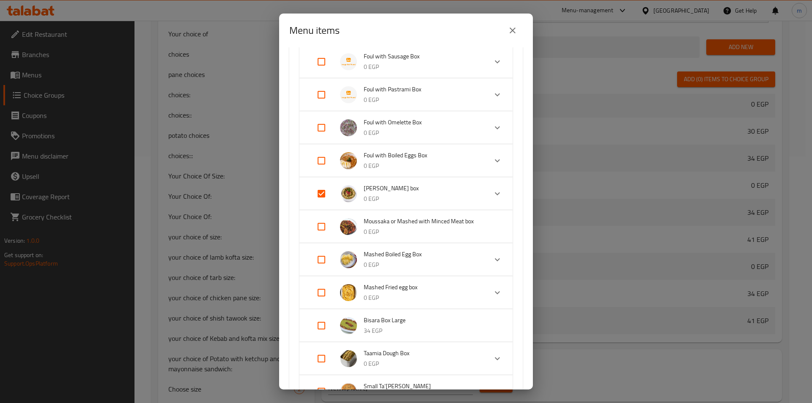
click at [320, 191] on input "Expand" at bounding box center [321, 193] width 20 height 20
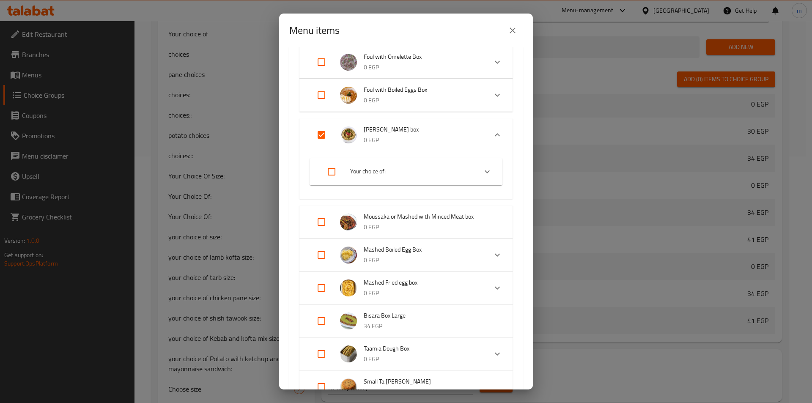
scroll to position [465, 0]
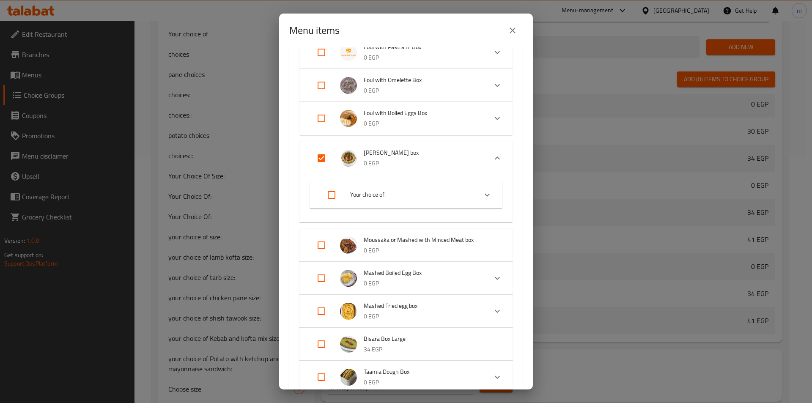
drag, startPoint x: 321, startPoint y: 158, endPoint x: 322, endPoint y: 162, distance: 4.9
click at [321, 158] on input "Expand" at bounding box center [321, 158] width 20 height 20
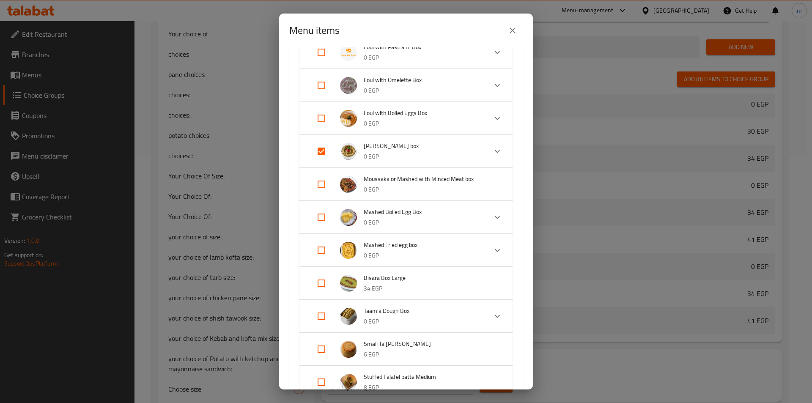
click at [320, 156] on input "Expand" at bounding box center [321, 151] width 20 height 20
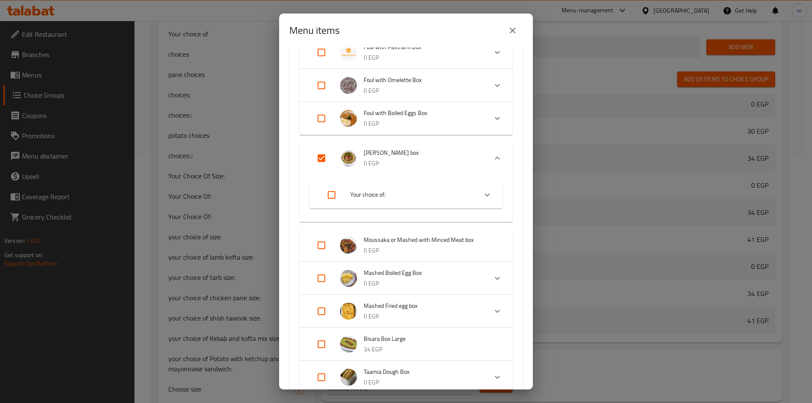
click at [320, 156] on input "Expand" at bounding box center [321, 158] width 20 height 20
checkbox input "true"
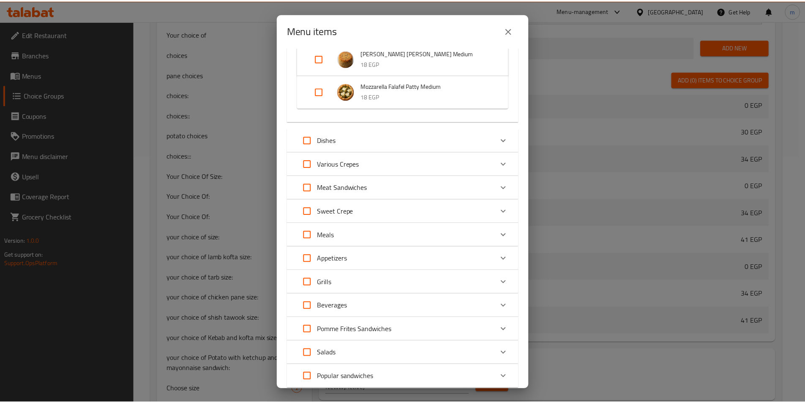
scroll to position [1011, 0]
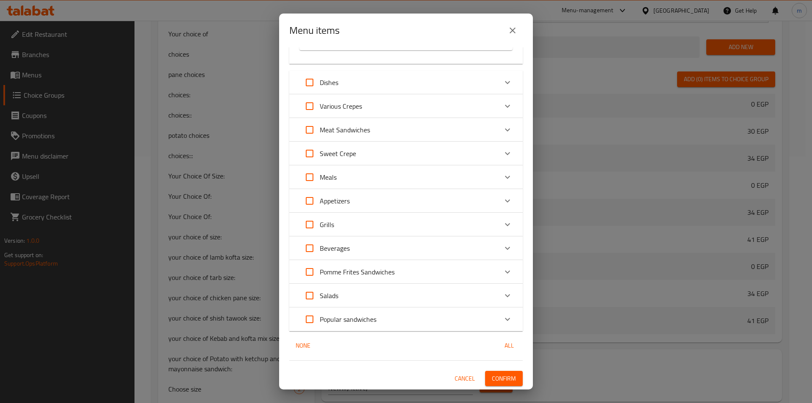
click at [514, 27] on icon "close" at bounding box center [512, 30] width 10 height 10
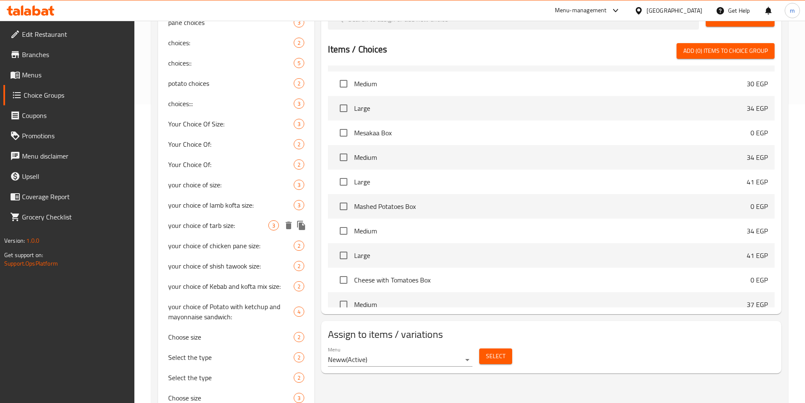
scroll to position [458, 0]
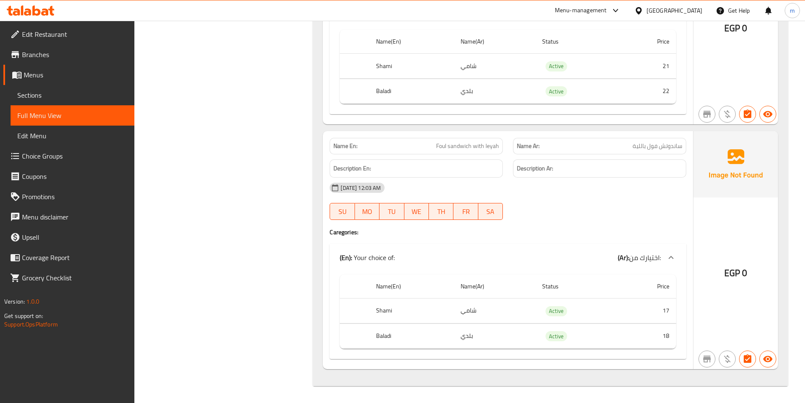
scroll to position [2465, 0]
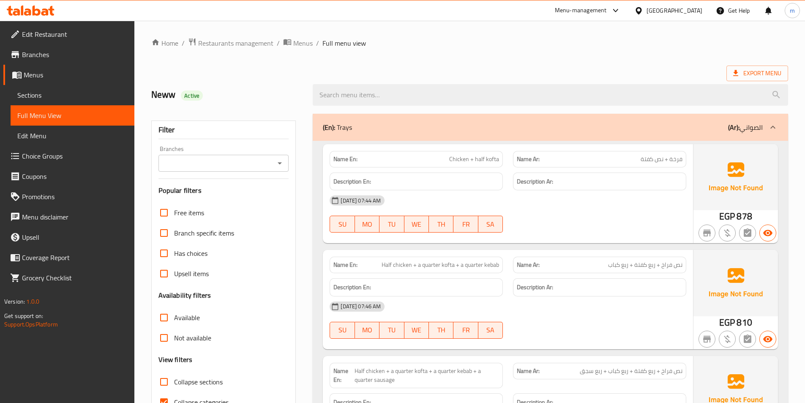
scroll to position [42, 0]
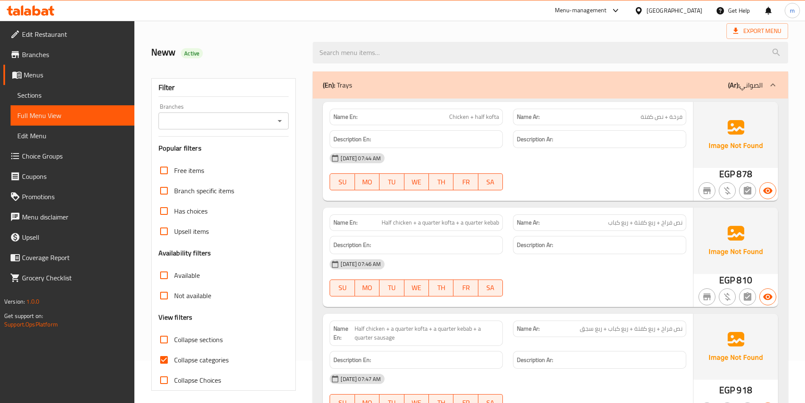
click at [224, 356] on span "Collapse categories" at bounding box center [201, 360] width 55 height 10
click at [174, 356] on input "Collapse categories" at bounding box center [164, 360] width 20 height 20
checkbox input "false"
click at [222, 342] on span "Collapse sections" at bounding box center [198, 339] width 49 height 10
click at [174, 342] on input "Collapse sections" at bounding box center [164, 339] width 20 height 20
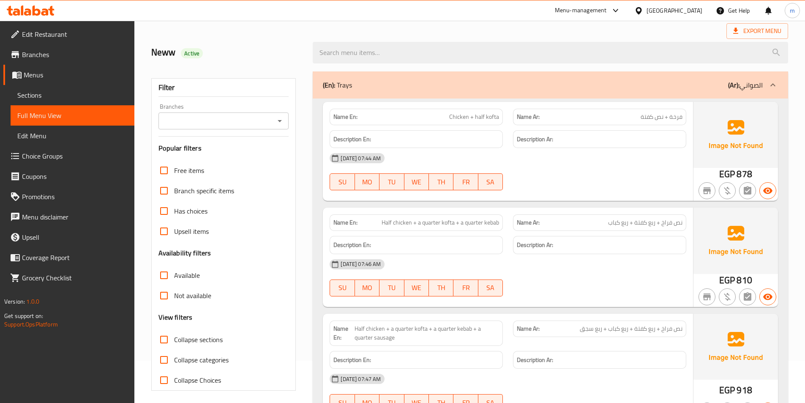
checkbox input "true"
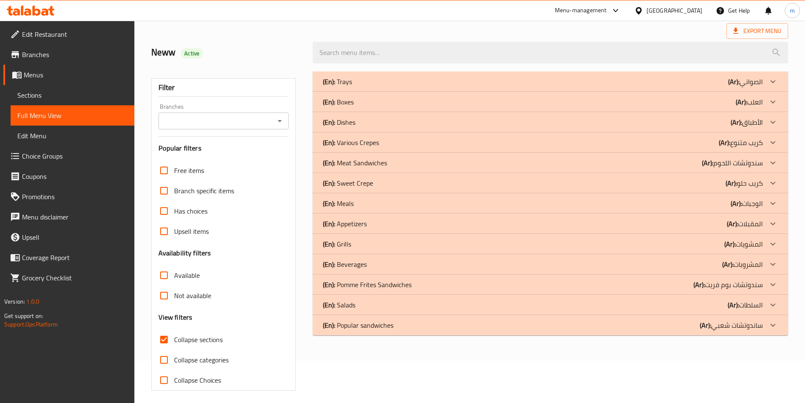
click at [659, 328] on div "(En): Popular sandwiches (Ar): ساندوتشات شعبي" at bounding box center [543, 325] width 440 height 10
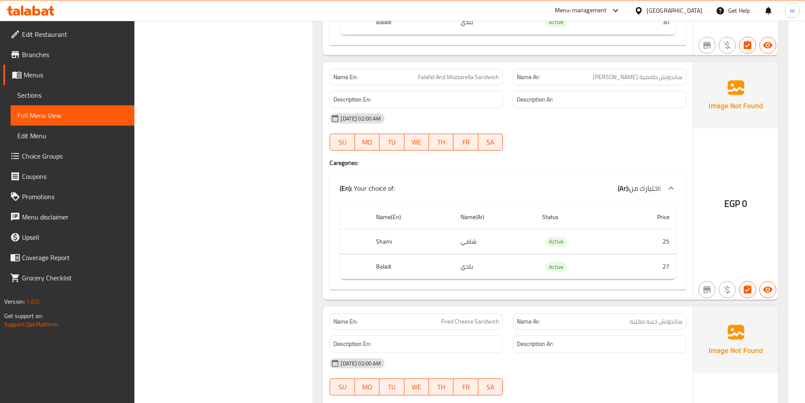
scroll to position [9528, 0]
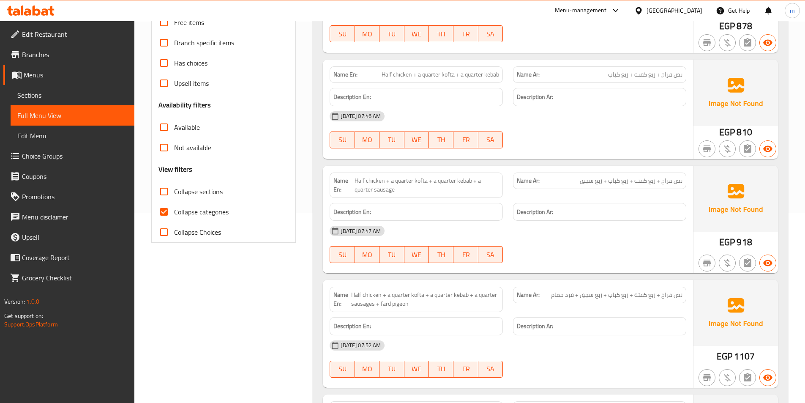
scroll to position [216, 0]
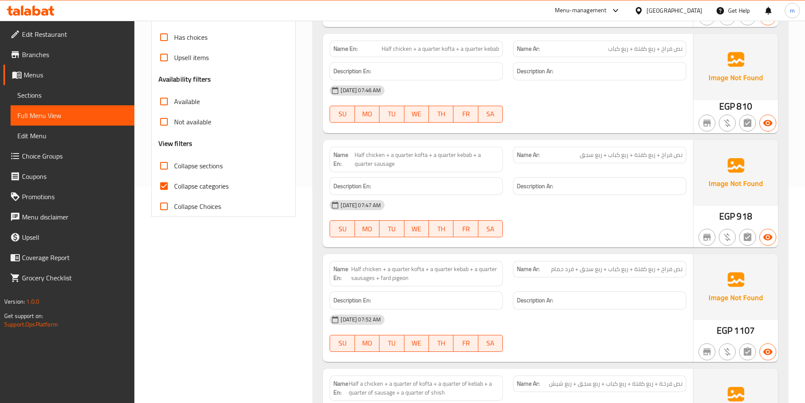
click at [223, 188] on span "Collapse categories" at bounding box center [201, 186] width 55 height 10
click at [174, 188] on input "Collapse categories" at bounding box center [164, 186] width 20 height 20
checkbox input "false"
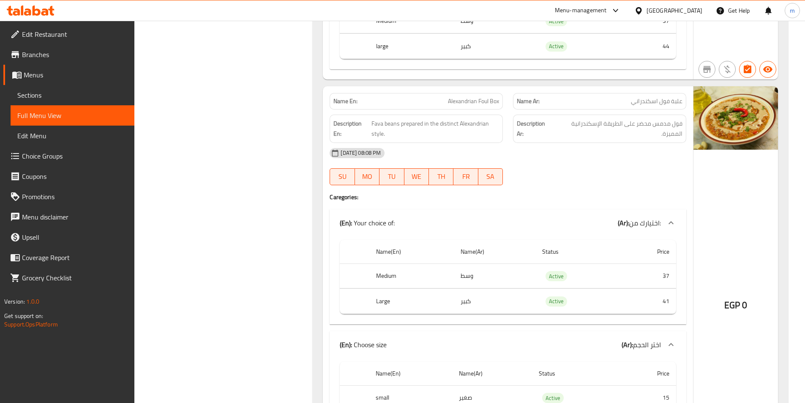
scroll to position [2794, 0]
click at [464, 98] on span "Alexandrian Foul Box" at bounding box center [473, 102] width 51 height 9
copy span "Alexandrian Foul Box"
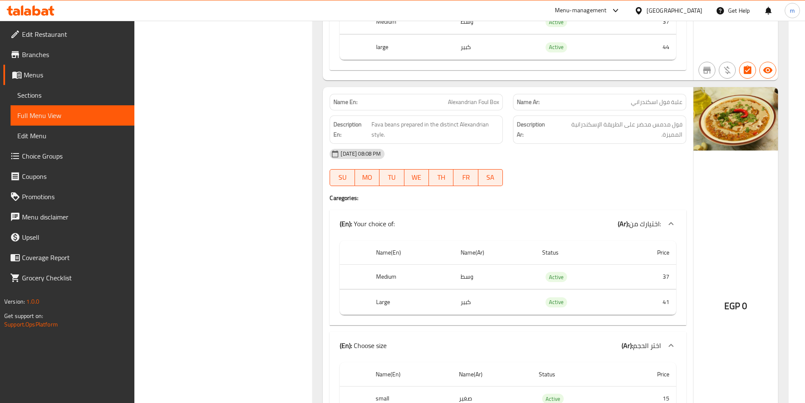
click at [680, 94] on div "Name Ar: علبة فول اسكندراني" at bounding box center [599, 102] width 173 height 16
click at [675, 98] on span "علبة فول اسكندراني" at bounding box center [657, 102] width 52 height 9
copy span "علبة فول اسكندراني"
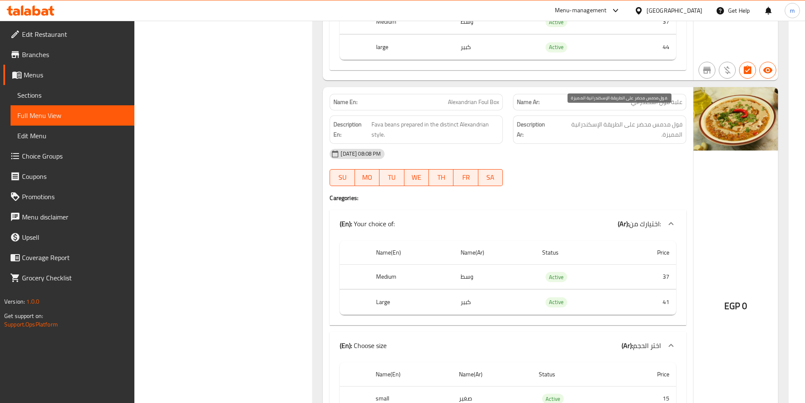
click at [675, 120] on span "فول مدمس محضر على الطريقة الإسكندرانية المميزة." at bounding box center [618, 129] width 129 height 21
copy div "فول مدمس محضر على الطريقة الإسكندرانية المميزة."
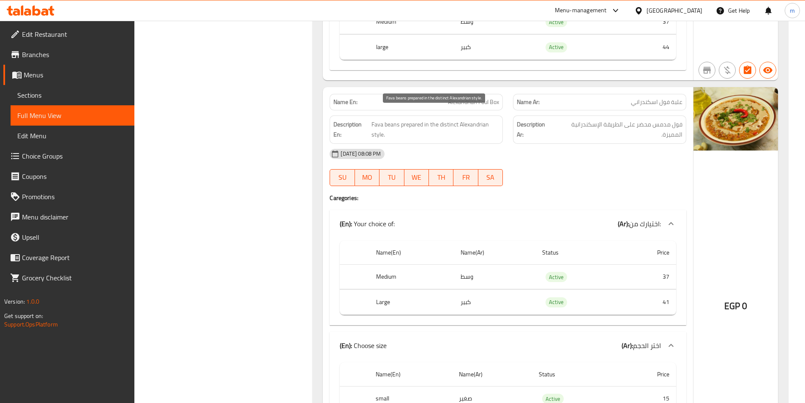
click at [496, 119] on span "Fava beans prepared in the distinct Alexandrian style." at bounding box center [436, 129] width 128 height 21
copy span "Fava beans prepared in the distinct Alexandrian style."
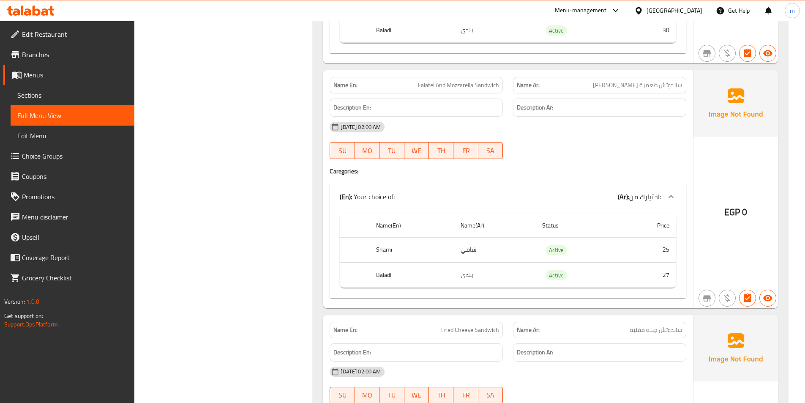
scroll to position [33073, 0]
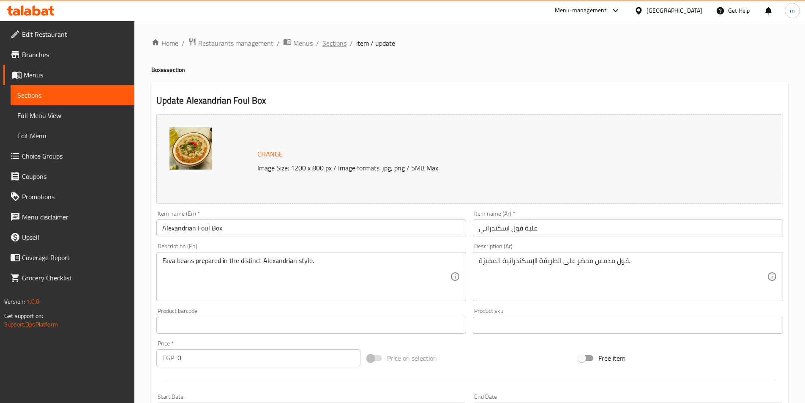
click at [343, 43] on span "Sections" at bounding box center [334, 43] width 24 height 10
